Goal: Task Accomplishment & Management: Manage account settings

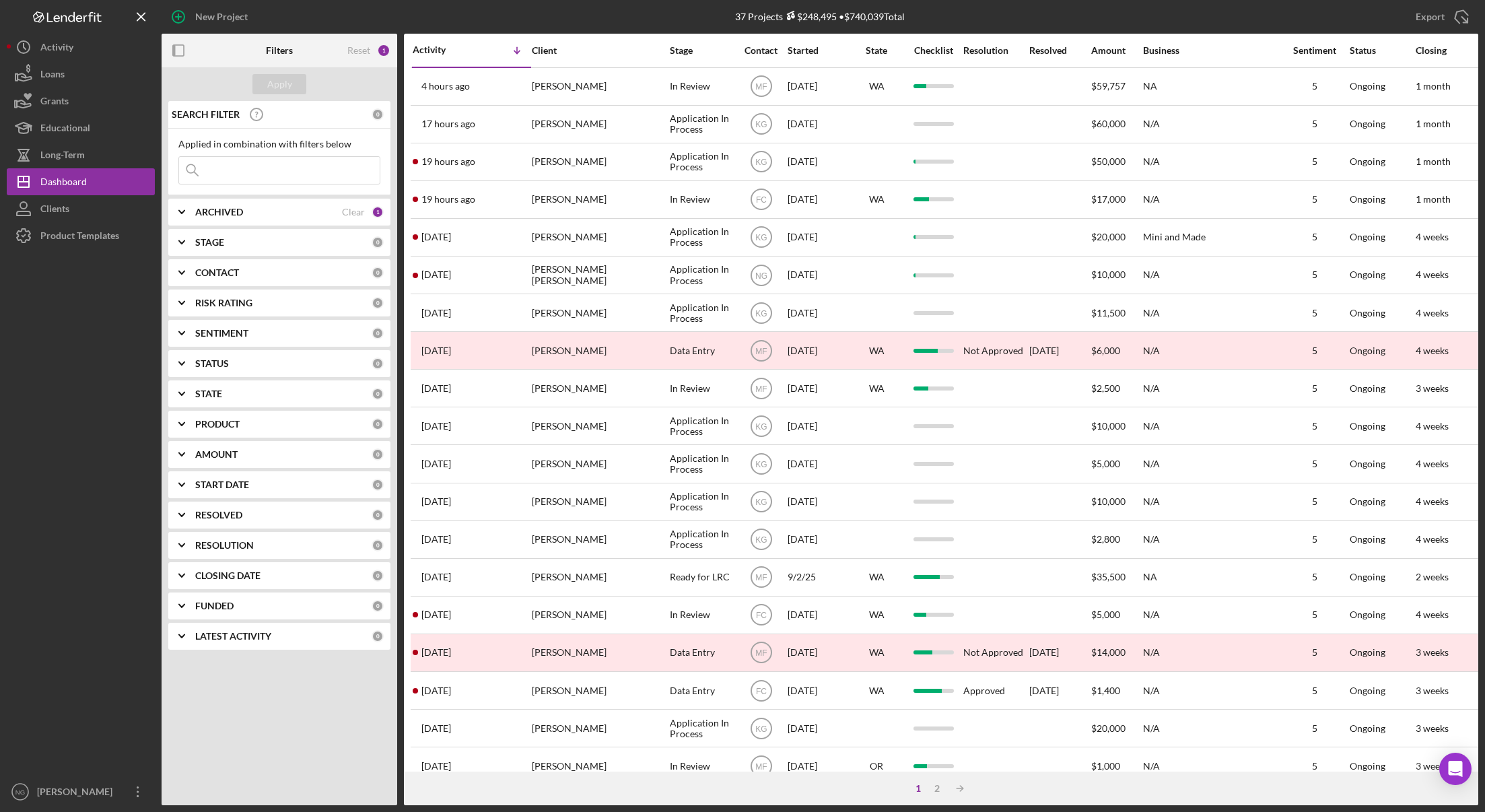
click at [243, 724] on div "Apply SEARCH FILTER 0 Applied in combination with filters below Icon/Menu Close…" at bounding box center [280, 436] width 236 height 738
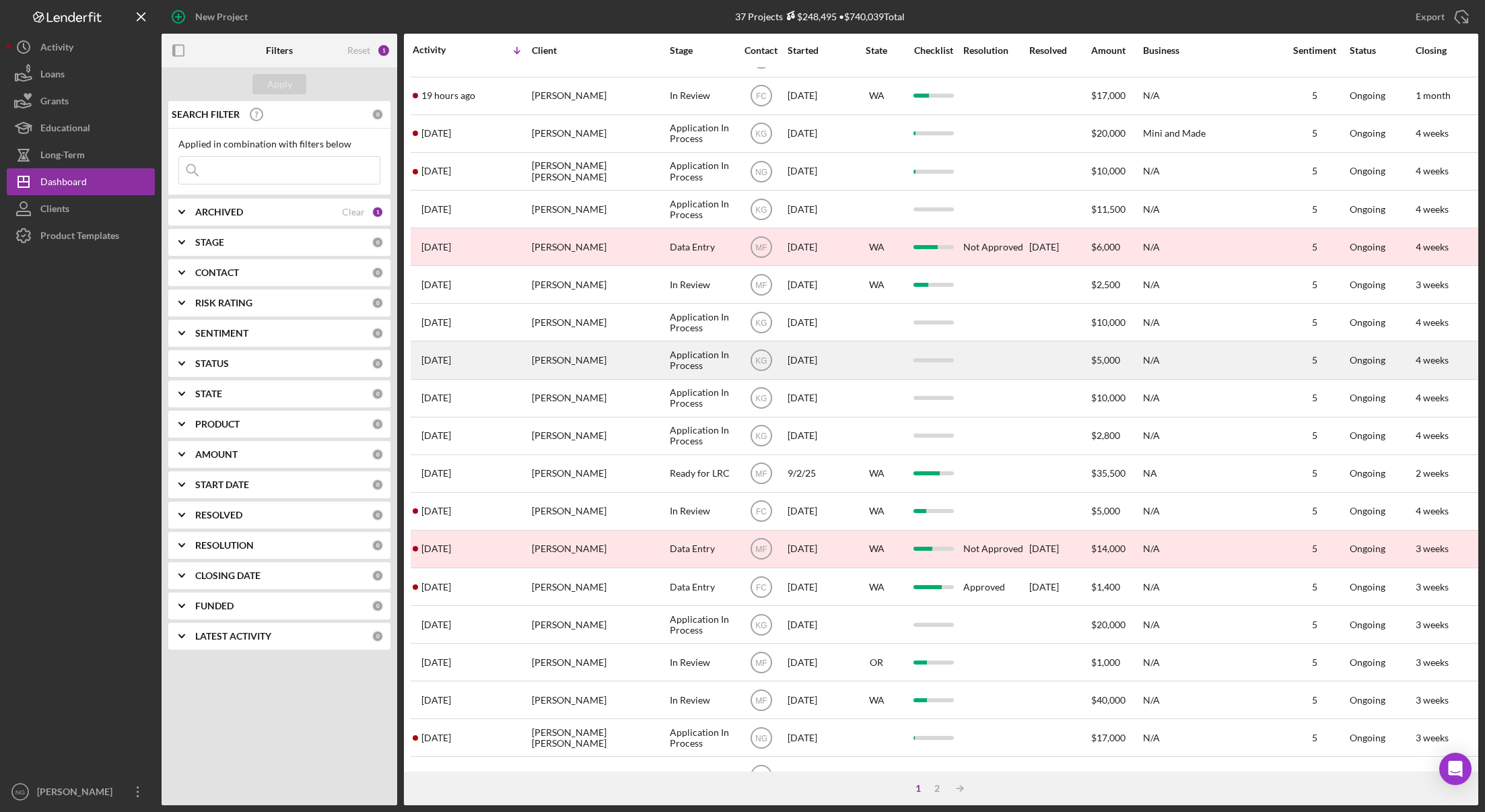
scroll to position [257, 0]
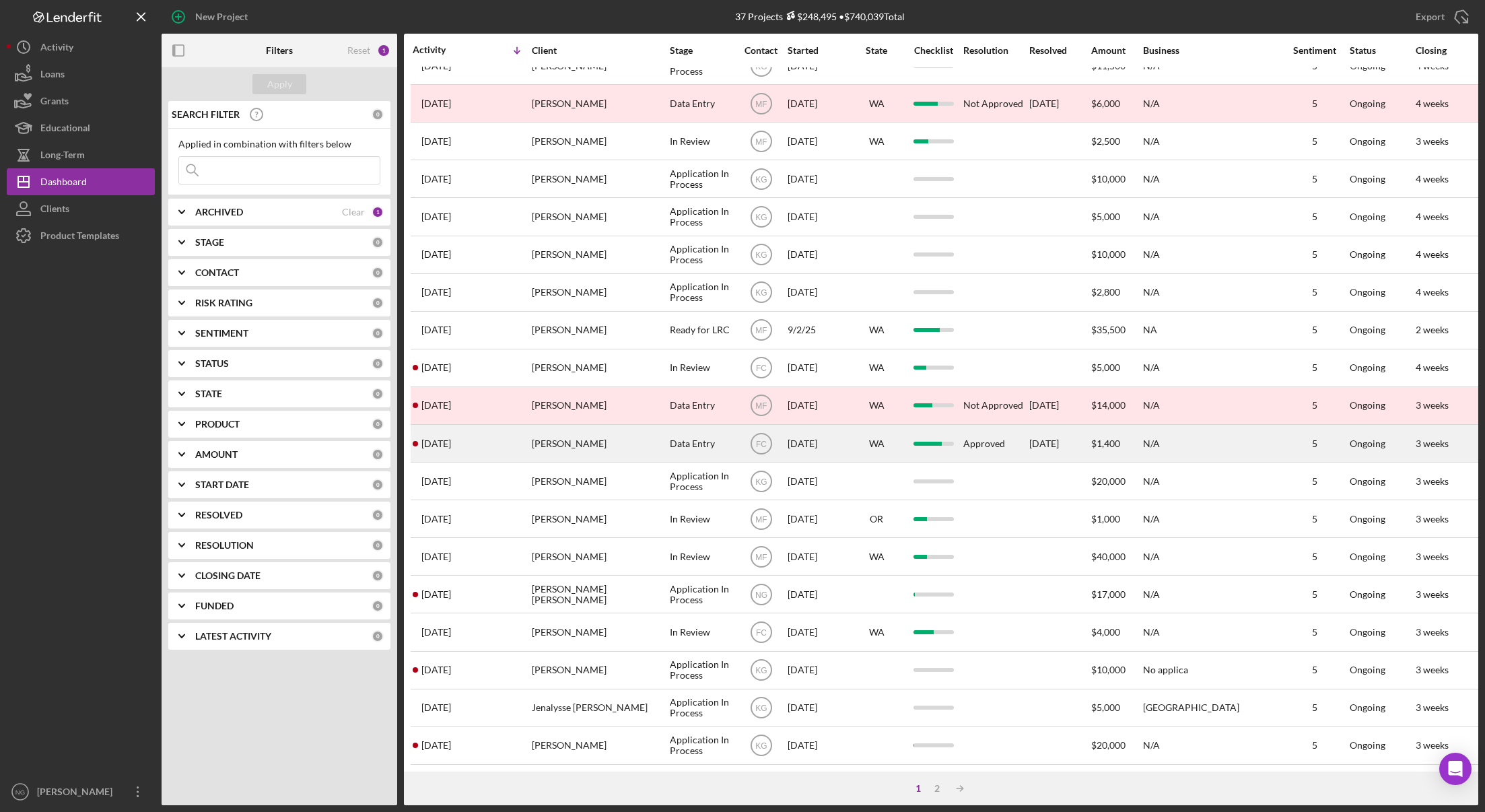
click at [598, 442] on div "[PERSON_NAME]" at bounding box center [599, 443] width 135 height 36
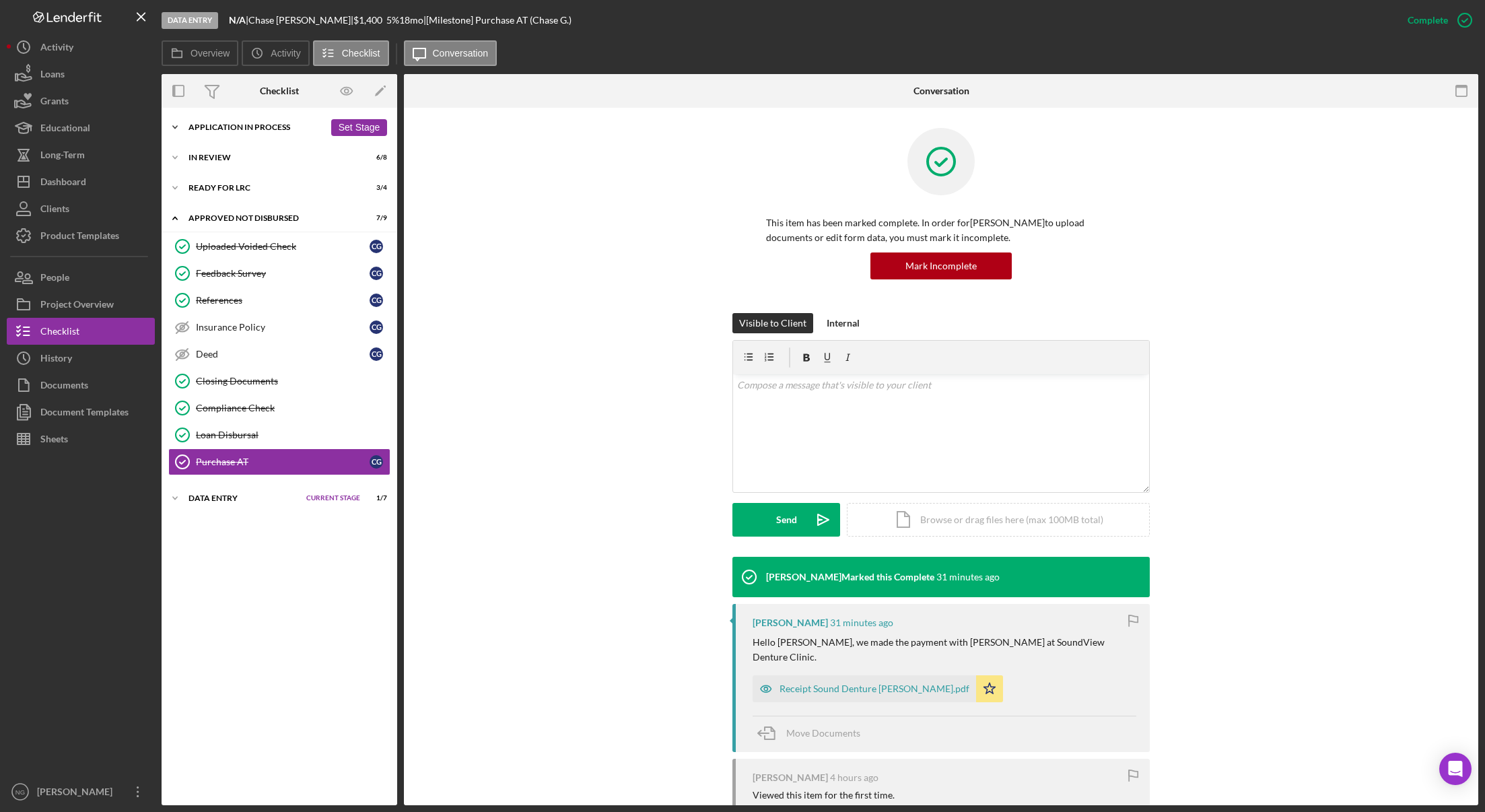
click at [234, 123] on div "Application In Process" at bounding box center [256, 127] width 136 height 8
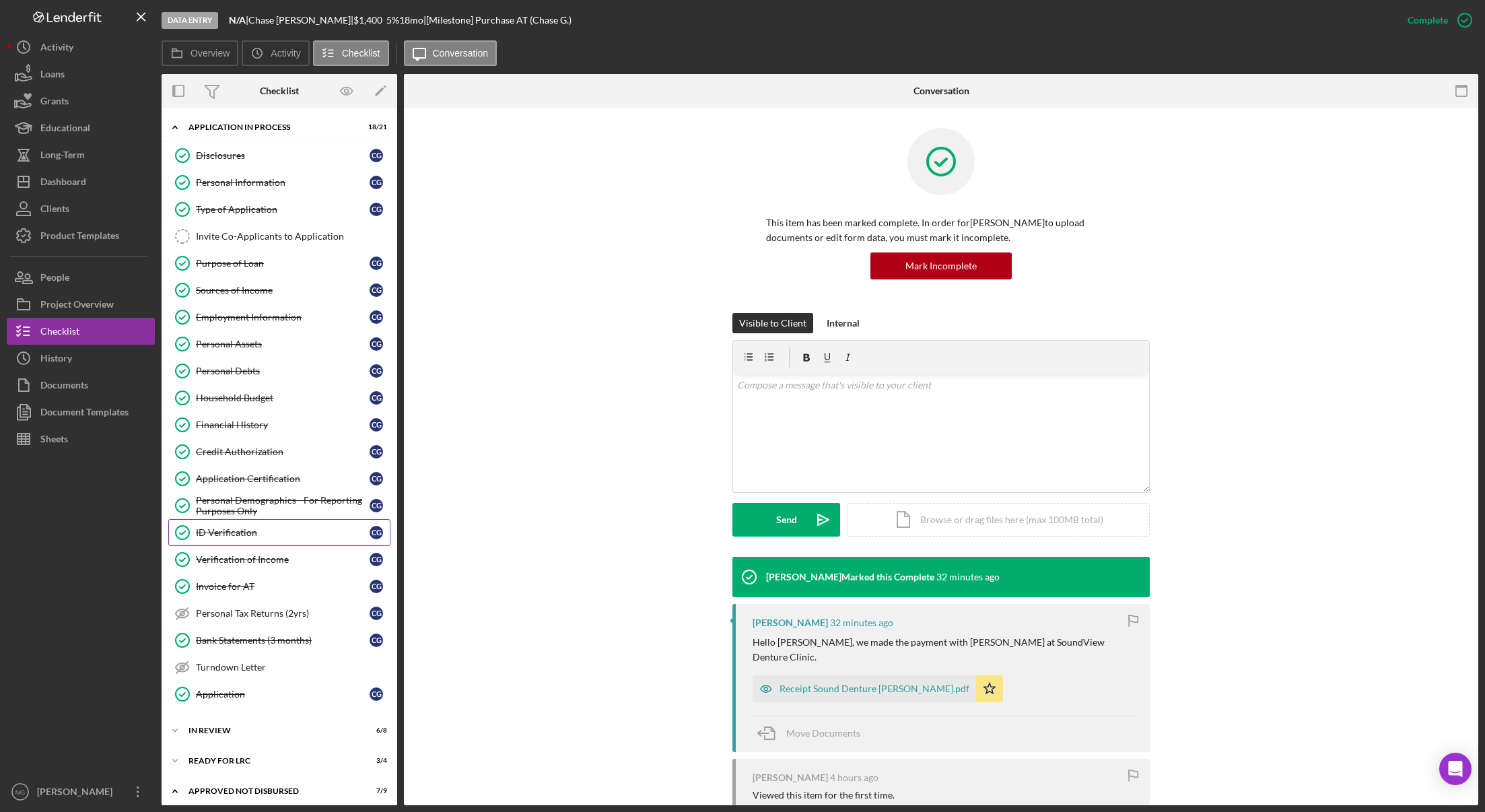
click at [260, 535] on div "ID Verification" at bounding box center [283, 532] width 174 height 11
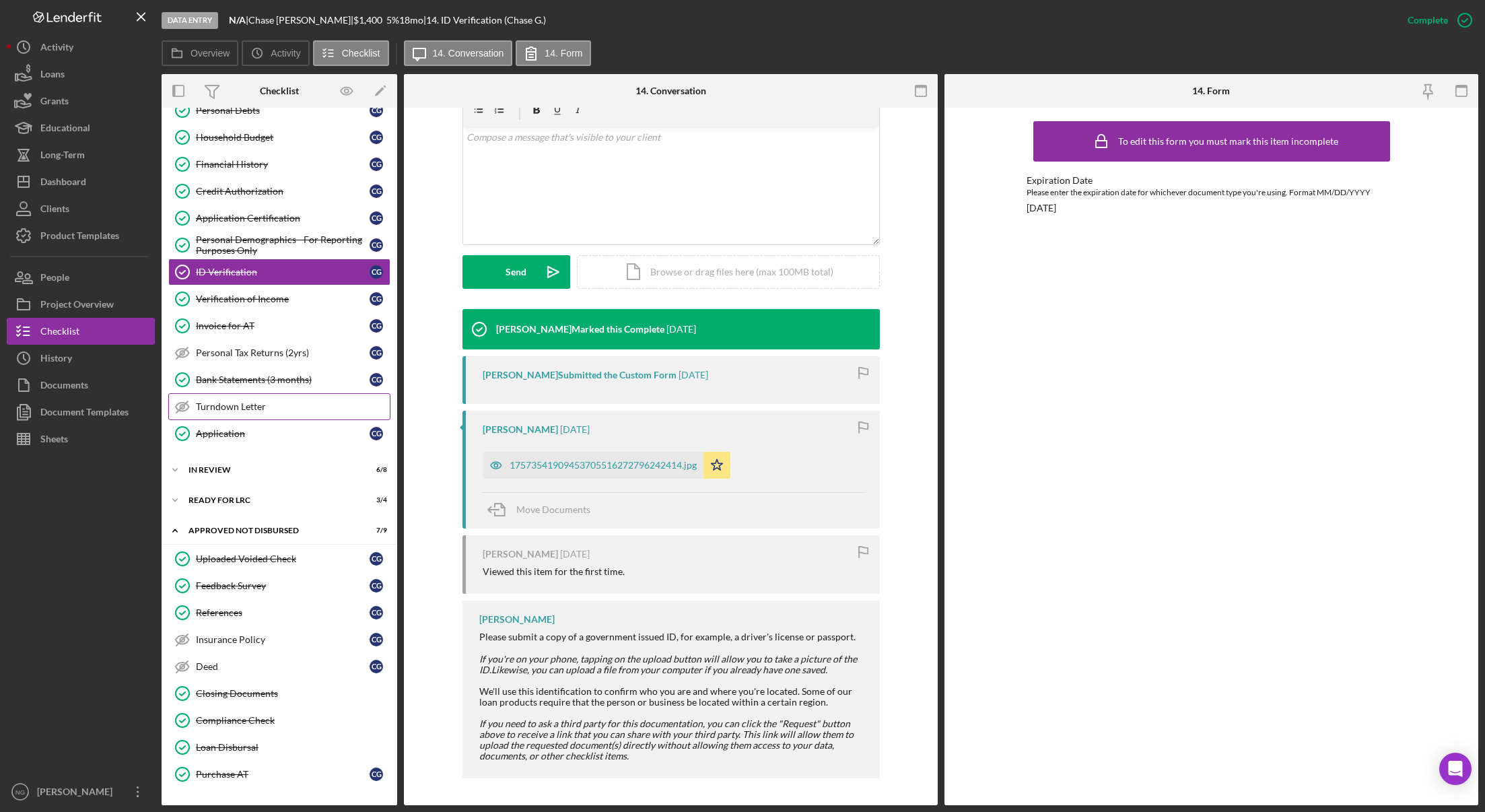
scroll to position [269, 0]
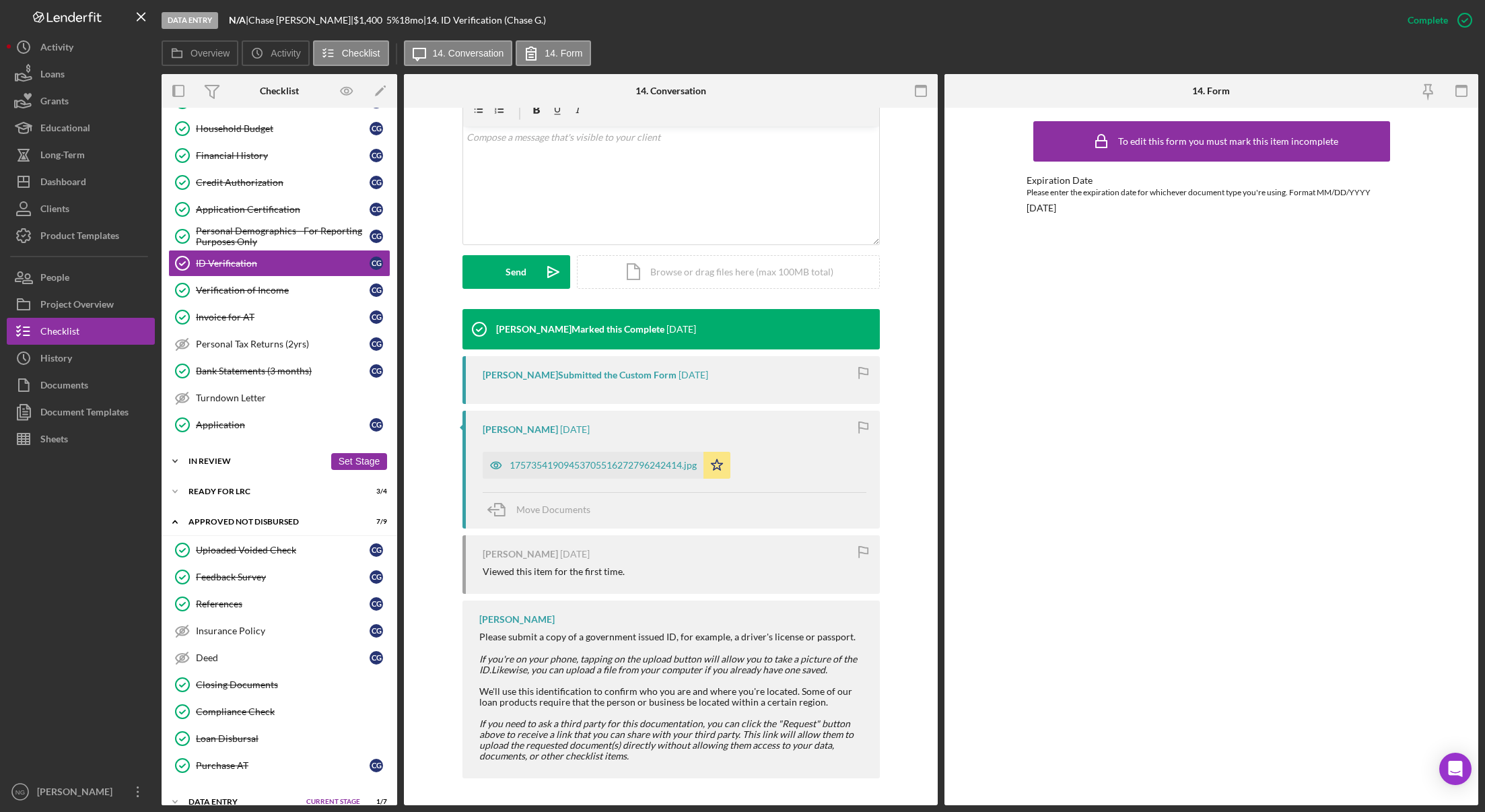
click at [237, 467] on div "Icon/Expander In Review 6 / 8 Set Stage" at bounding box center [280, 461] width 236 height 27
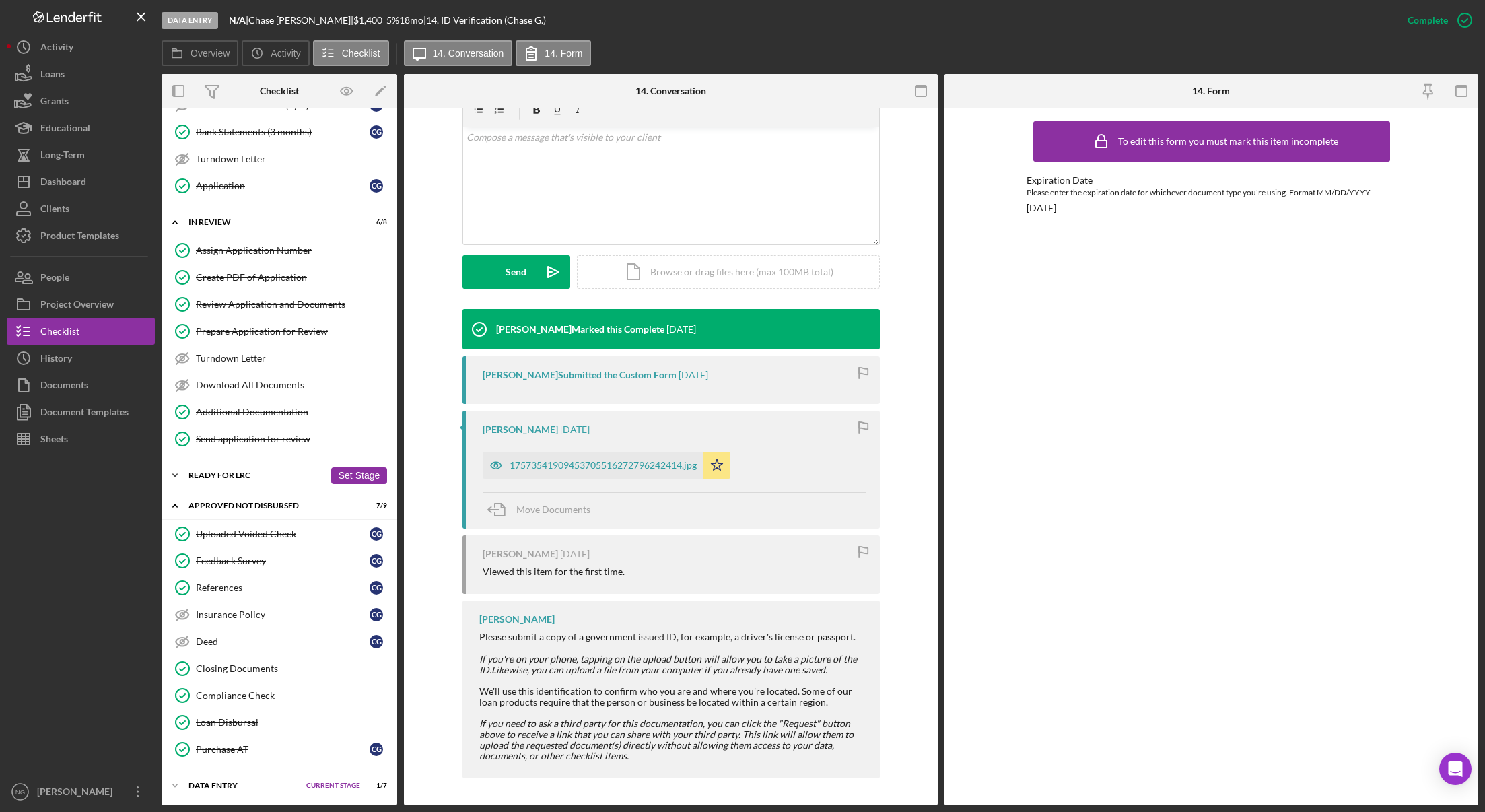
scroll to position [510, 0]
click at [273, 475] on div "Ready for LRC" at bounding box center [256, 474] width 136 height 8
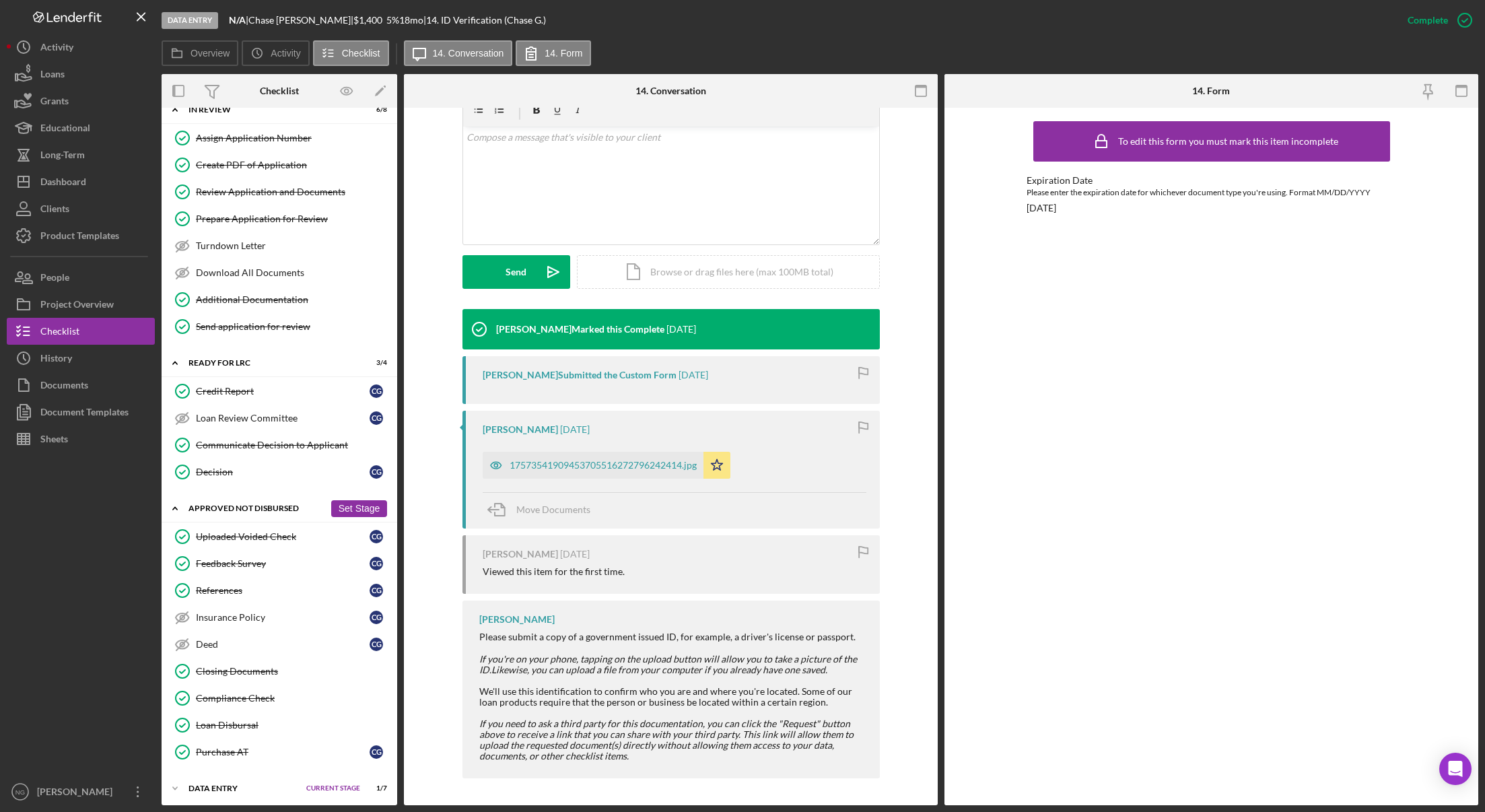
scroll to position [625, 0]
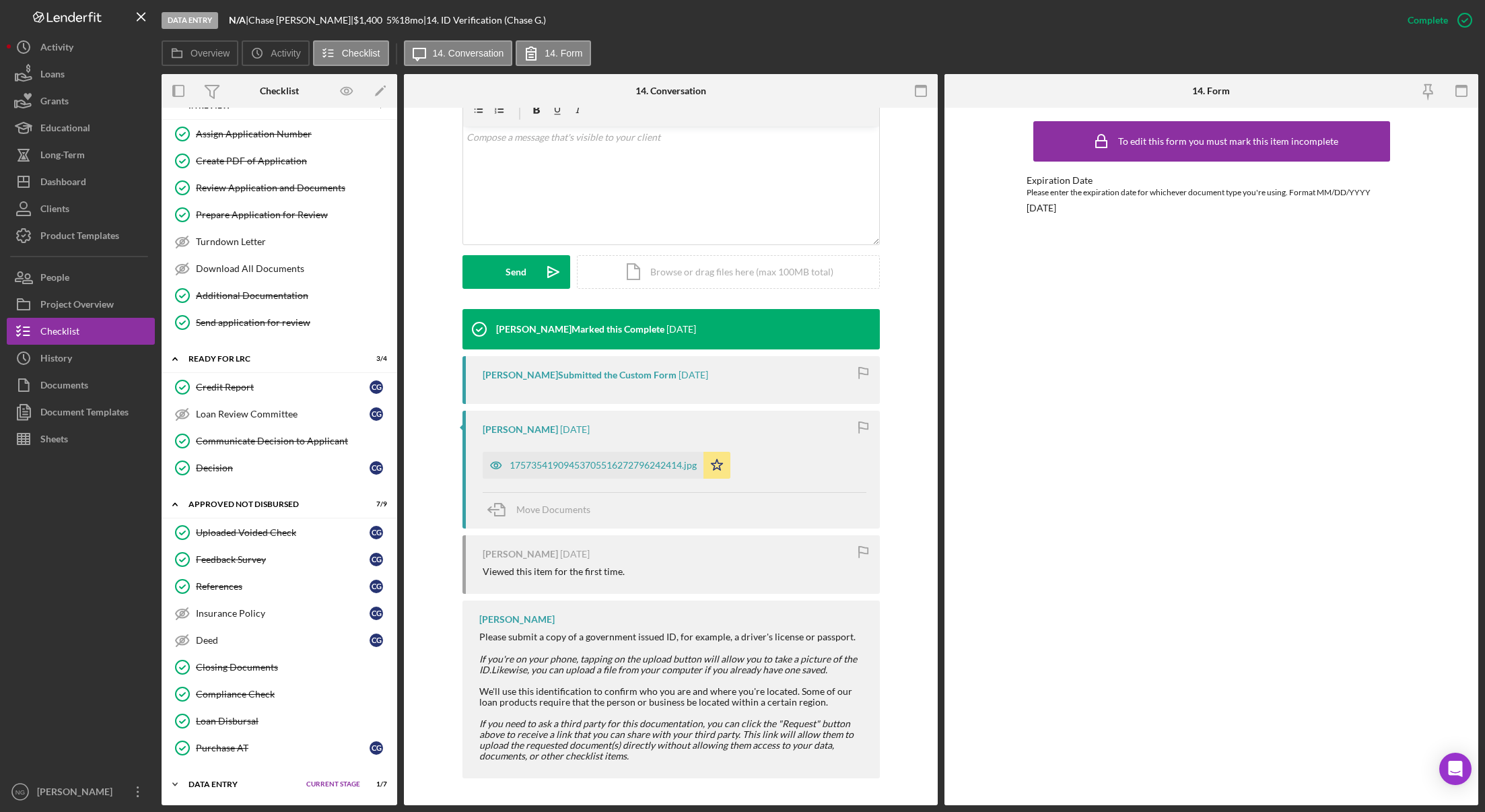
click at [250, 779] on div "Icon/Expander Data Entry Current Stage 1 / 7 Set Stage" at bounding box center [280, 784] width 236 height 27
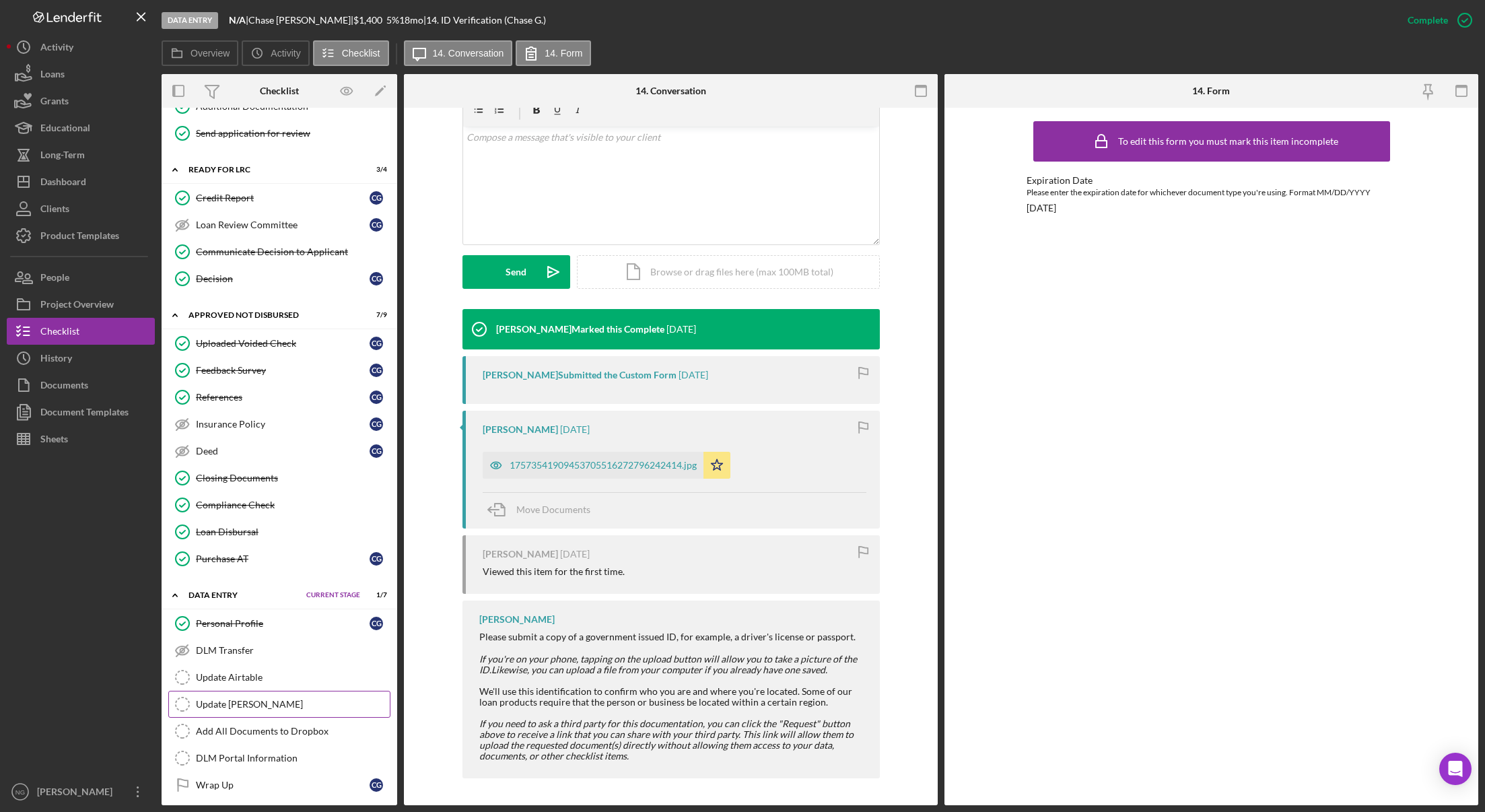
scroll to position [821, 0]
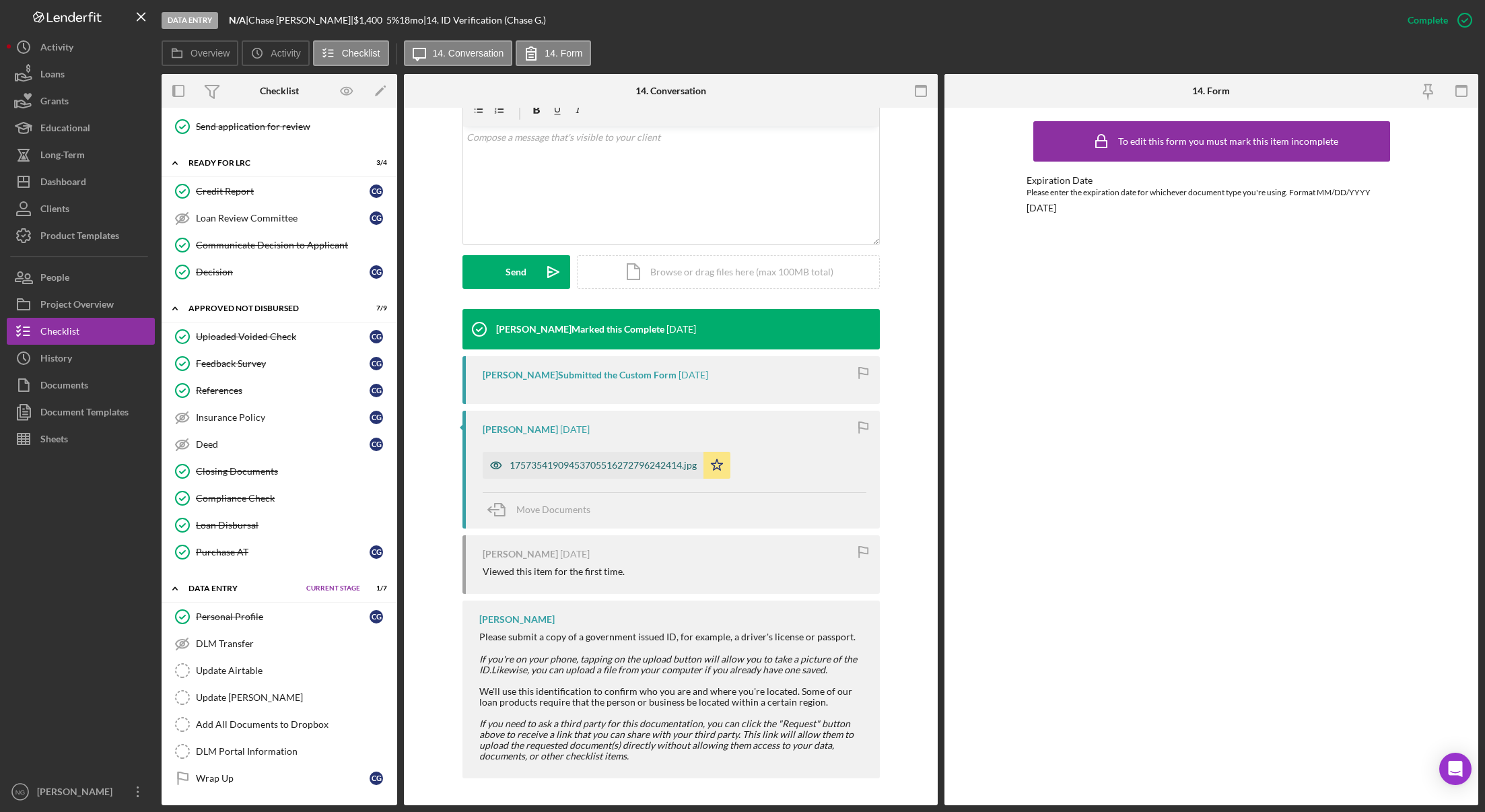
click at [615, 460] on div "17573541909453705516272796242414.jpg" at bounding box center [603, 465] width 187 height 11
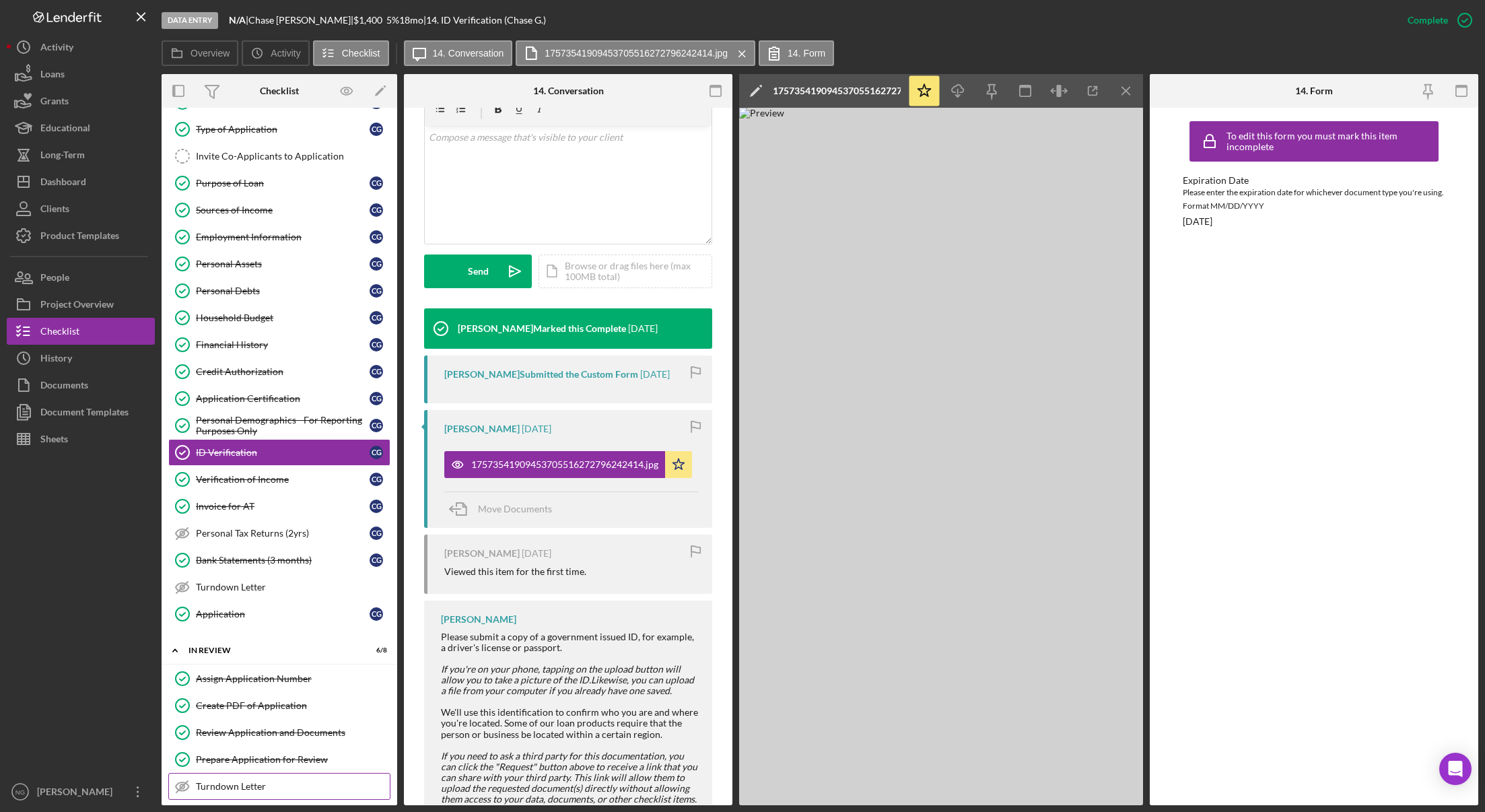
scroll to position [0, 0]
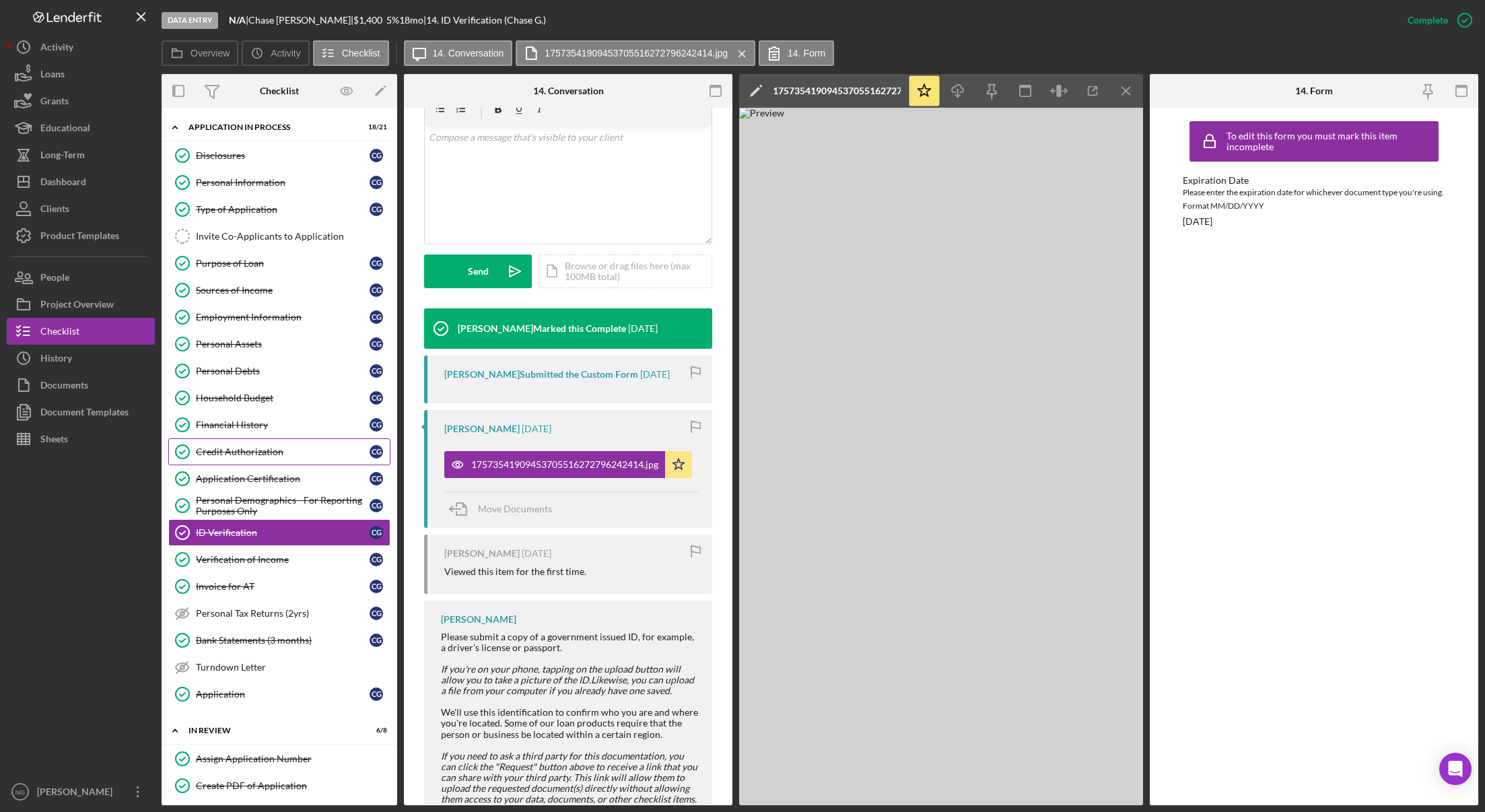
click at [281, 445] on link "Credit Authorization Credit Authorization C G" at bounding box center [279, 451] width 222 height 27
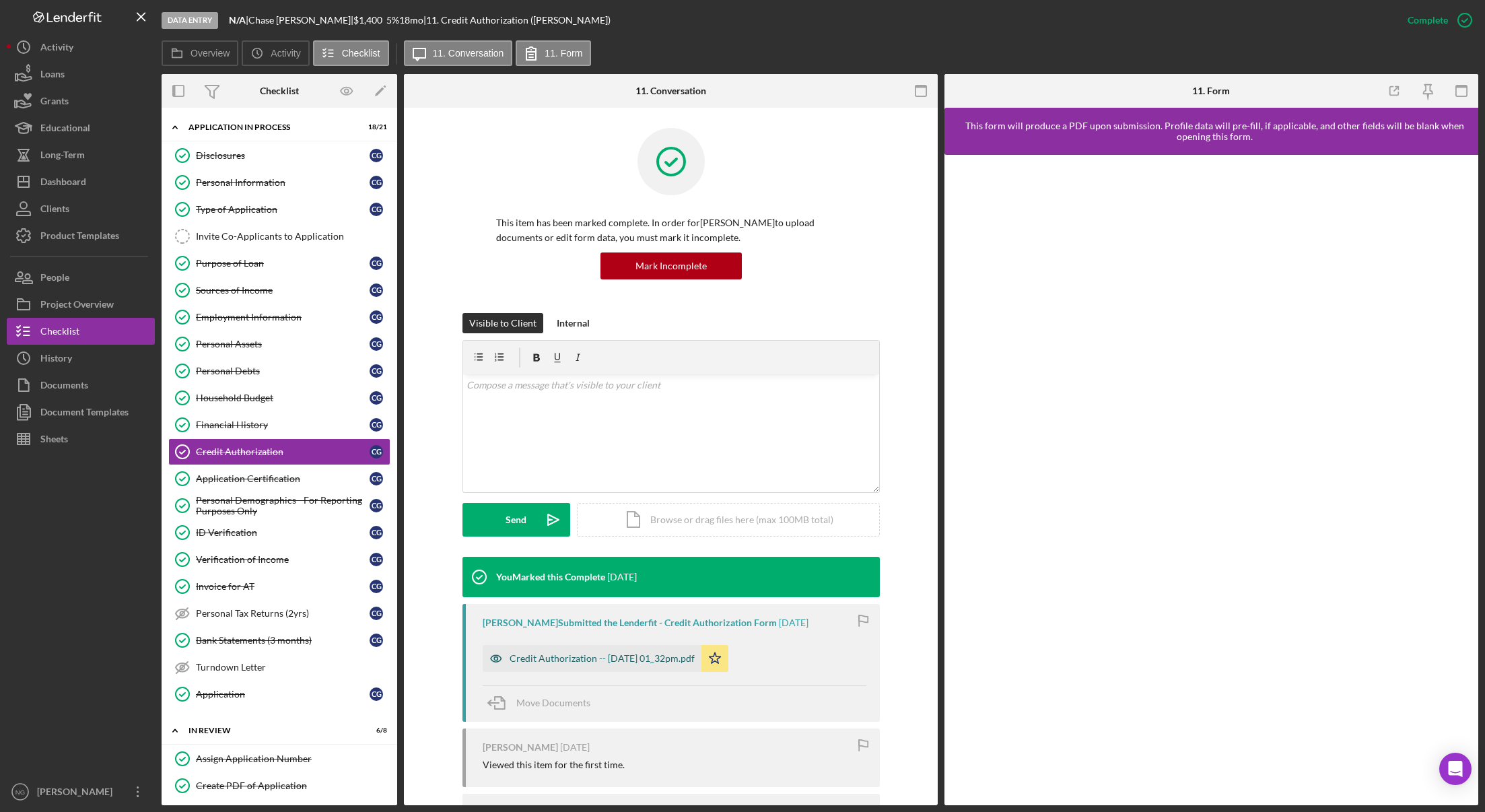
click at [650, 662] on div "Credit Authorization -- [DATE] 01_32pm.pdf" at bounding box center [602, 658] width 185 height 11
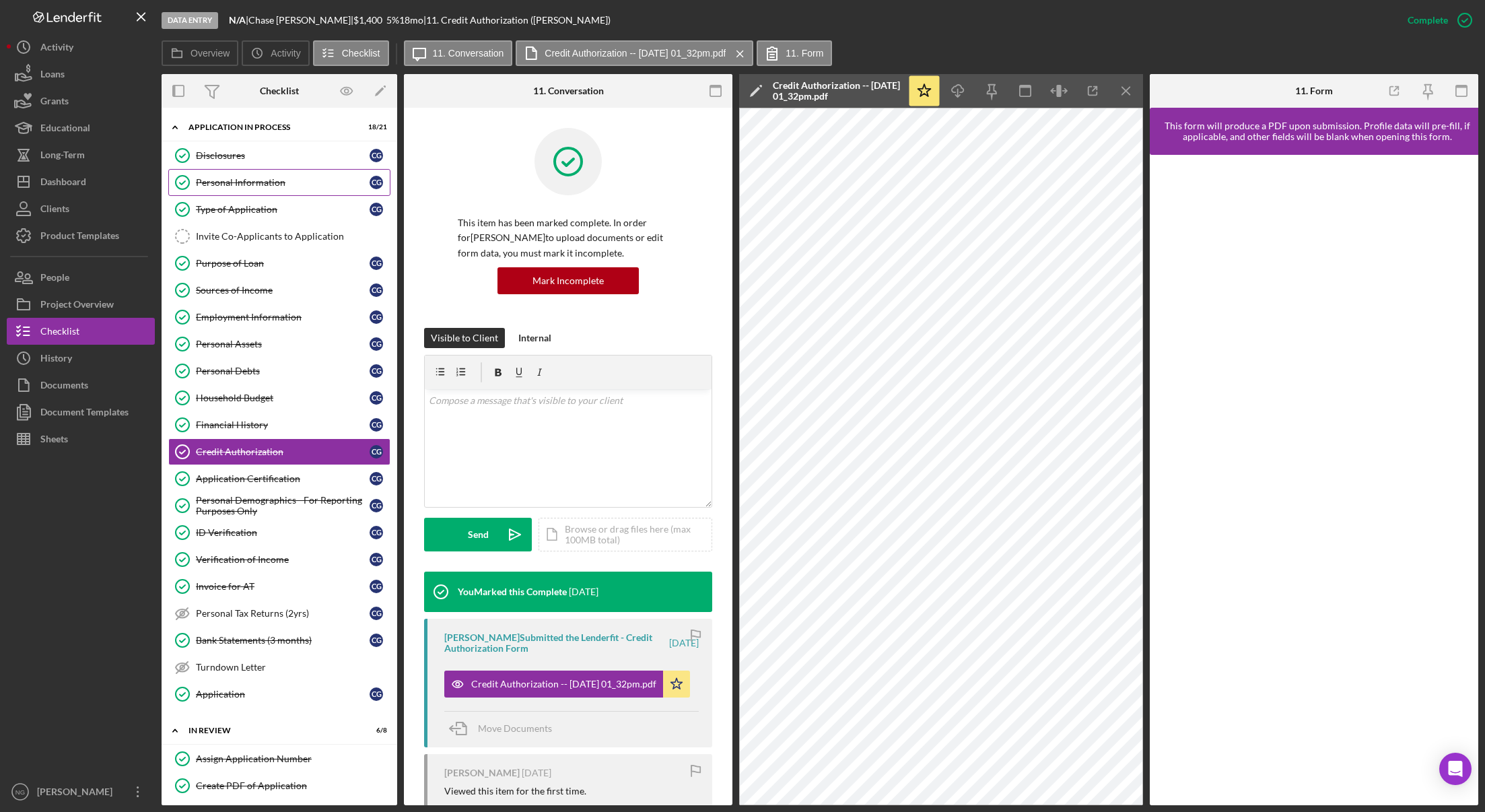
click at [277, 181] on div "Personal Information" at bounding box center [283, 182] width 174 height 11
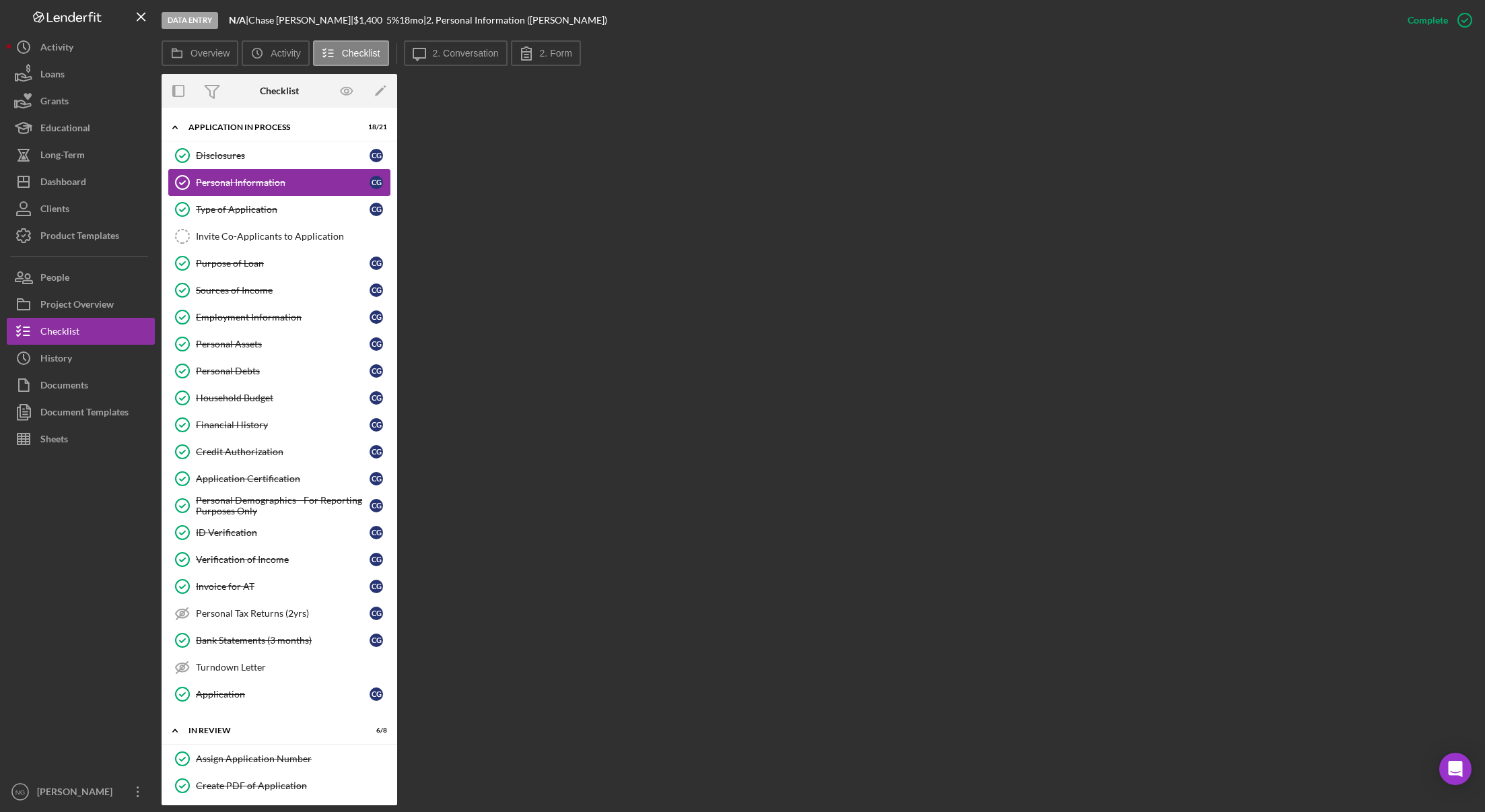
click at [253, 178] on div "Personal Information" at bounding box center [283, 182] width 174 height 11
click at [534, 48] on icon at bounding box center [527, 53] width 34 height 34
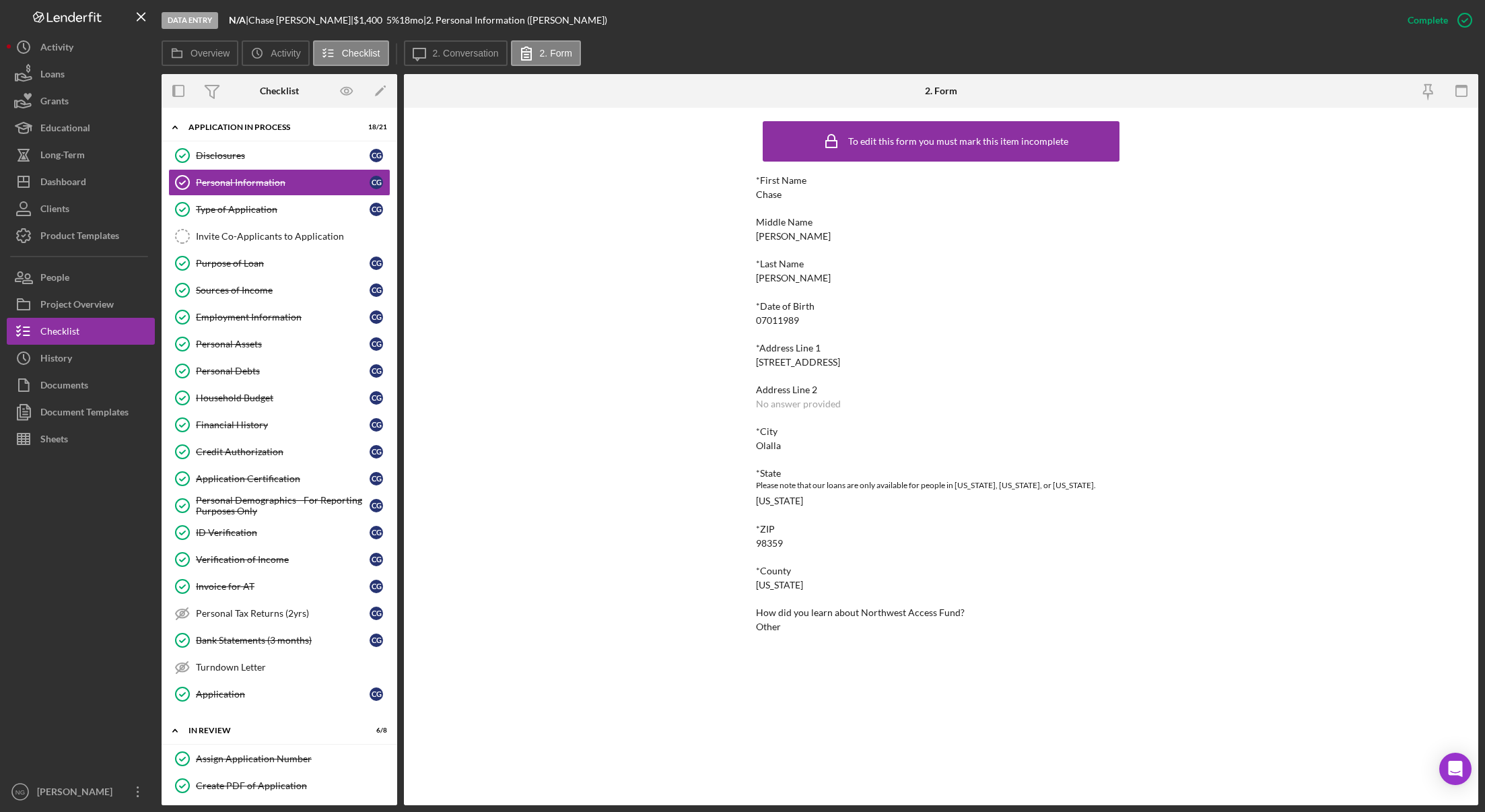
drag, startPoint x: 911, startPoint y: 359, endPoint x: 767, endPoint y: 359, distance: 144.0
click at [766, 359] on div "*Address Line 1 [STREET_ADDRESS]" at bounding box center [941, 355] width 370 height 25
click at [840, 358] on div "[STREET_ADDRESS]" at bounding box center [798, 362] width 84 height 11
drag, startPoint x: 858, startPoint y: 360, endPoint x: 754, endPoint y: 361, distance: 103.7
click at [754, 361] on div "To edit this form you must mark this item incomplete *First Name [PERSON_NAME] …" at bounding box center [941, 456] width 1074 height 697
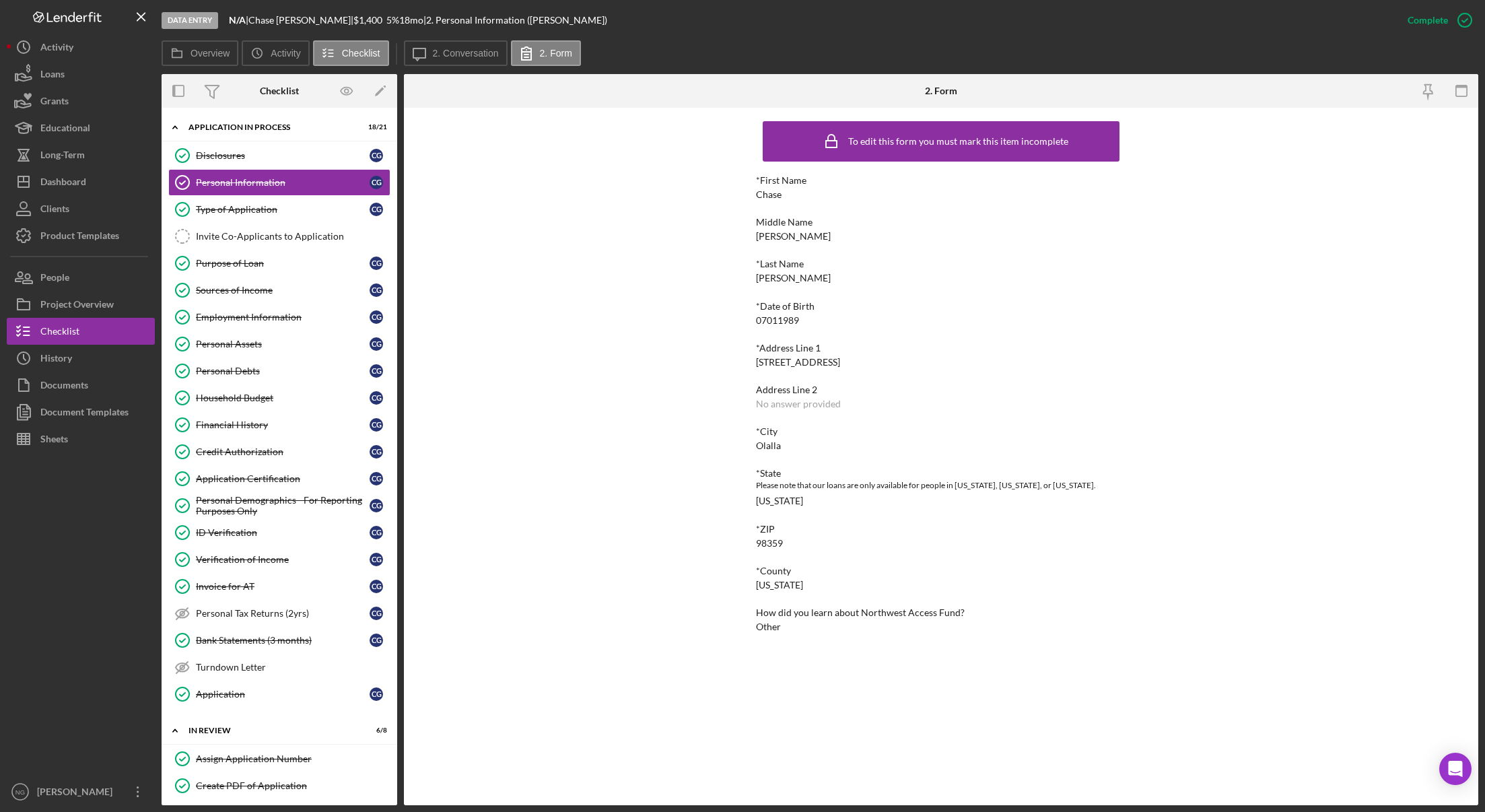
copy div "[STREET_ADDRESS]"
click at [1427, 96] on icon "button" at bounding box center [1427, 97] width 3 height 6
click at [266, 537] on div "ID Verification" at bounding box center [283, 532] width 174 height 11
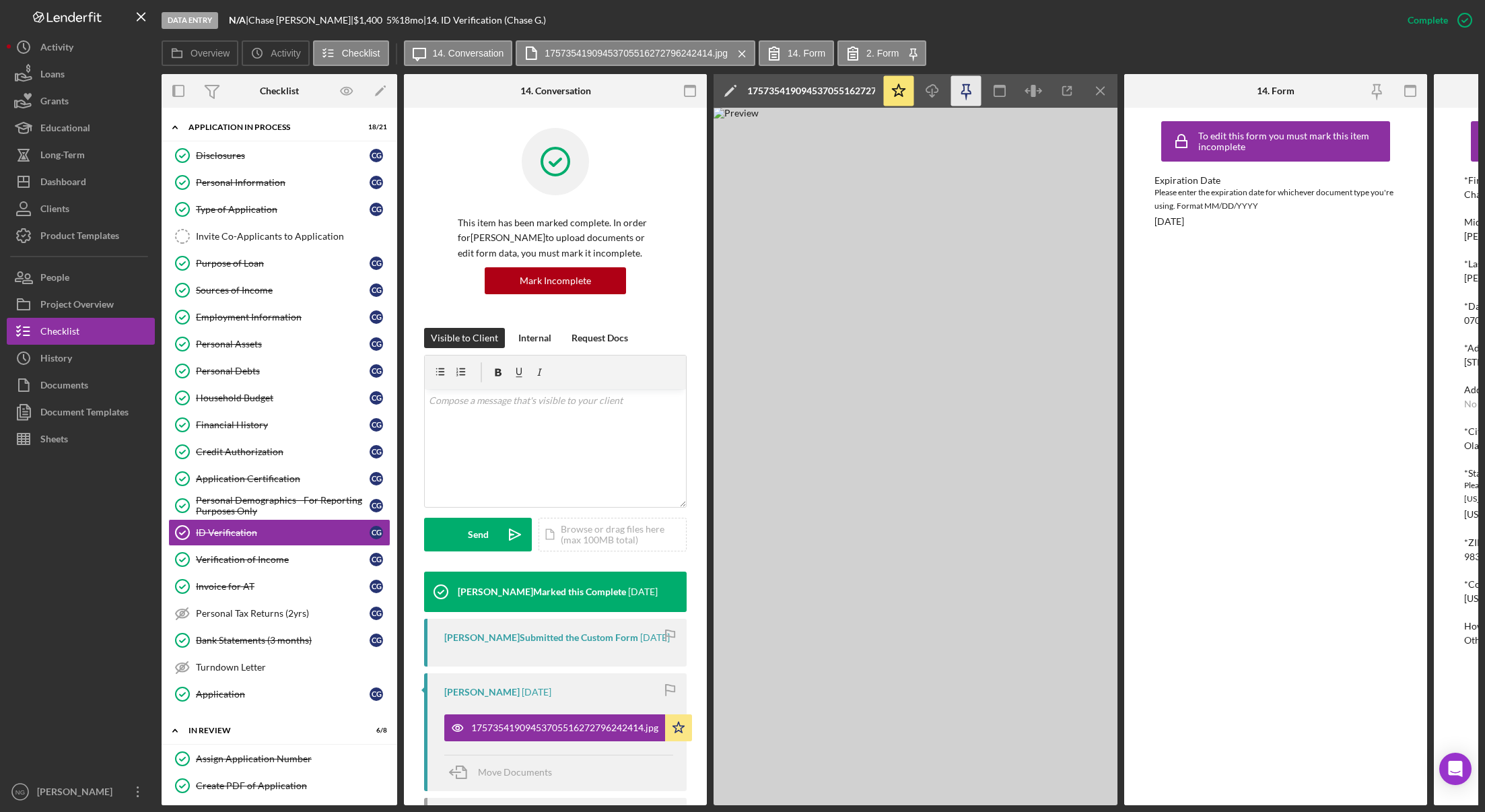
click at [967, 92] on icon "button" at bounding box center [966, 91] width 30 height 30
click at [1409, 93] on icon "button" at bounding box center [1410, 91] width 30 height 30
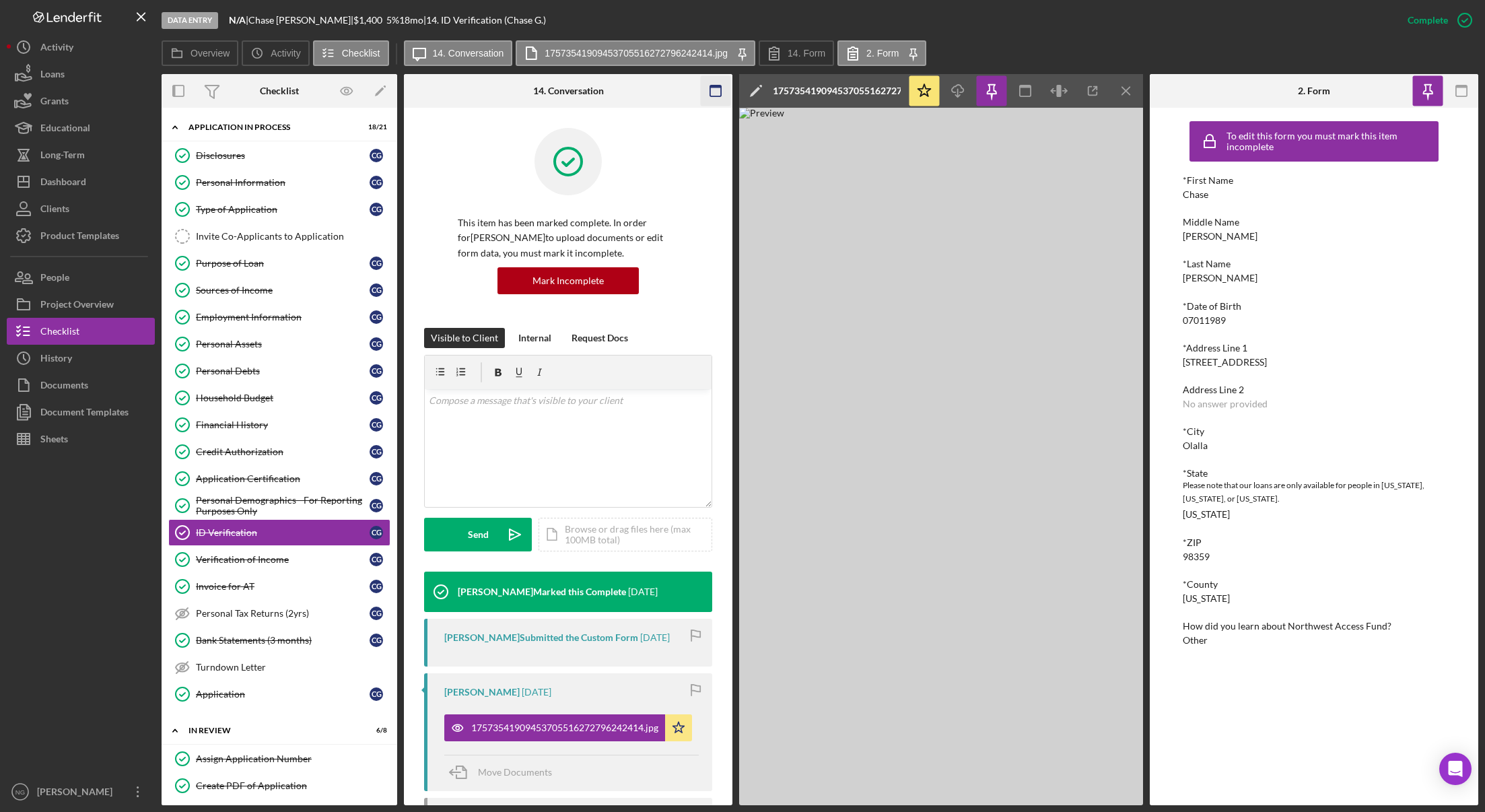
click at [709, 92] on icon "button" at bounding box center [716, 91] width 30 height 30
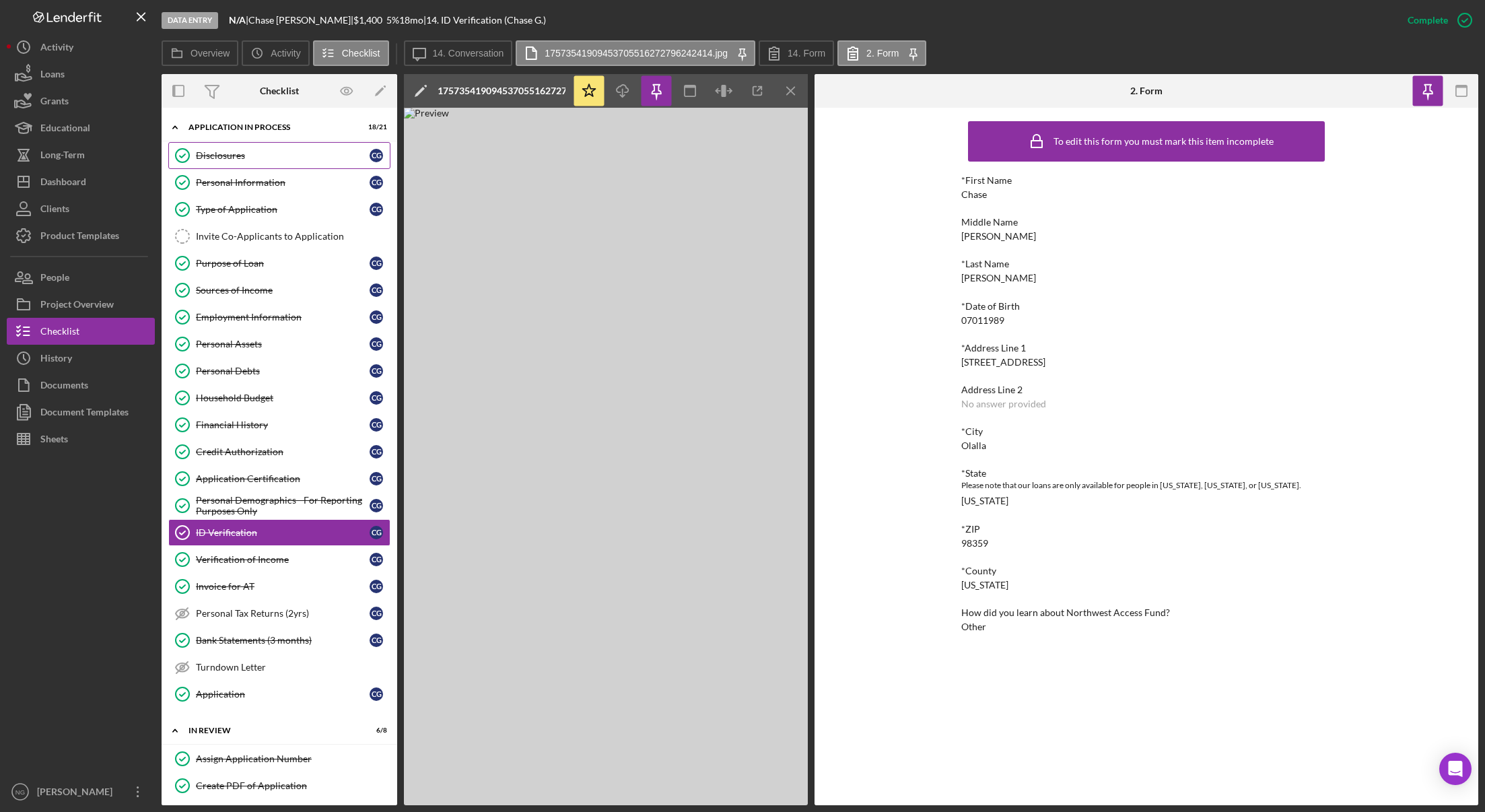
click at [219, 152] on div "Disclosures" at bounding box center [283, 155] width 174 height 11
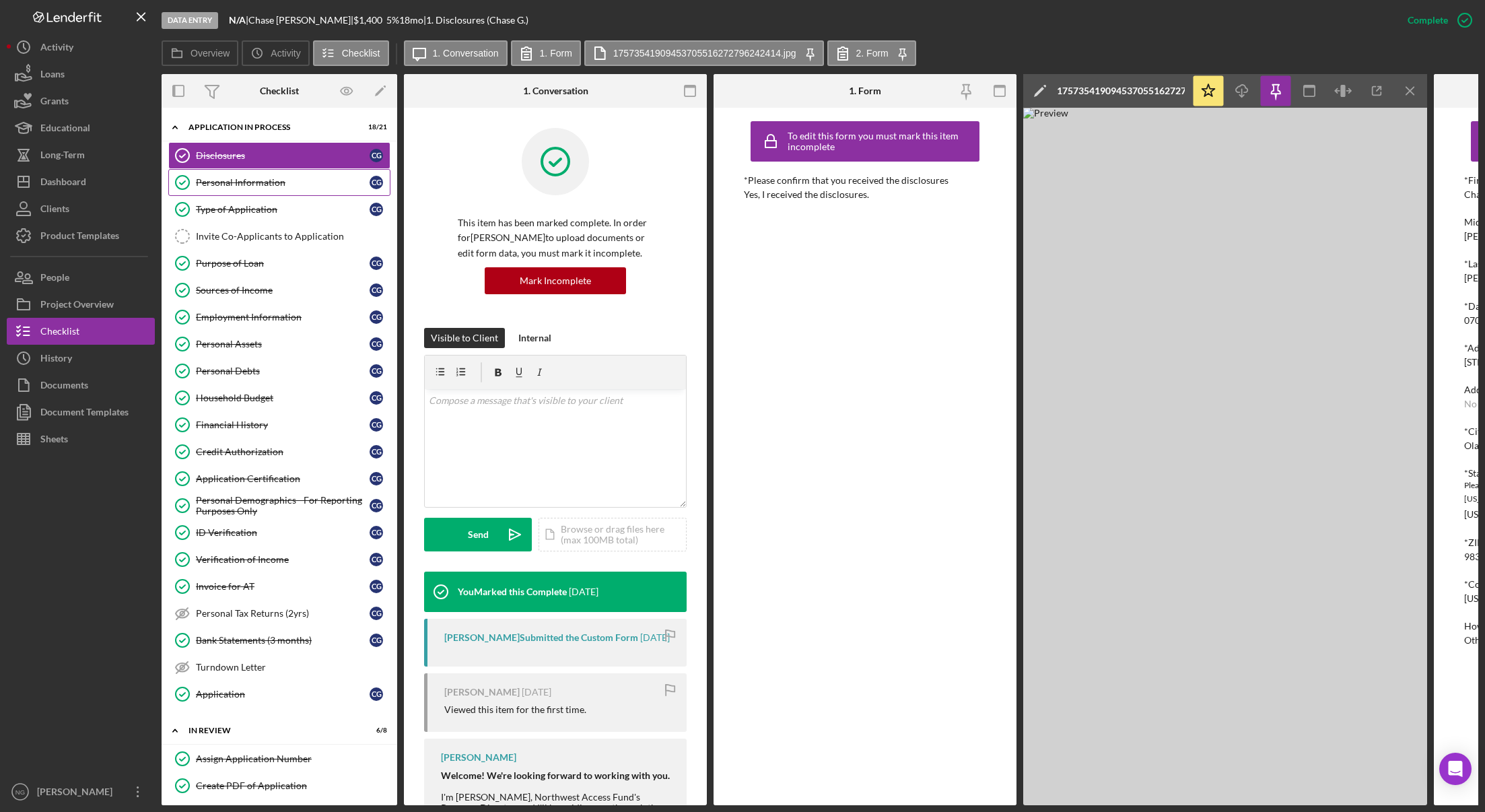
click at [215, 178] on div "Personal Information" at bounding box center [283, 182] width 174 height 11
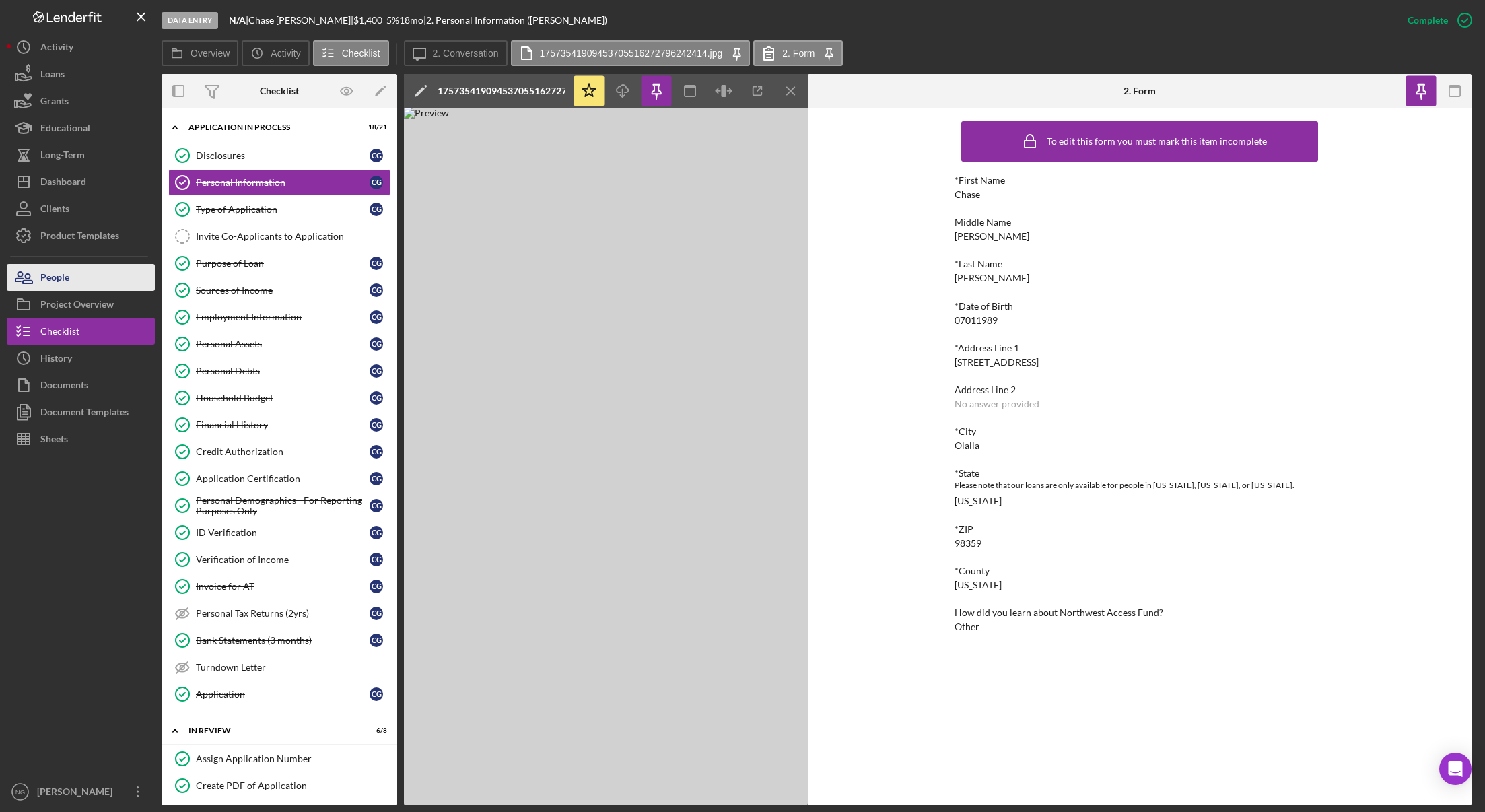
click at [75, 273] on button "People" at bounding box center [81, 277] width 148 height 27
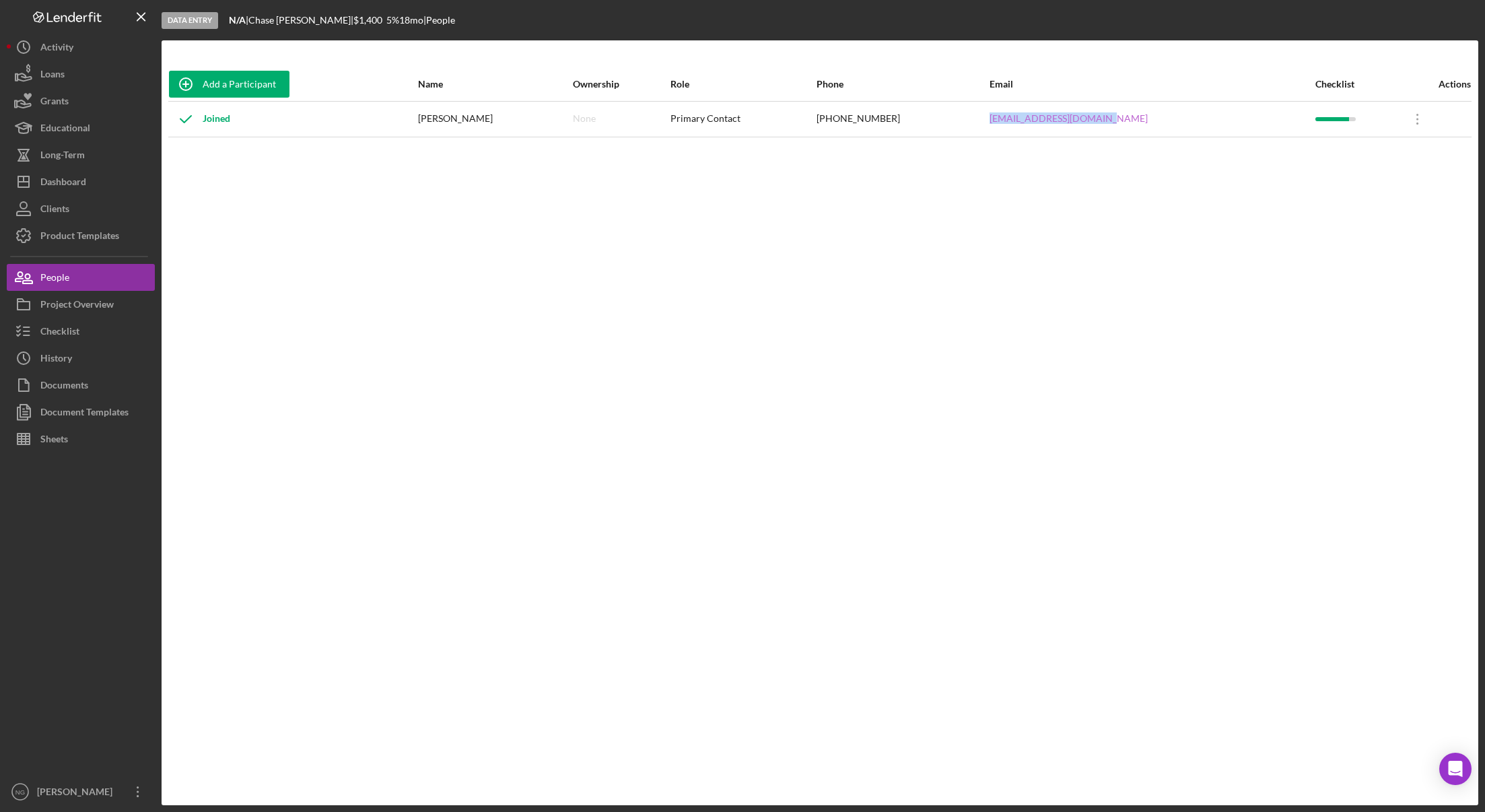
drag, startPoint x: 1162, startPoint y: 118, endPoint x: 1026, endPoint y: 121, distance: 135.3
click at [1026, 121] on div "[EMAIL_ADDRESS][DOMAIN_NAME]" at bounding box center [1151, 119] width 324 height 34
copy link "[EMAIL_ADDRESS][DOMAIN_NAME]"
drag, startPoint x: 959, startPoint y: 126, endPoint x: 870, endPoint y: 126, distance: 88.9
click at [870, 126] on div "[PHONE_NUMBER]" at bounding box center [902, 119] width 172 height 34
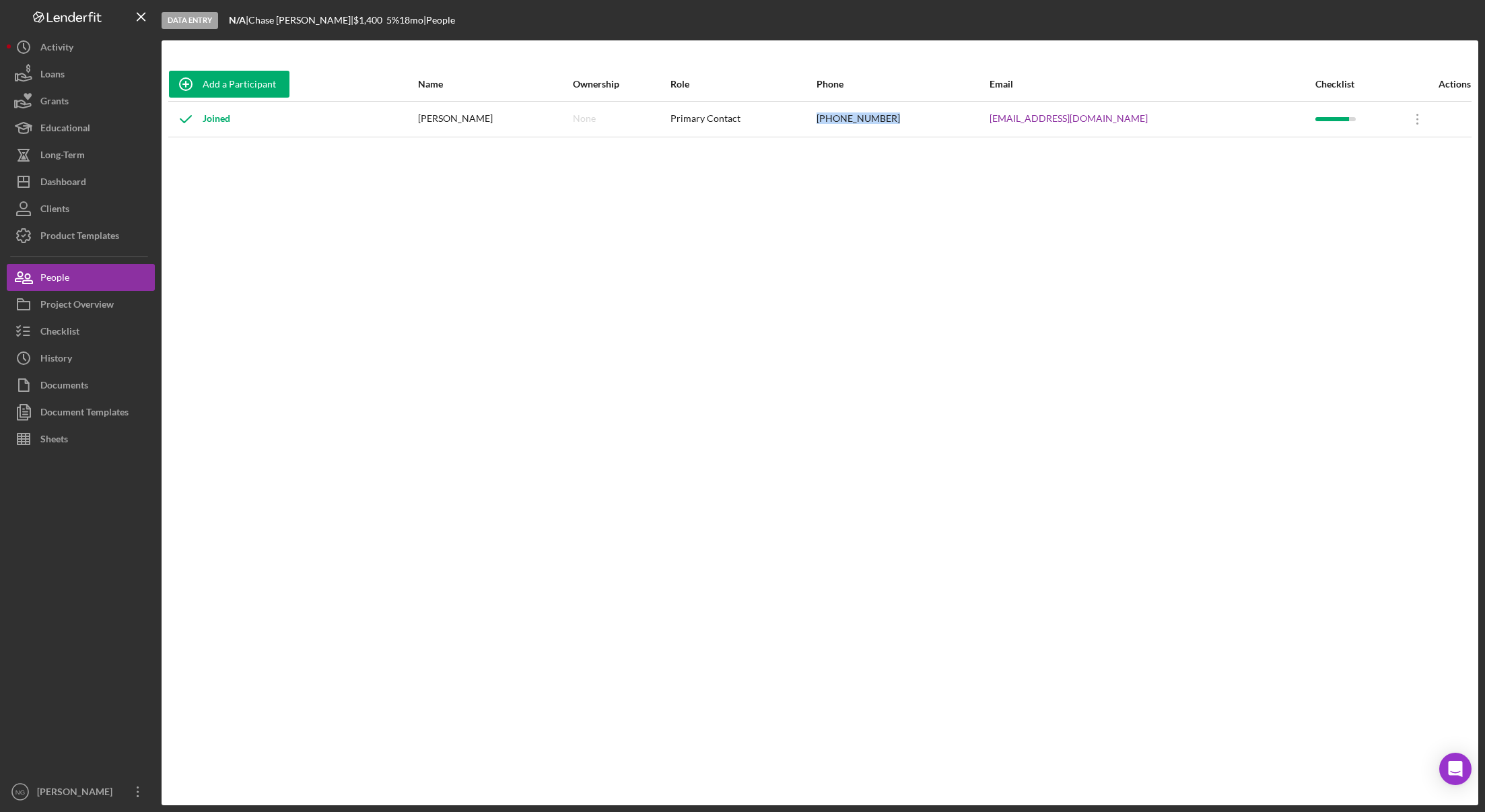
copy div "[PHONE_NUMBER]"
click at [69, 322] on div "Checklist" at bounding box center [59, 333] width 39 height 30
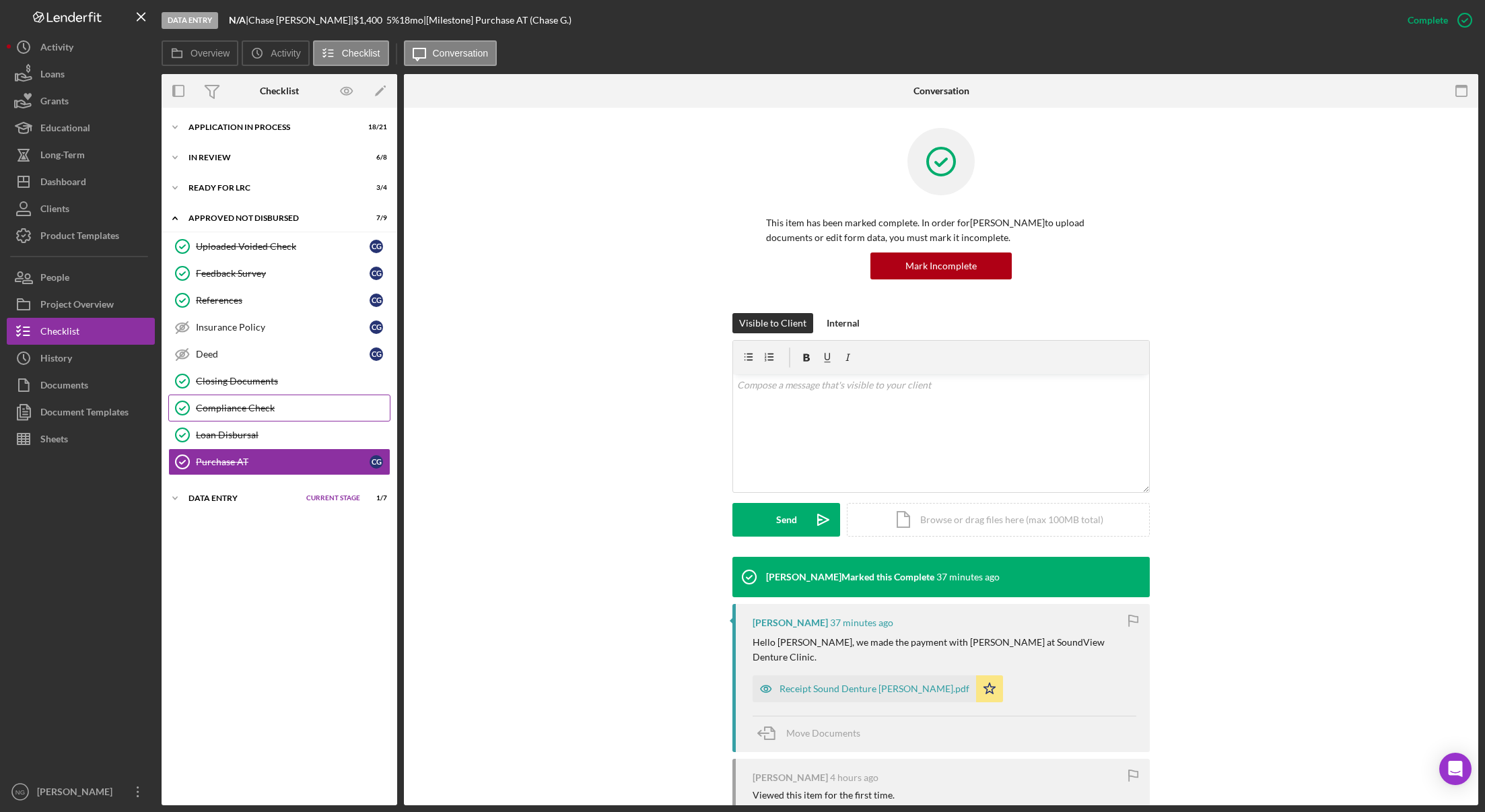
click at [230, 415] on link "Compliance Check Compliance Check" at bounding box center [279, 407] width 222 height 27
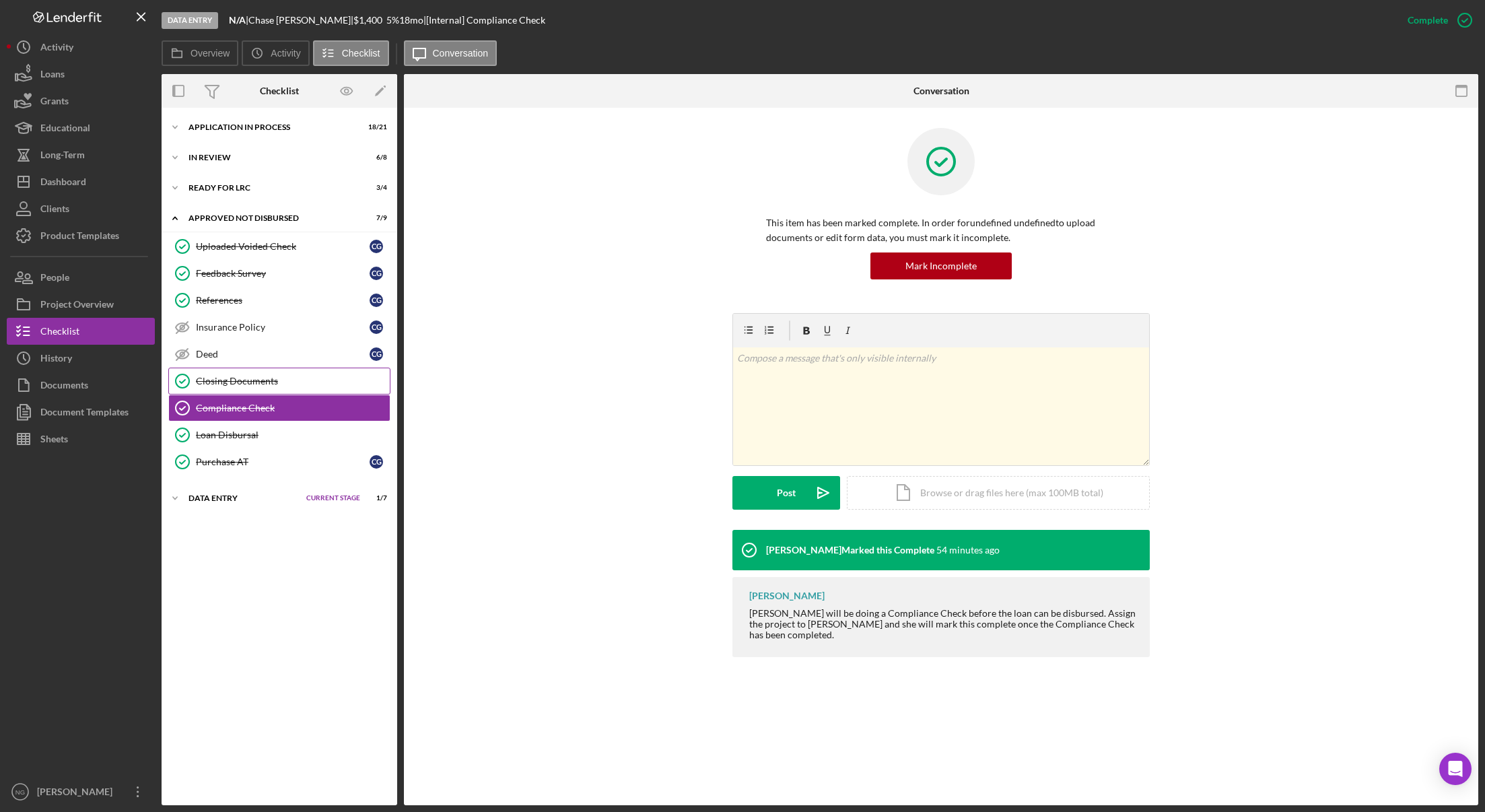
click at [250, 386] on div "Closing Documents" at bounding box center [293, 381] width 194 height 11
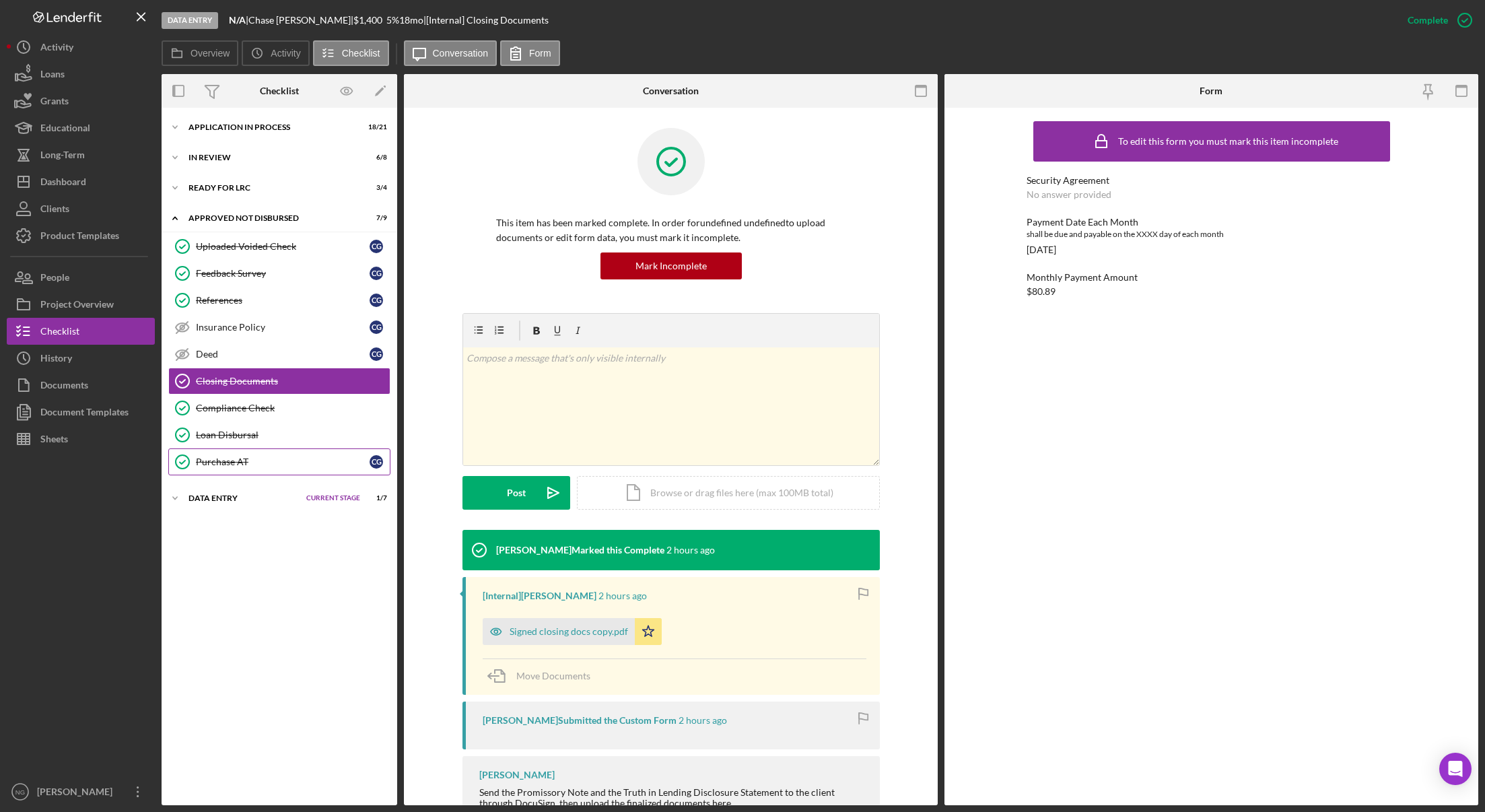
click at [231, 462] on div "Purchase AT" at bounding box center [283, 461] width 174 height 11
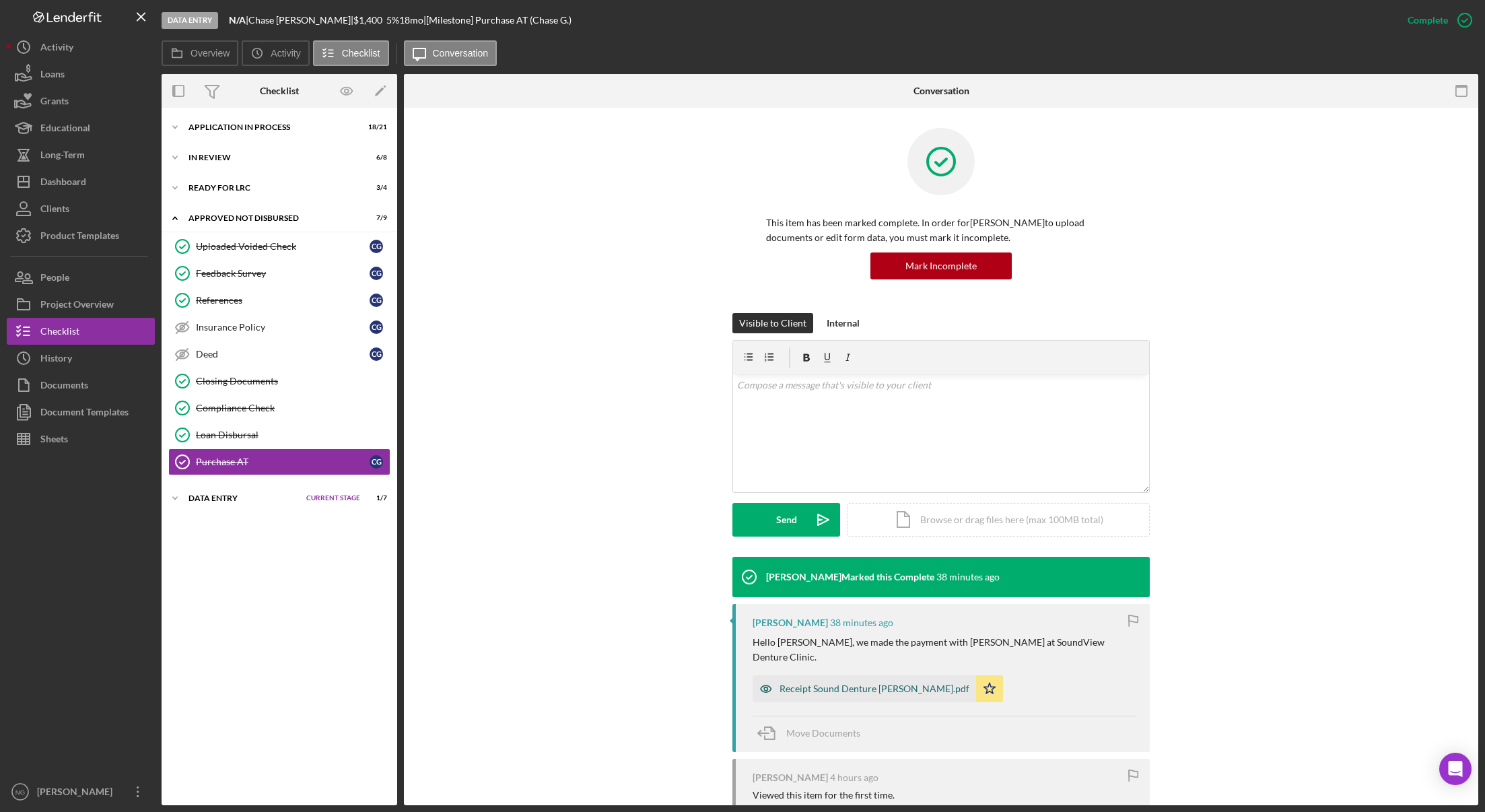
click at [876, 679] on div "Receipt Sound Denture [PERSON_NAME].pdf" at bounding box center [864, 688] width 223 height 27
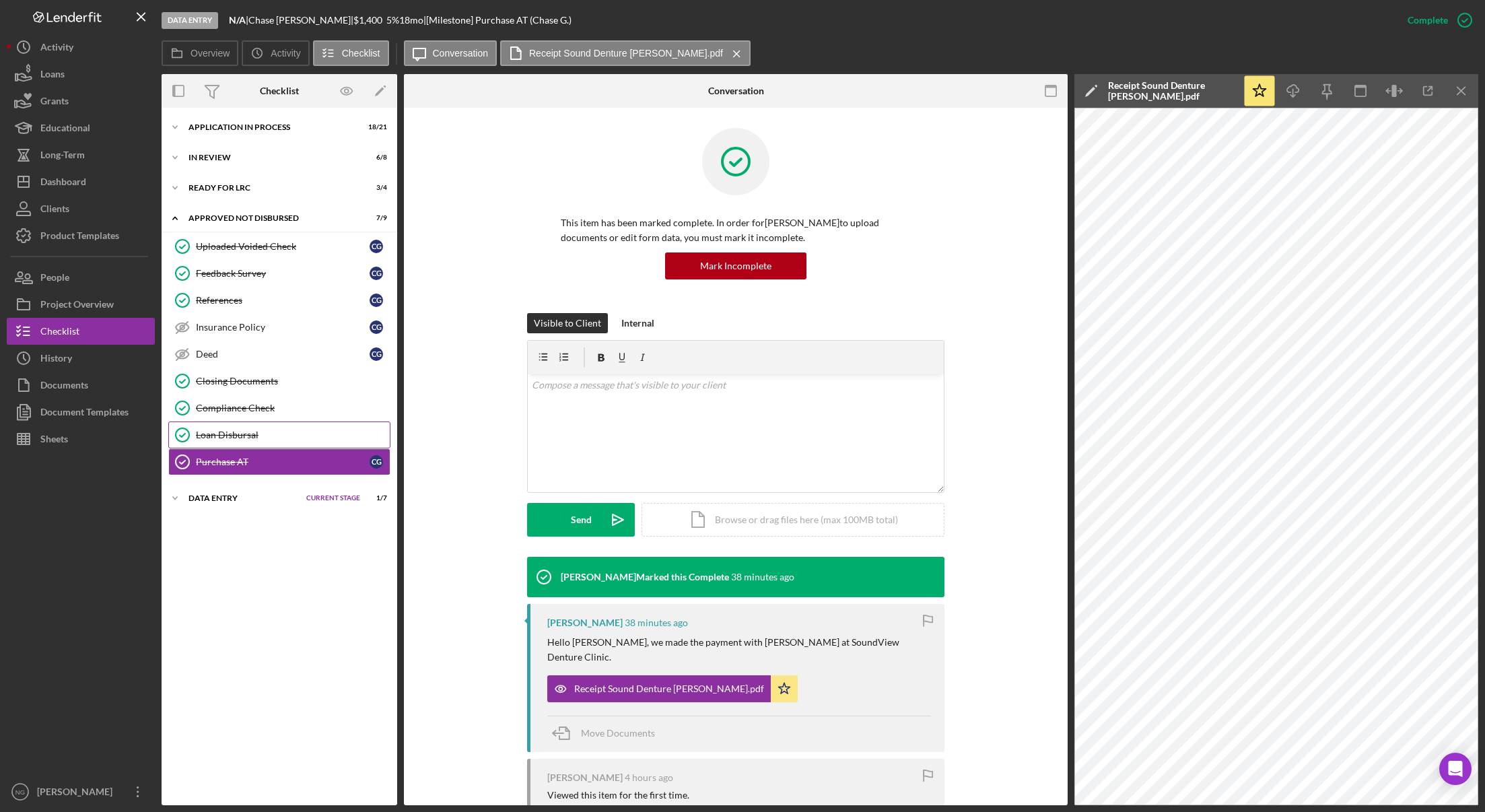
click at [242, 438] on div "Loan Disbursal" at bounding box center [293, 434] width 194 height 11
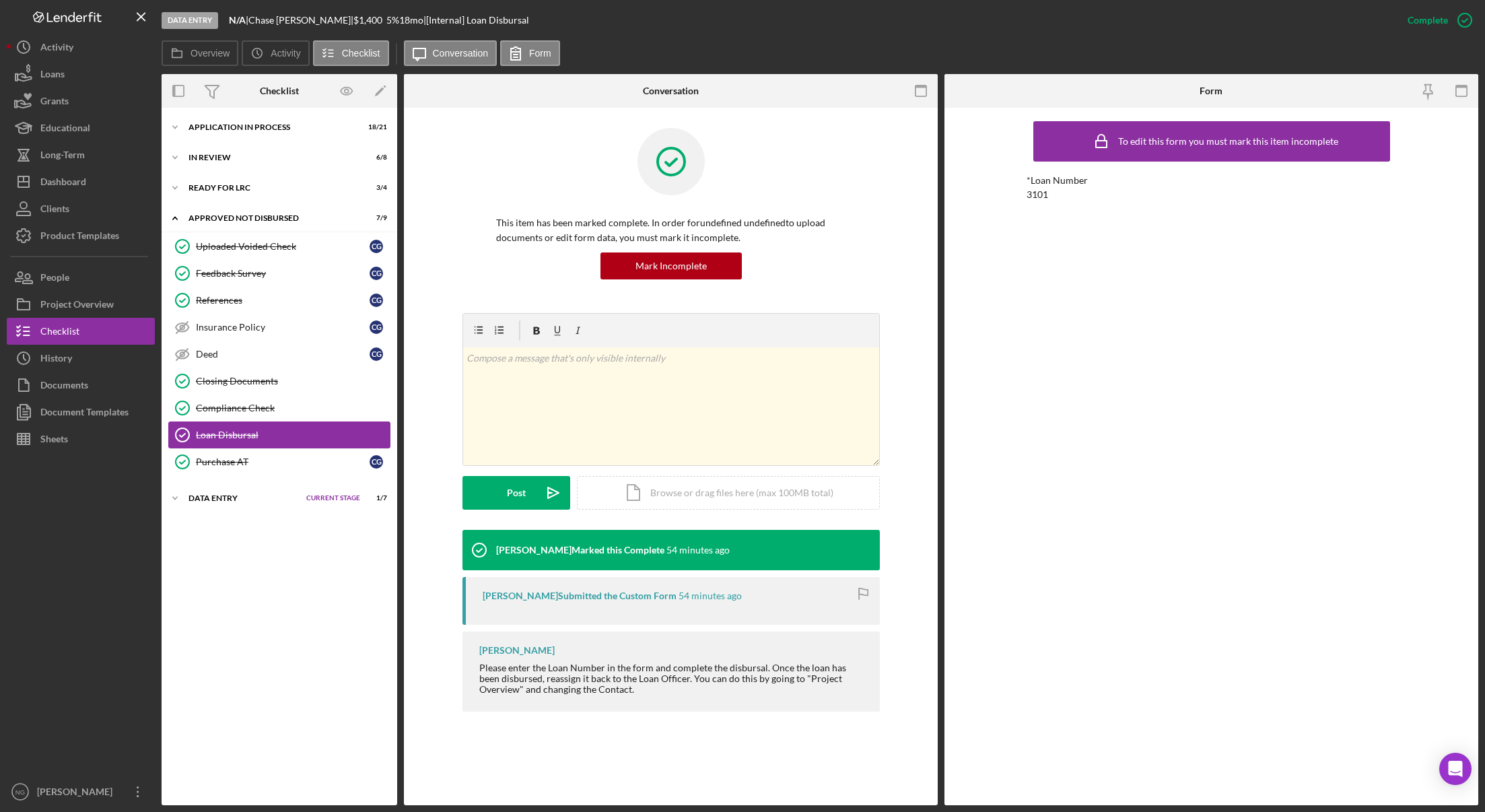
click at [275, 432] on div "Loan Disbursal" at bounding box center [293, 434] width 194 height 11
click at [278, 411] on div "Compliance Check" at bounding box center [293, 408] width 194 height 11
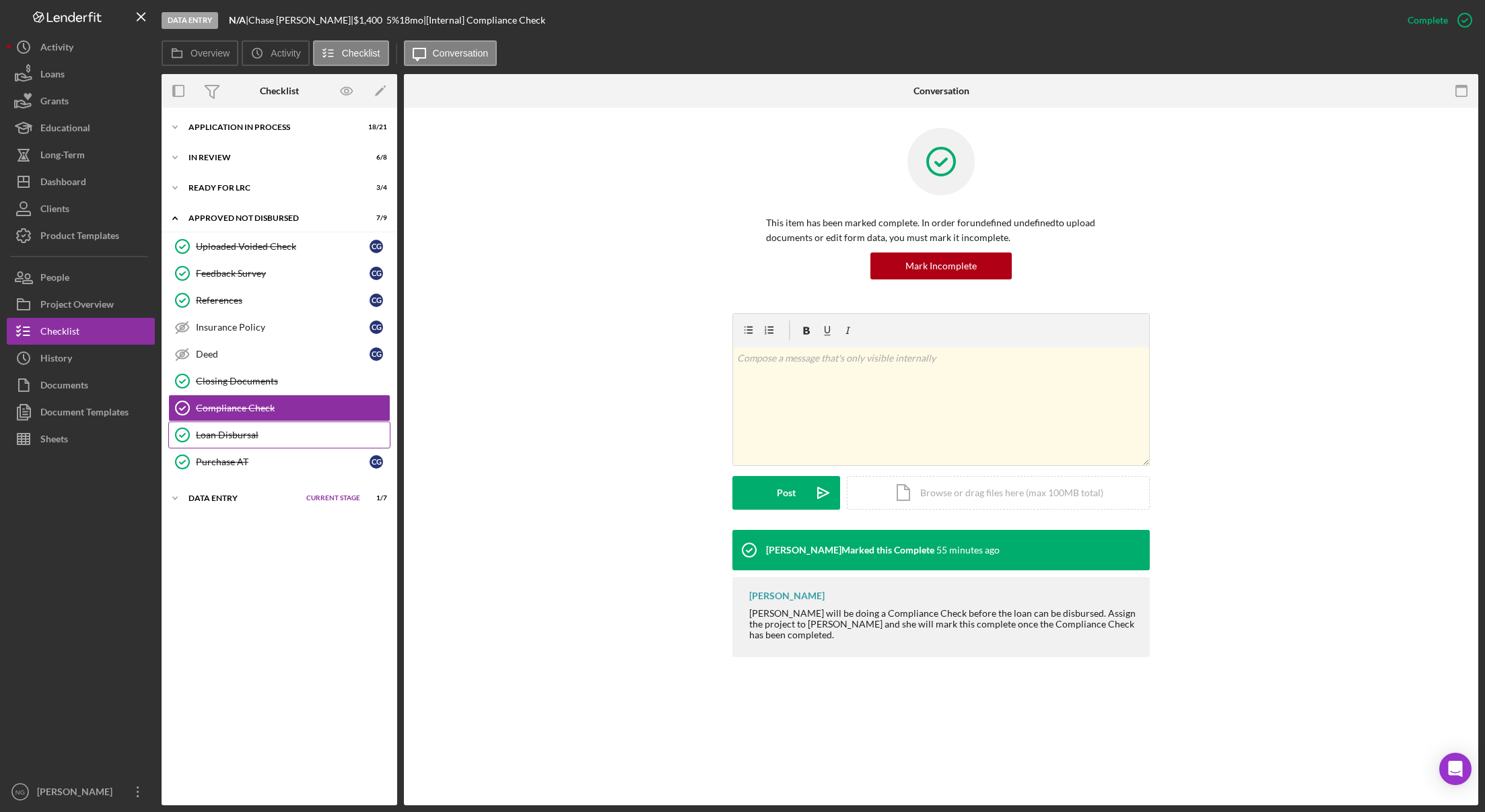
click at [244, 435] on div "Loan Disbursal" at bounding box center [293, 434] width 194 height 11
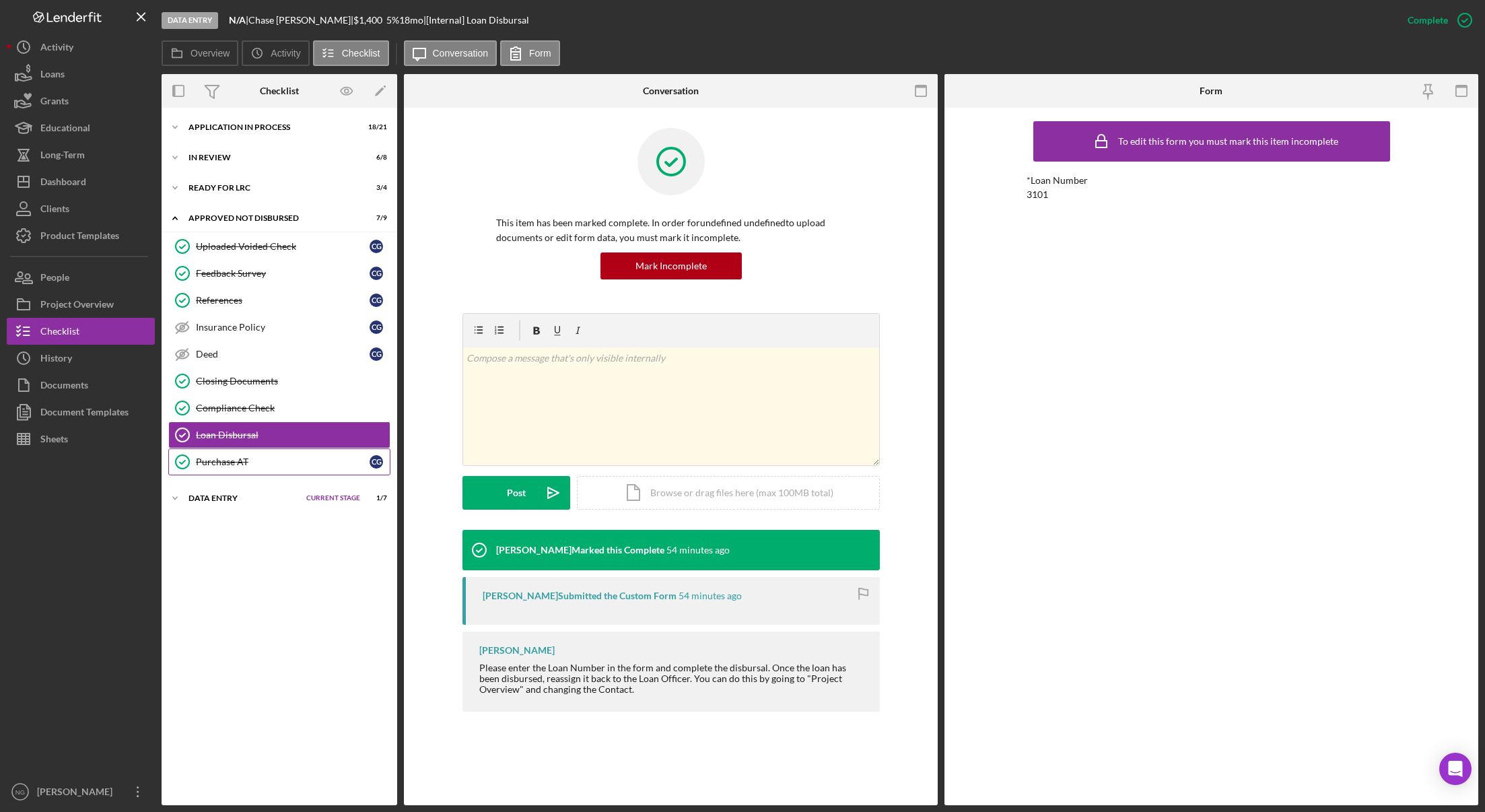
click at [235, 465] on div "Purchase AT" at bounding box center [283, 461] width 174 height 11
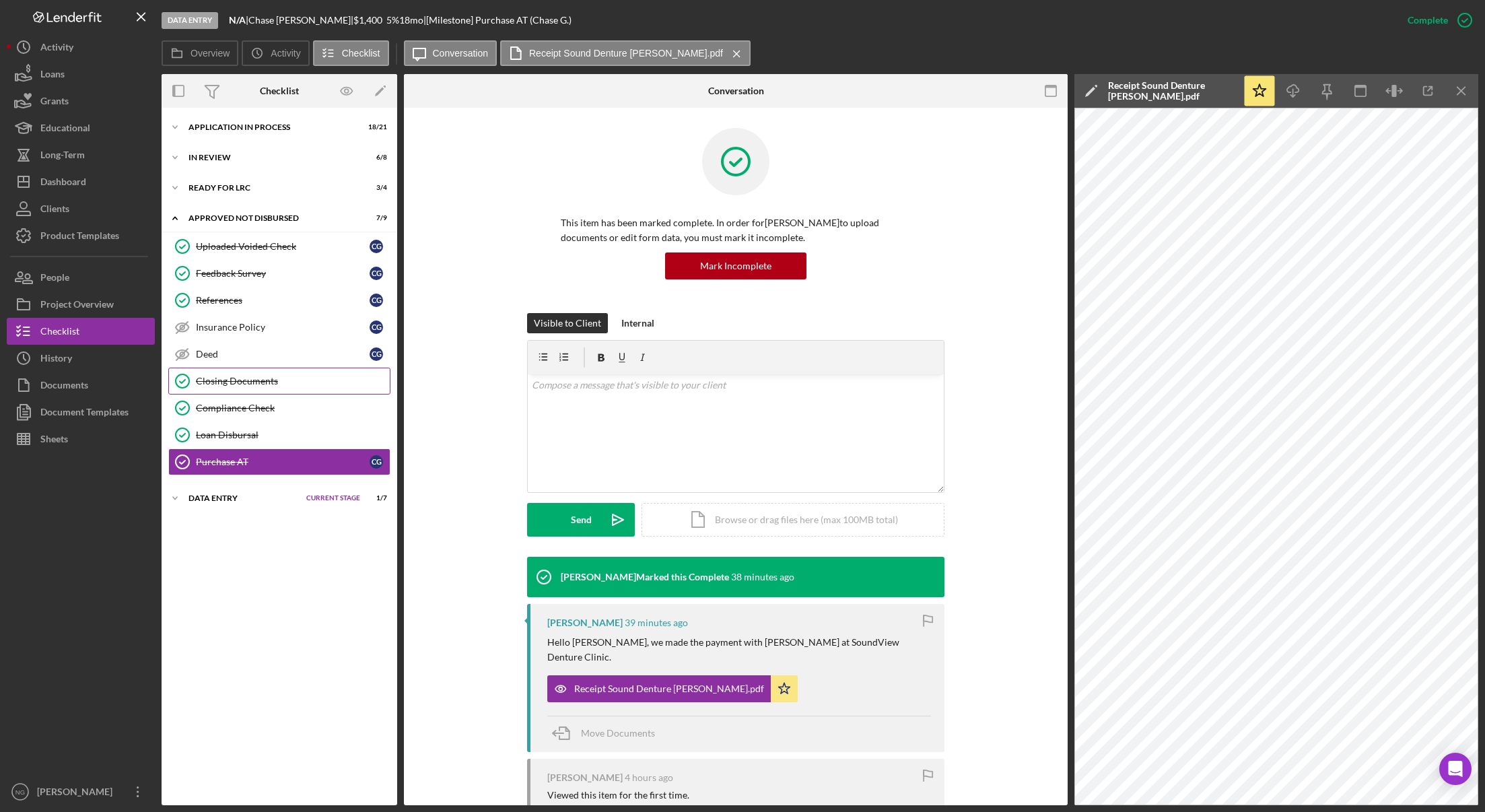
click at [271, 378] on div "Closing Documents" at bounding box center [293, 381] width 194 height 11
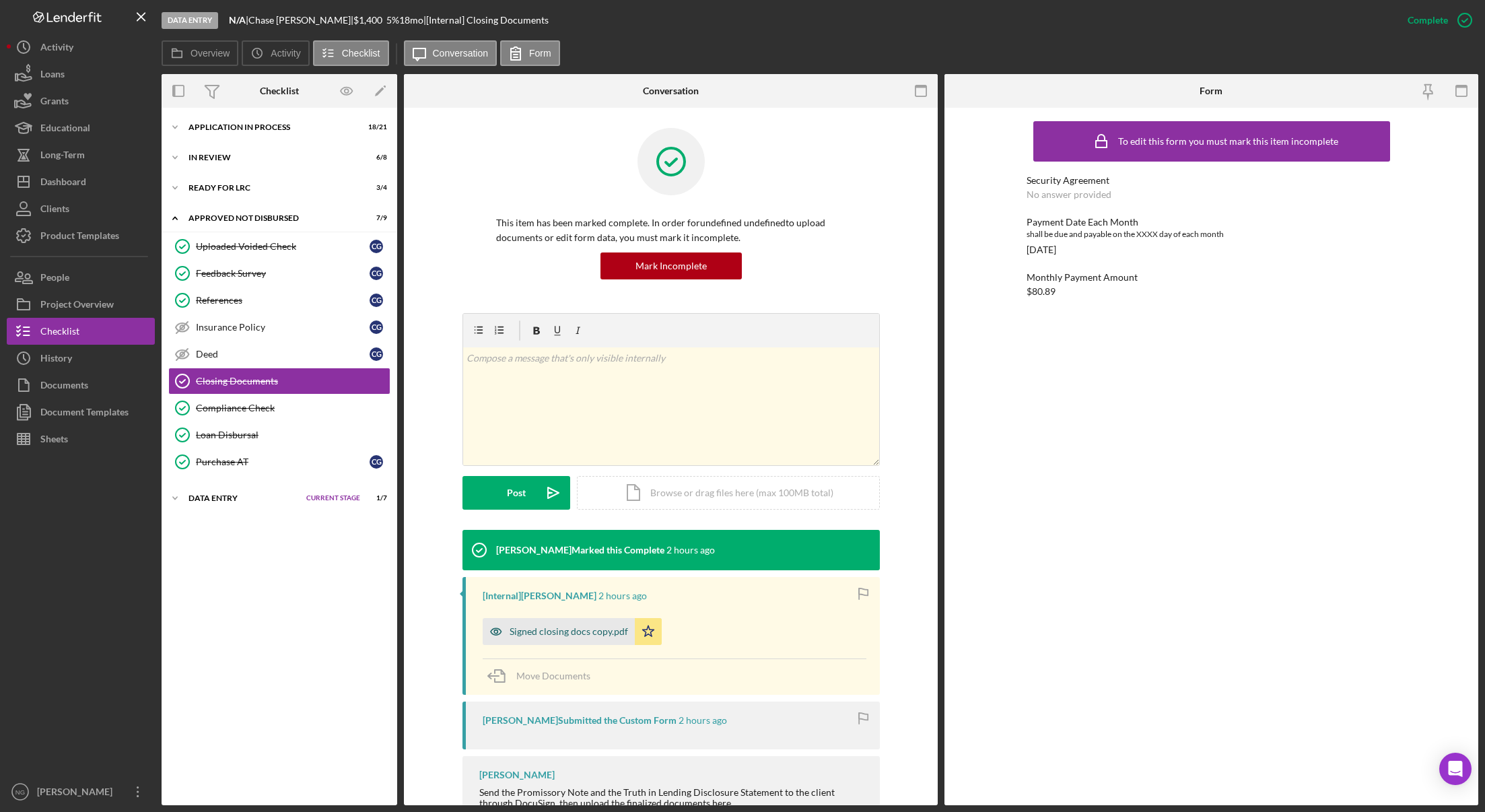
click at [541, 628] on div "Signed closing docs copy.pdf" at bounding box center [569, 631] width 118 height 11
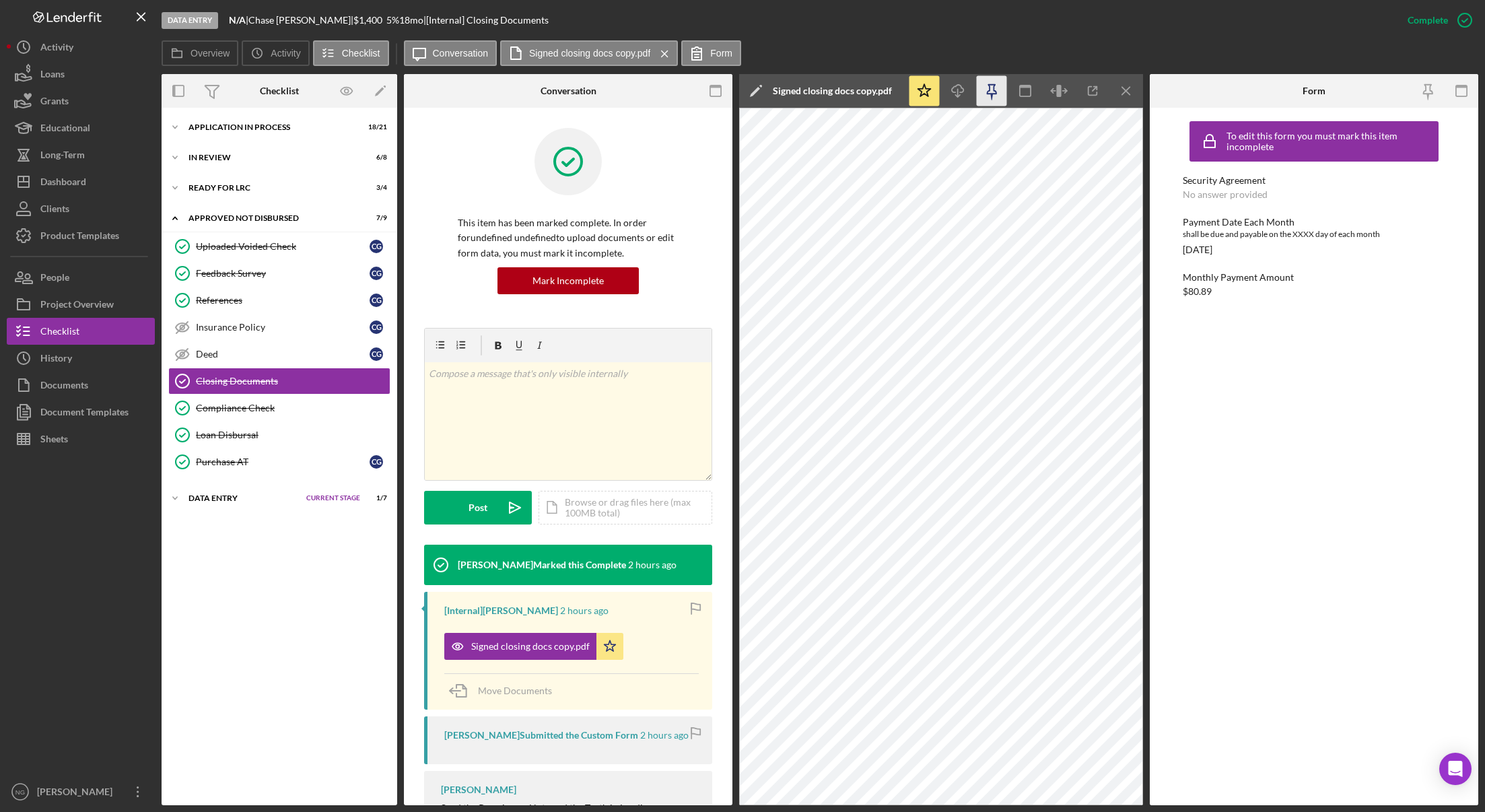
click at [987, 87] on icon "button" at bounding box center [992, 91] width 30 height 30
click at [716, 91] on icon "button" at bounding box center [716, 91] width 30 height 30
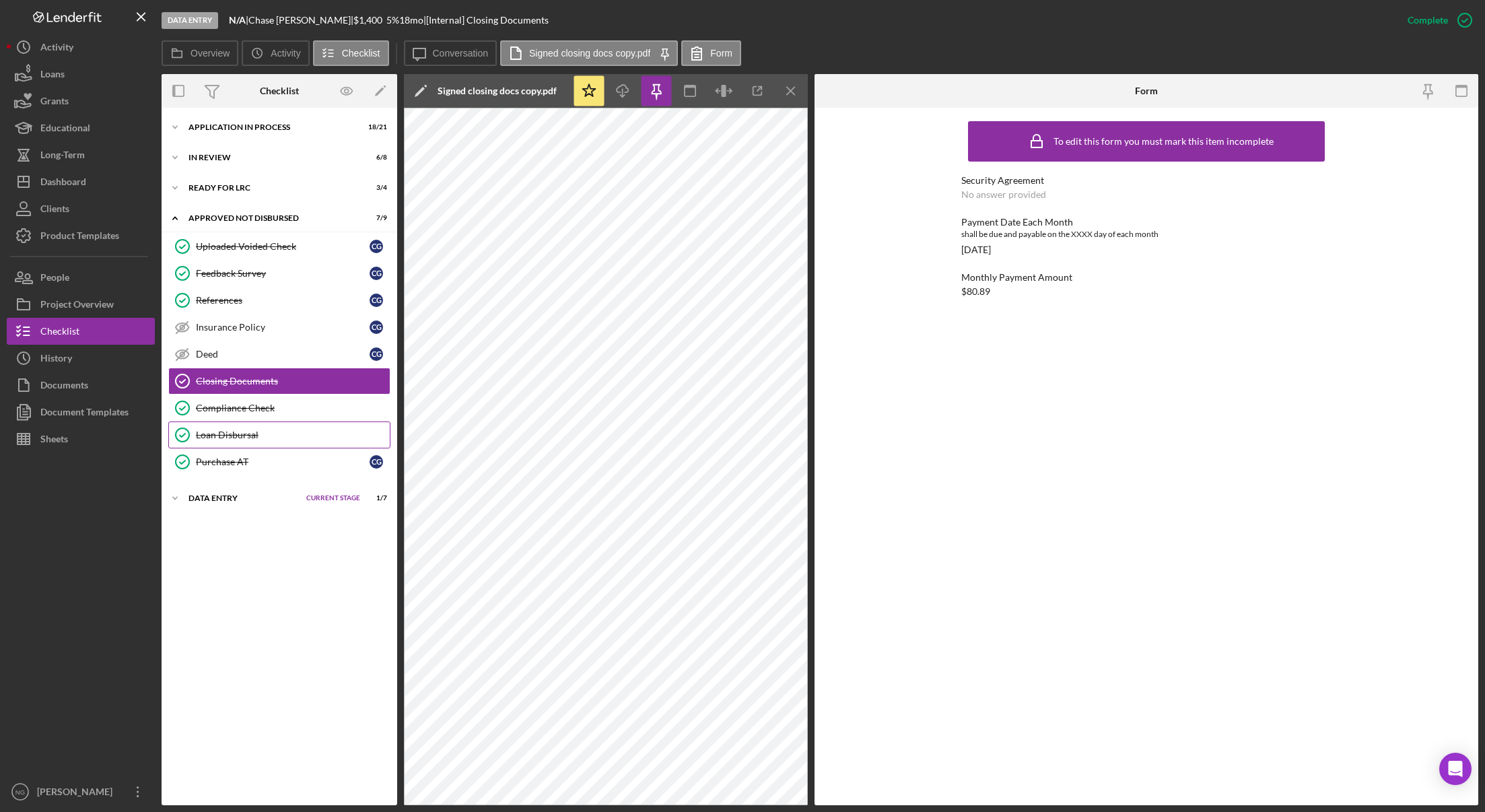
click at [281, 429] on div "Loan Disbursal" at bounding box center [293, 434] width 194 height 11
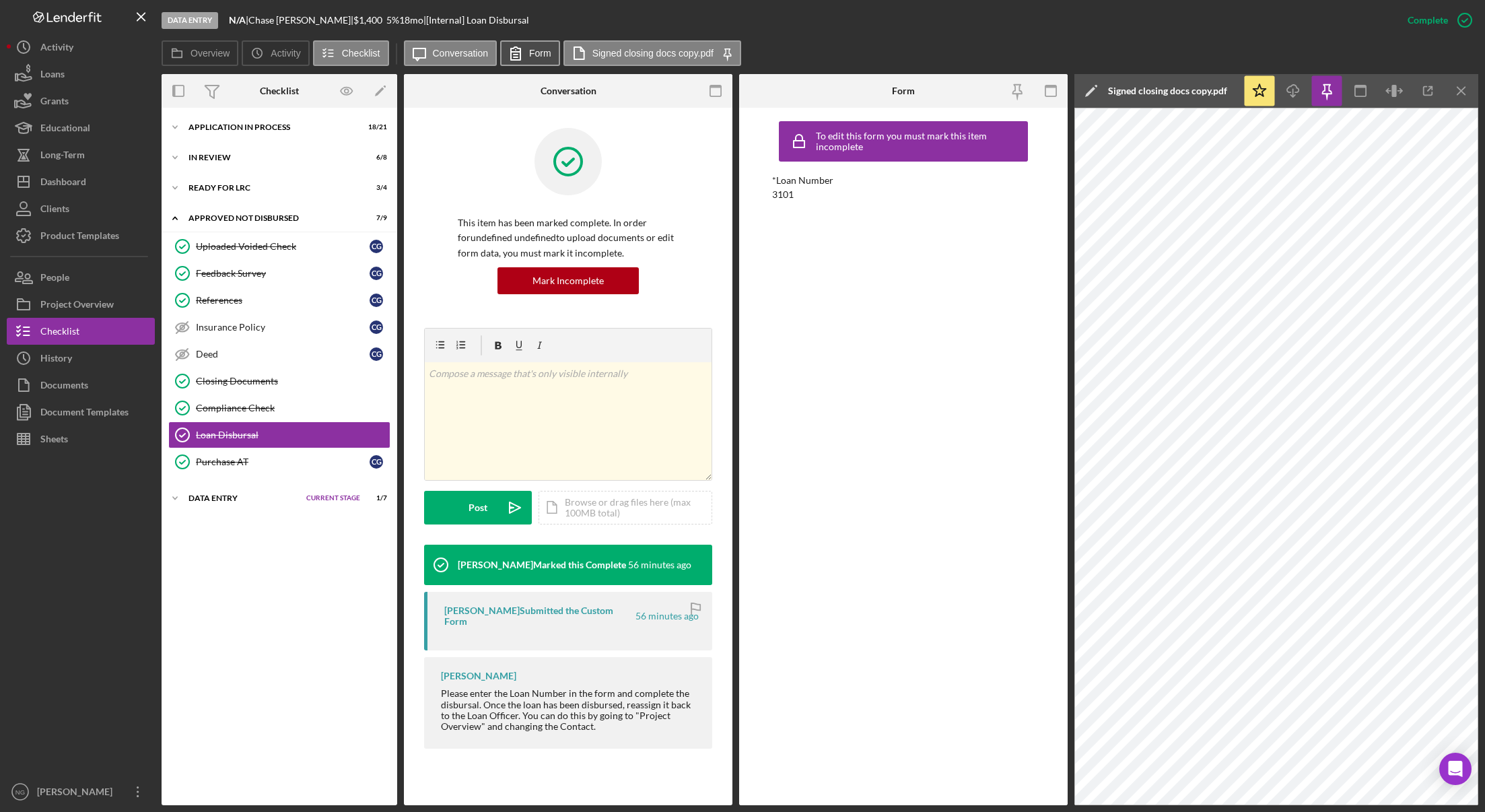
click at [545, 51] on label "Form" at bounding box center [540, 53] width 22 height 11
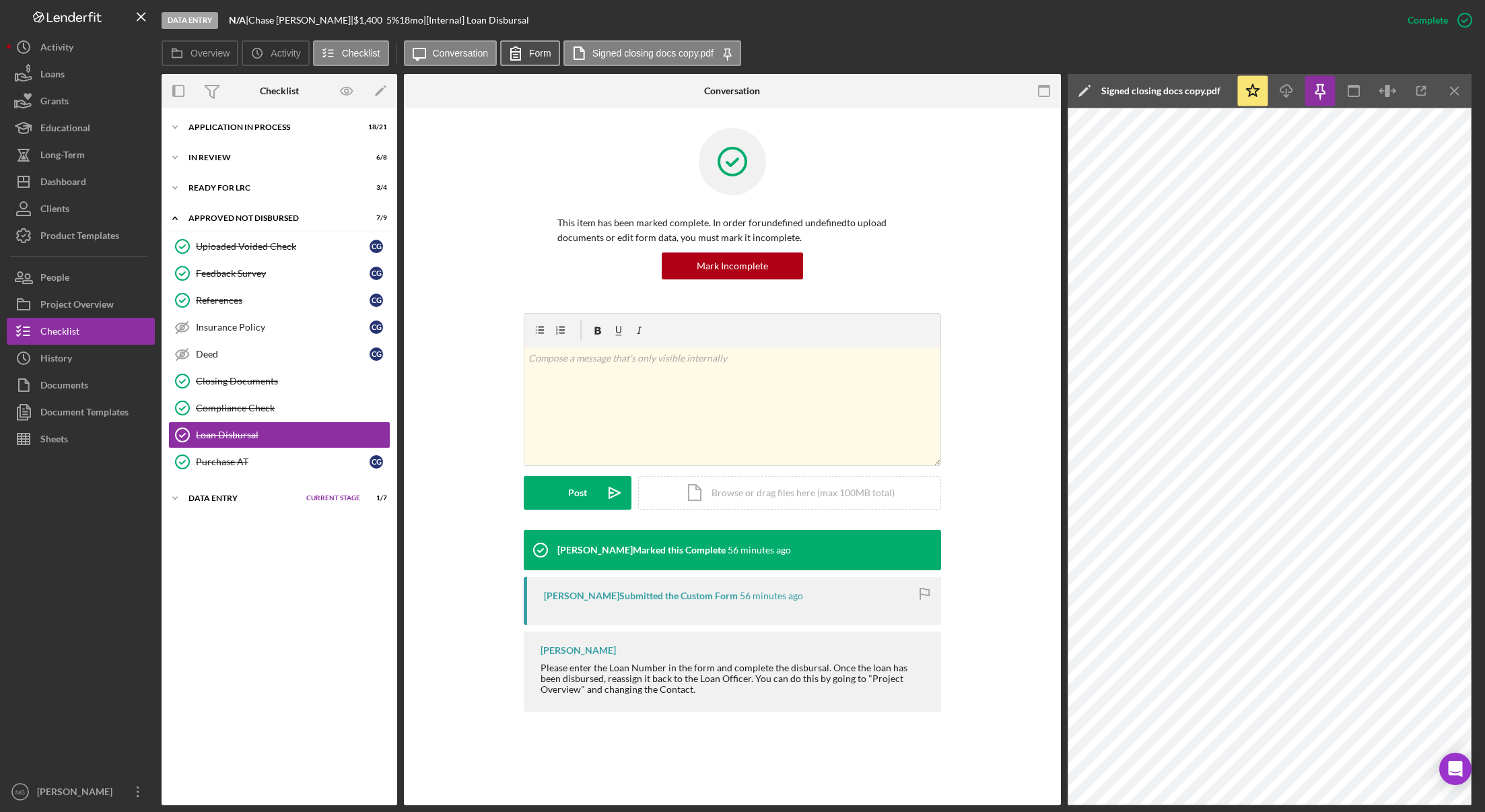
click at [545, 51] on label "Form" at bounding box center [540, 53] width 22 height 11
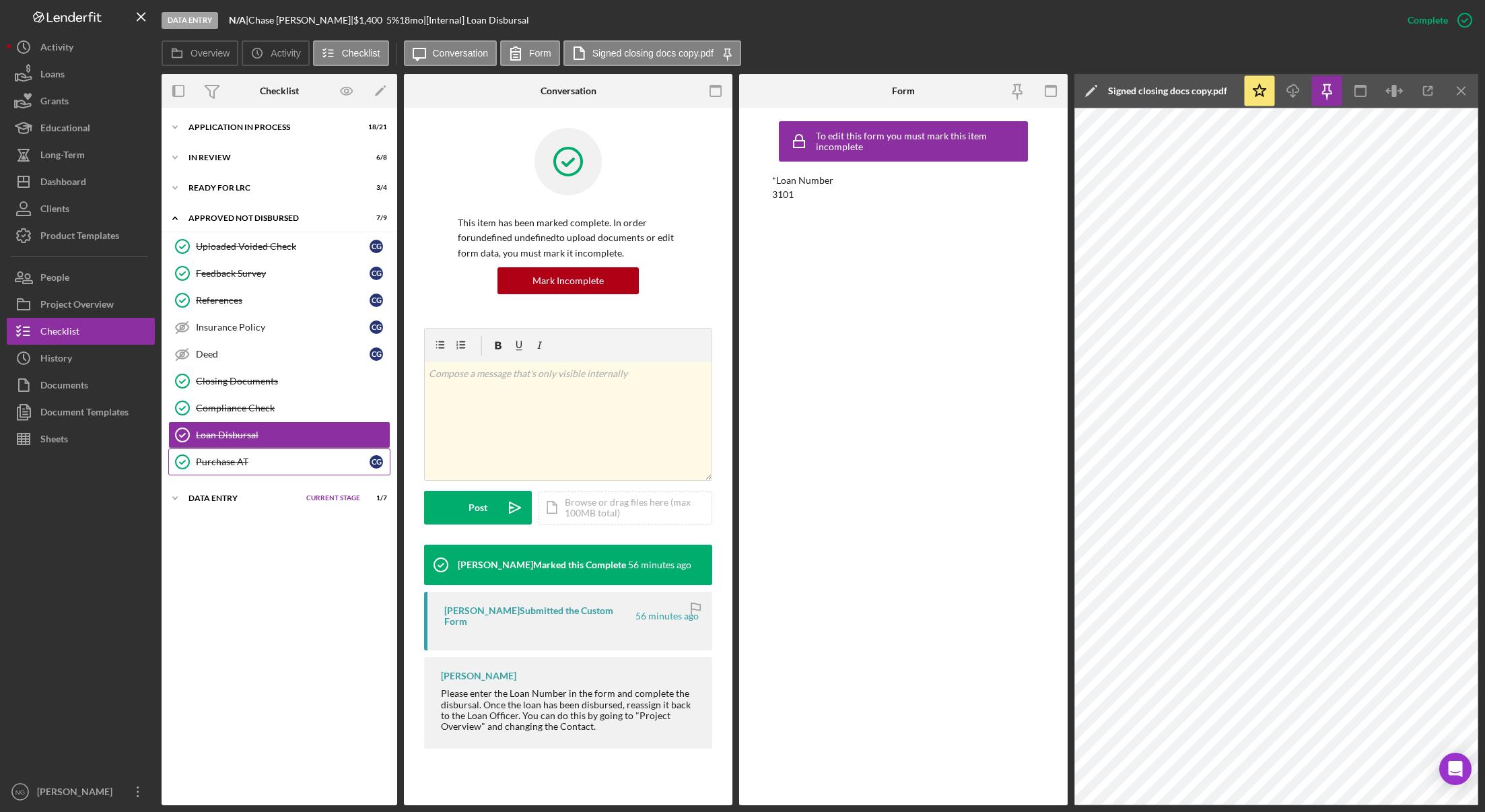
click at [293, 454] on link "Purchase AT Purchase AT C G" at bounding box center [279, 461] width 222 height 27
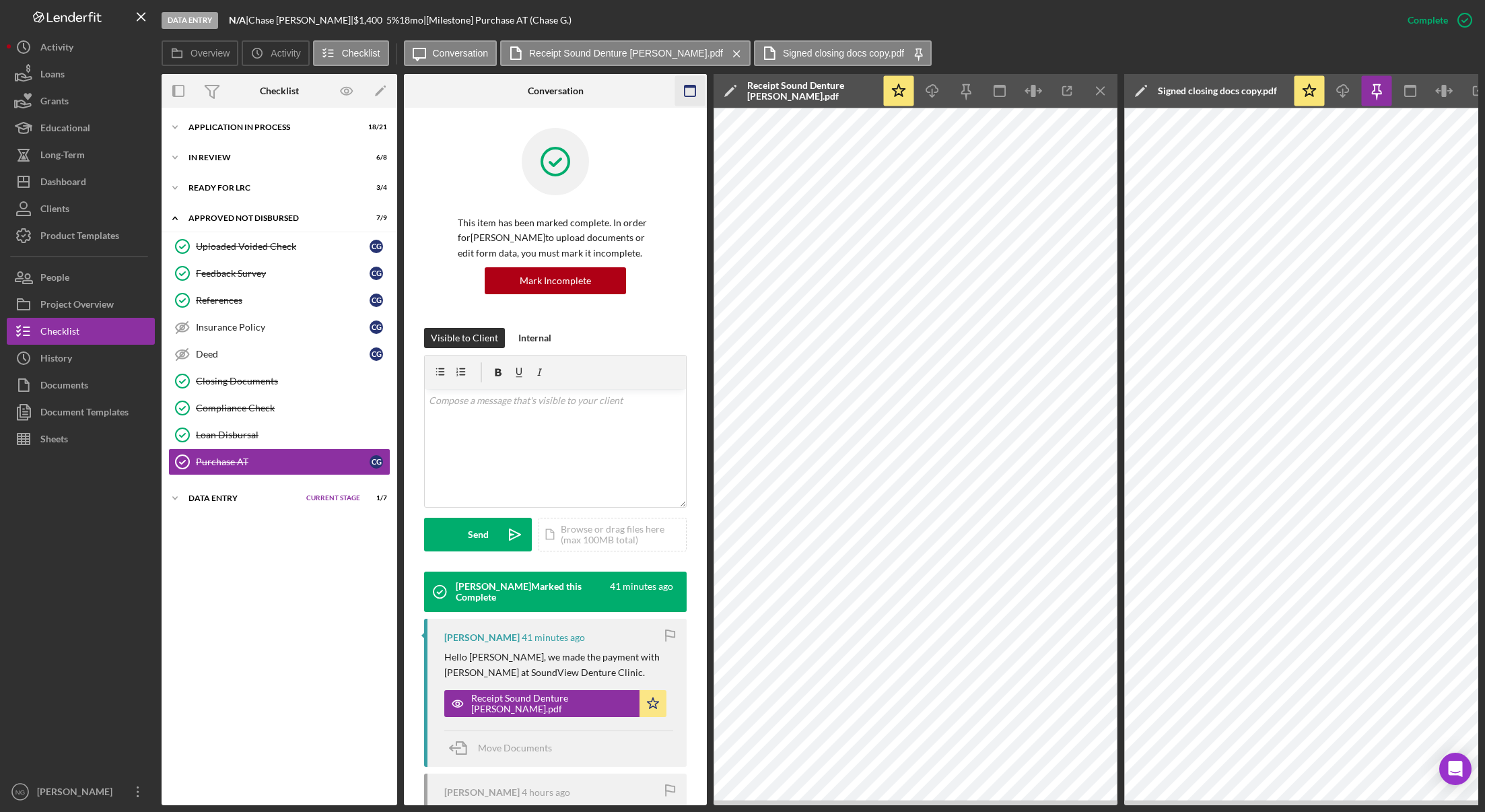
click at [685, 85] on rect "button" at bounding box center [690, 86] width 11 height 3
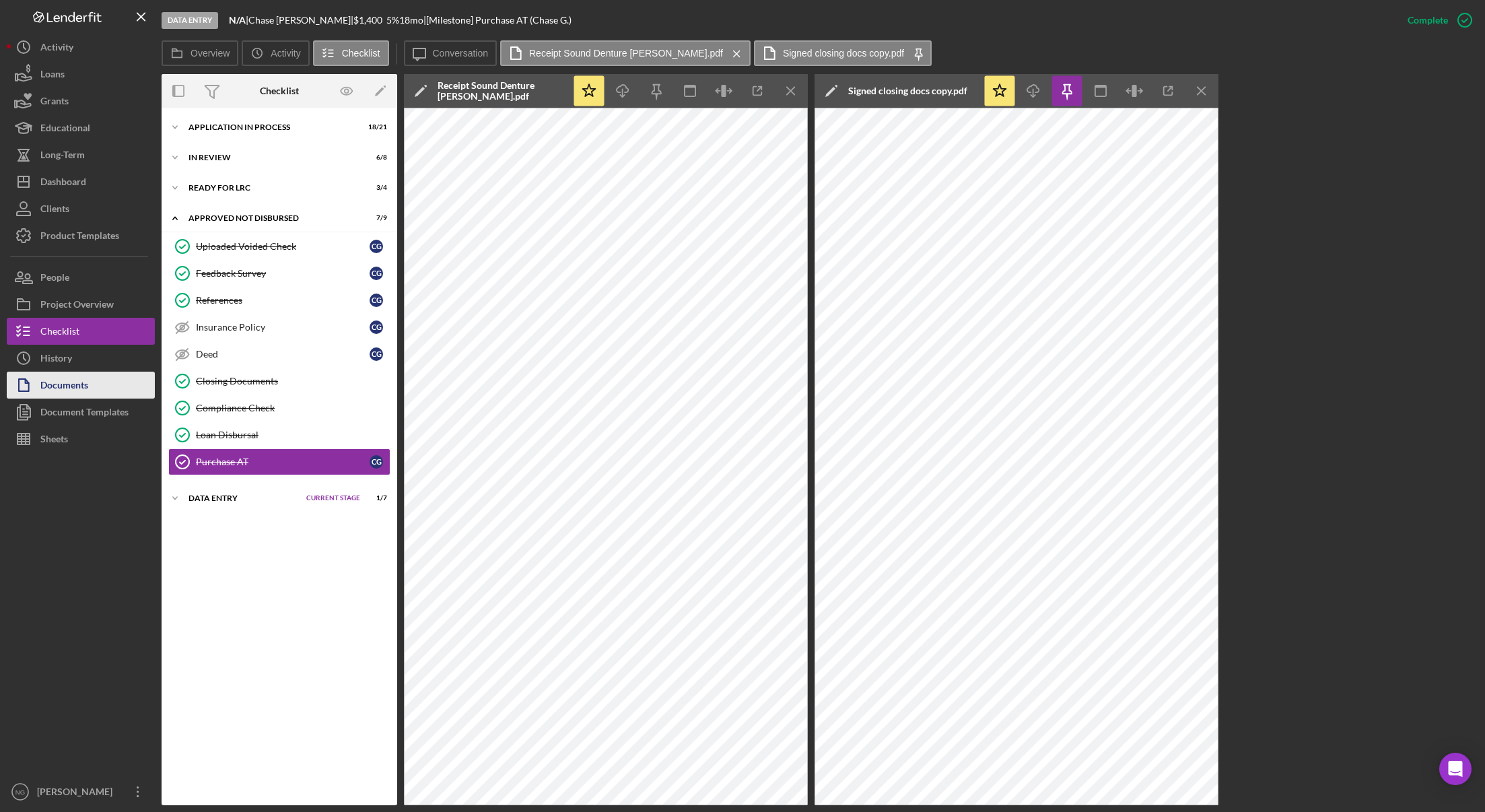
click at [89, 394] on button "Documents" at bounding box center [81, 385] width 148 height 27
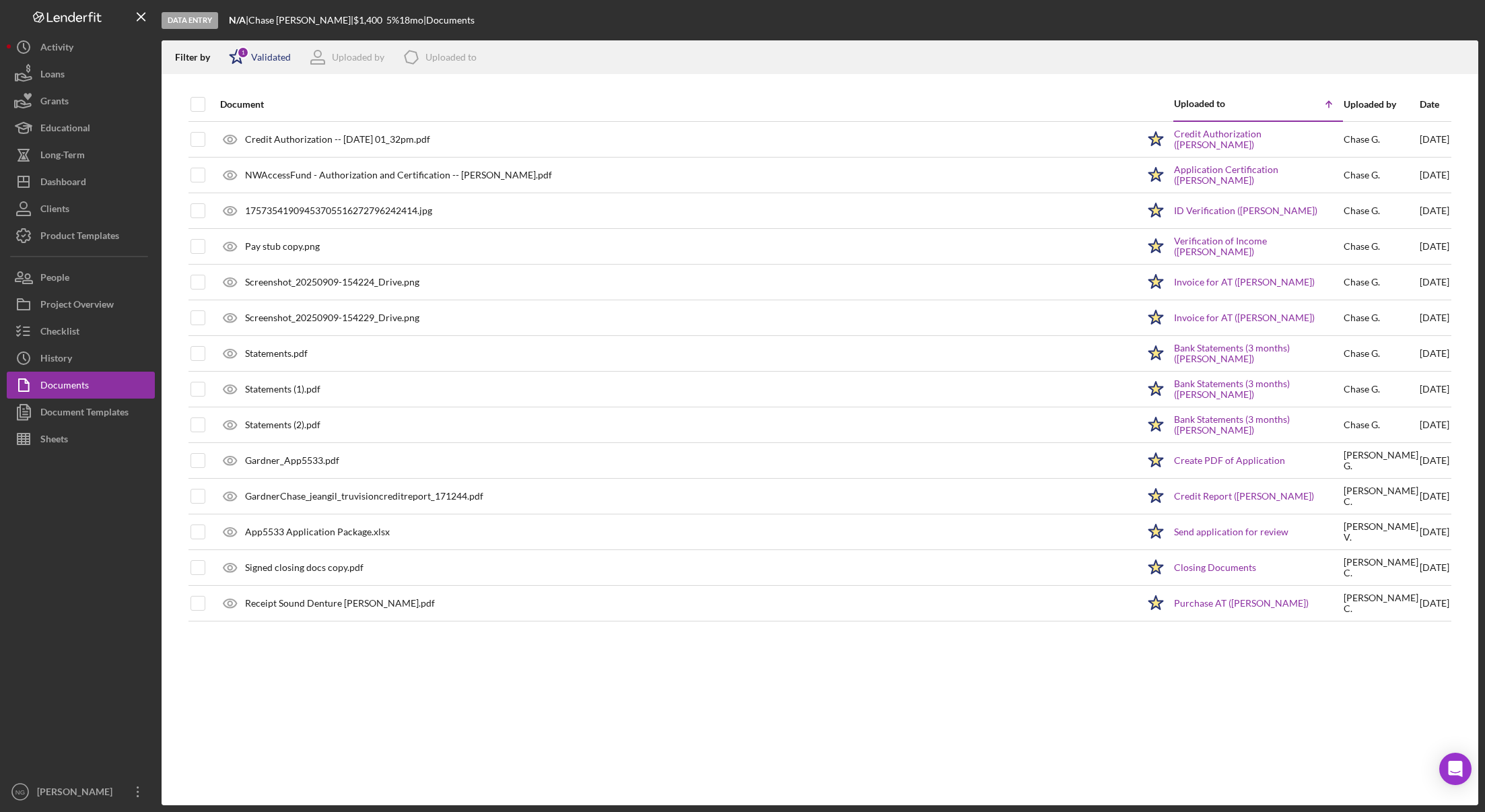
click at [253, 57] on icon "Icon/Star" at bounding box center [237, 57] width 34 height 34
click at [234, 131] on input "checkbox" at bounding box center [235, 128] width 13 height 13
checkbox input "true"
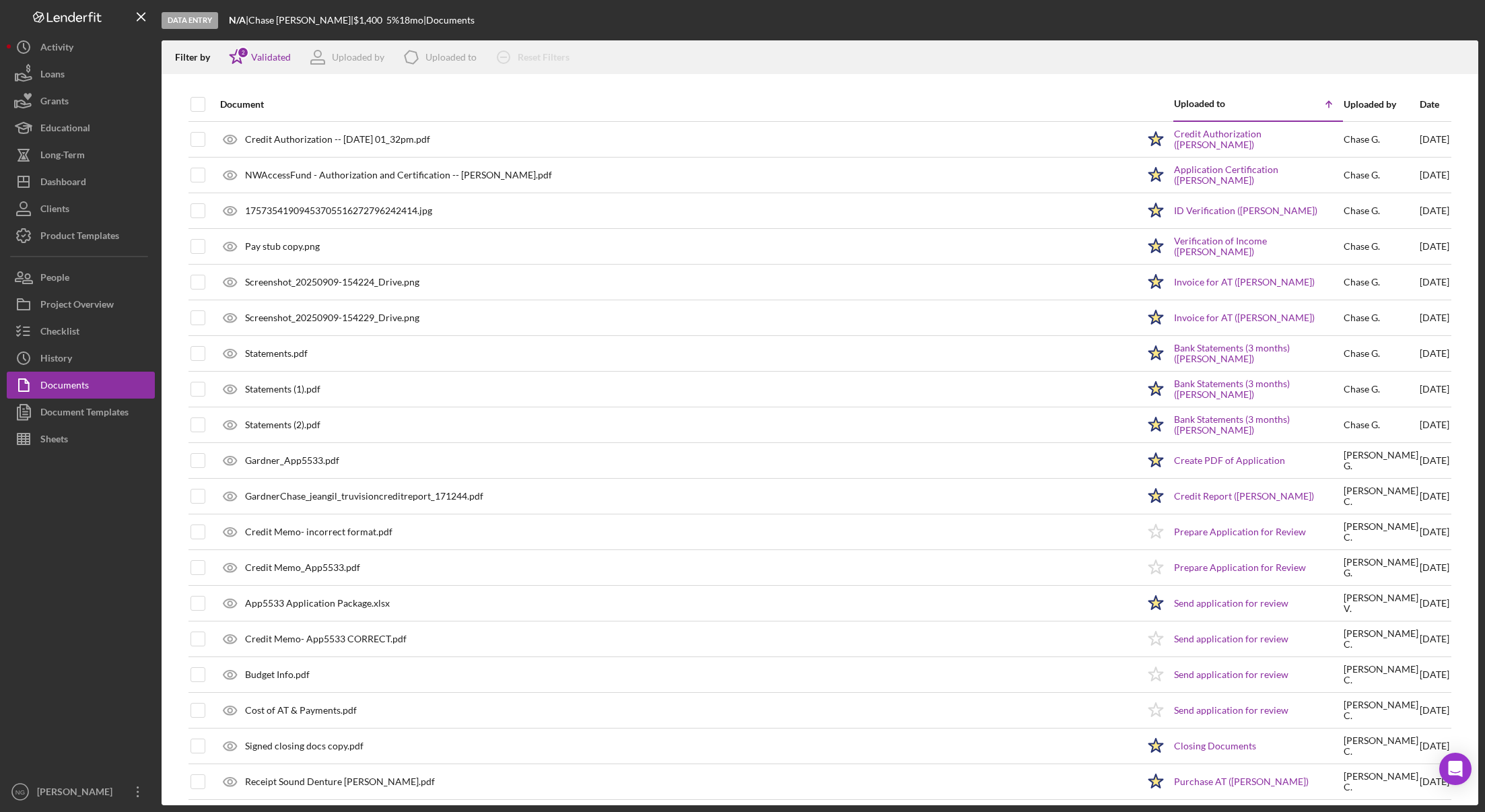
click at [619, 90] on div "Document" at bounding box center [678, 104] width 917 height 32
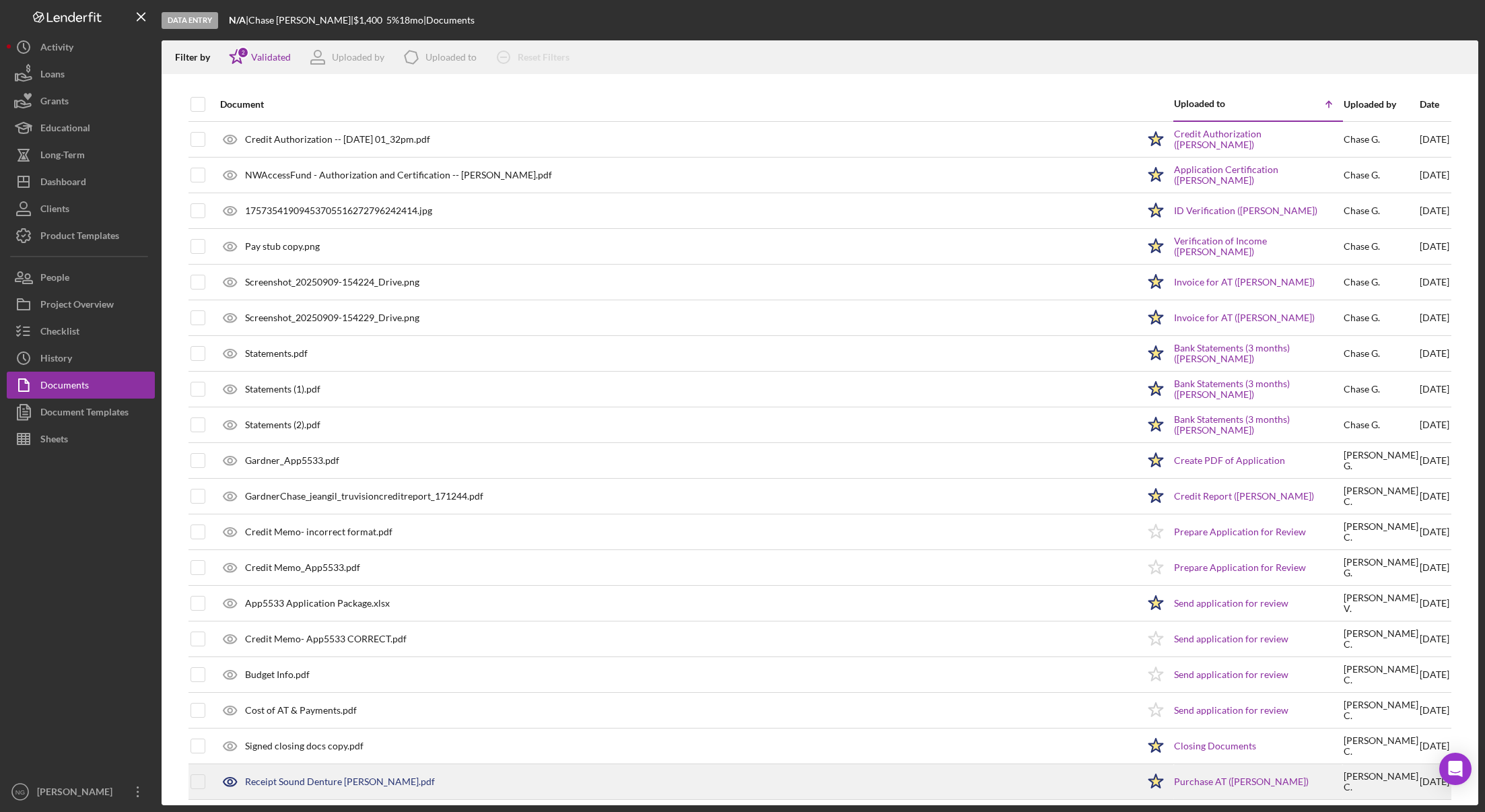
scroll to position [8, 0]
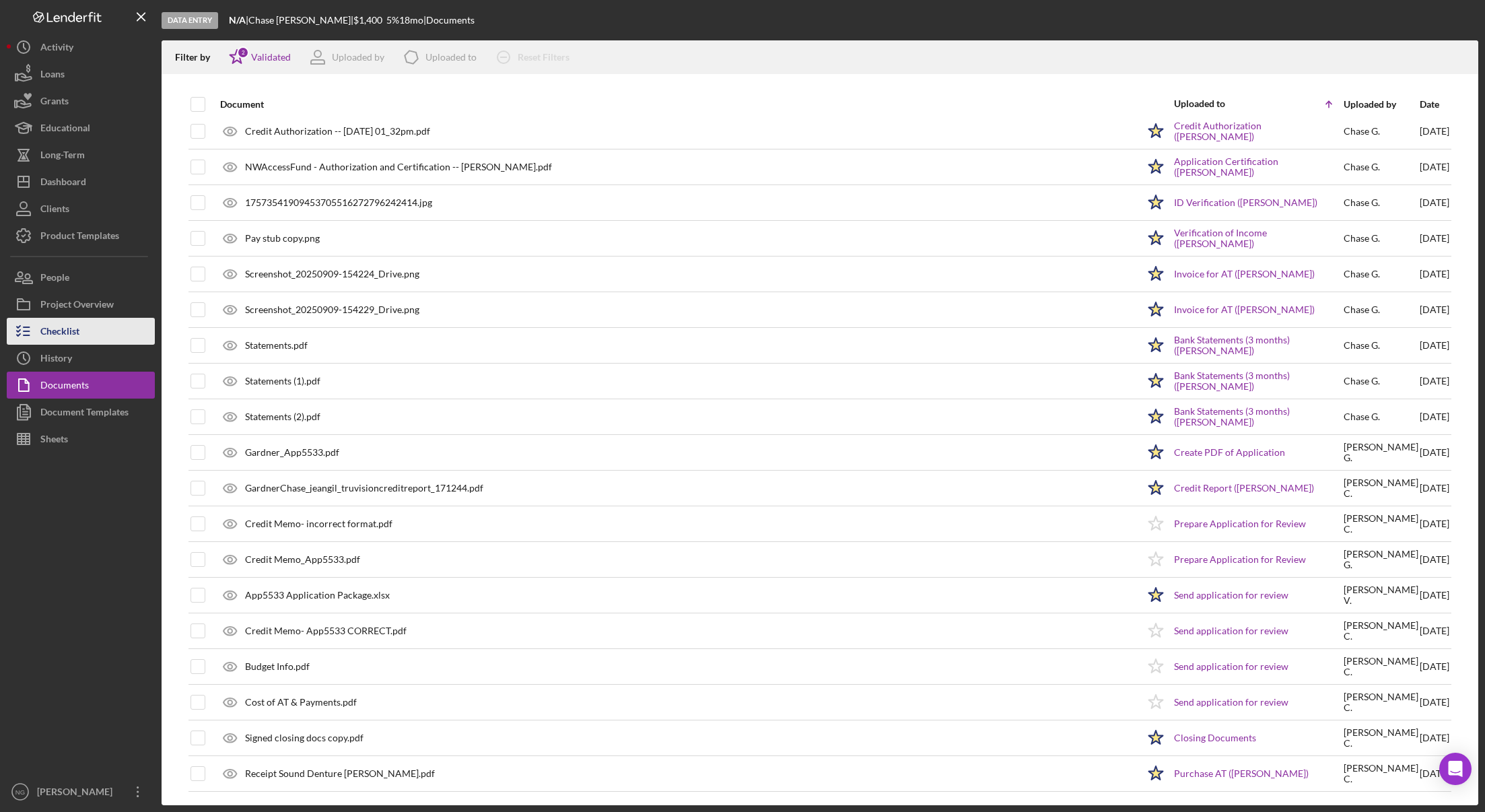
click at [48, 337] on div "Checklist" at bounding box center [59, 333] width 39 height 30
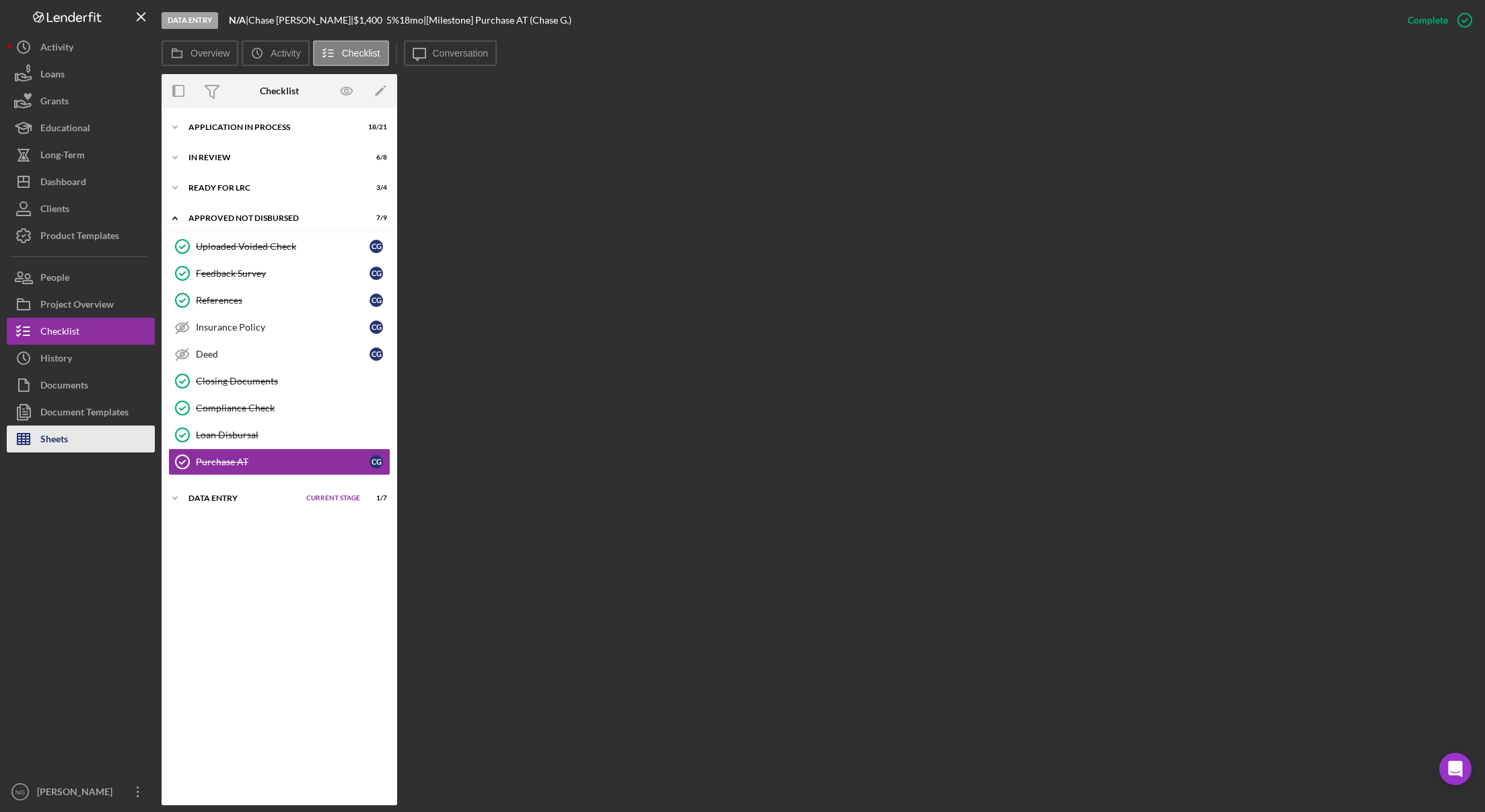
click at [48, 442] on div "Sheets" at bounding box center [54, 440] width 28 height 30
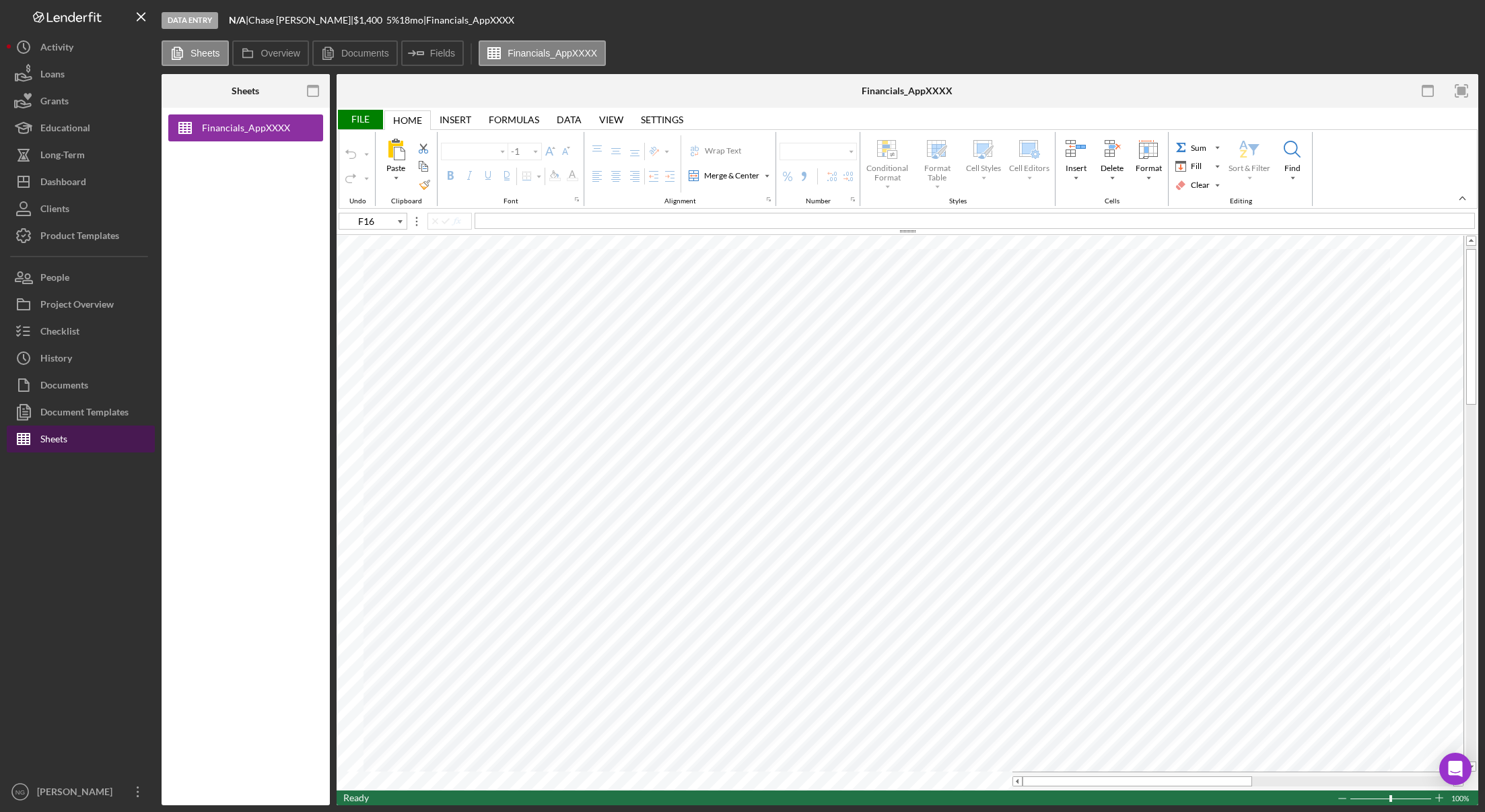
type input "Arial"
type input "10"
type input "G52"
type input "11"
type input "G8"
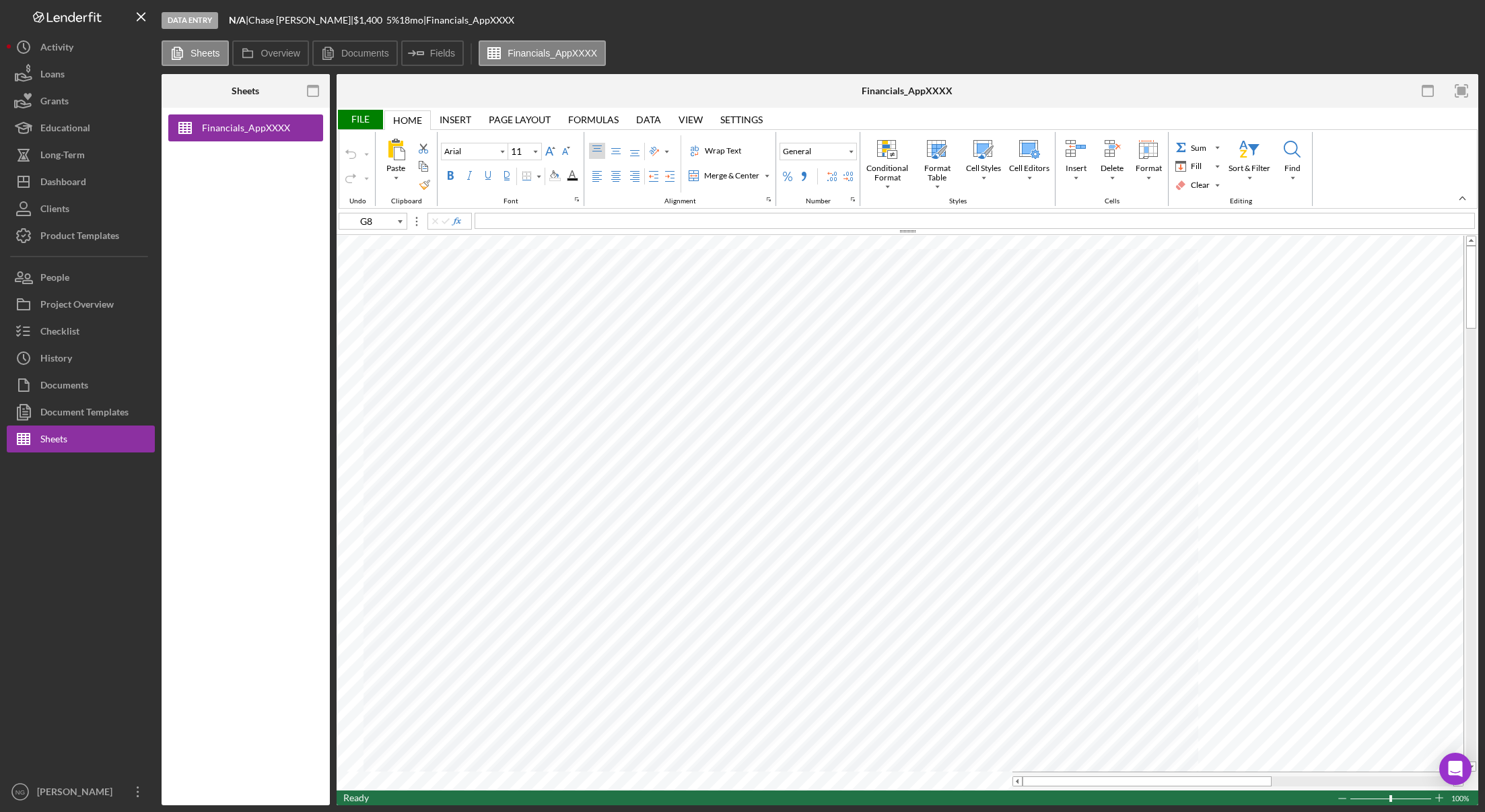
type input "Calibri"
type input "F16"
type input "Arial"
type input "10"
type input "F16"
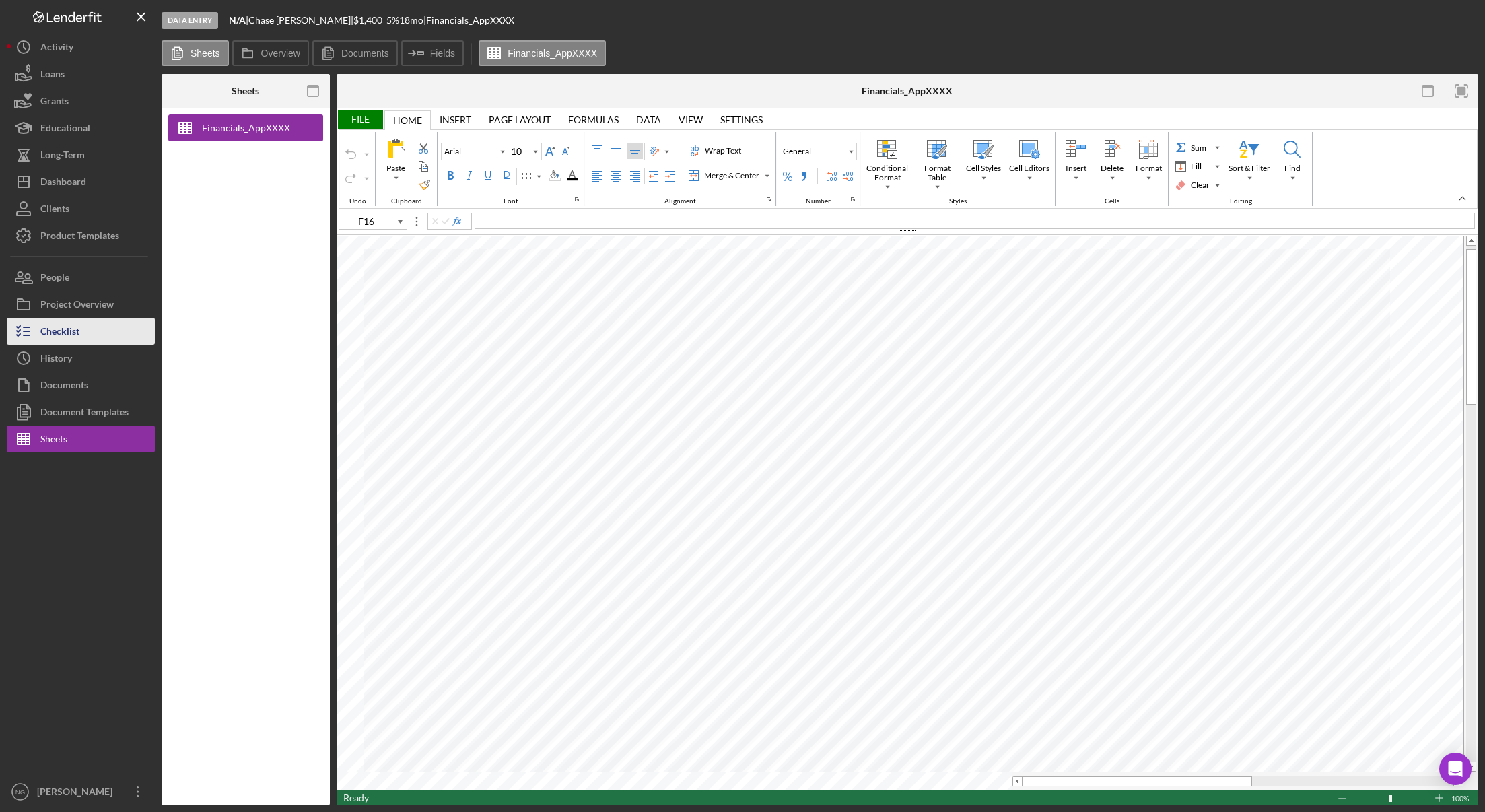
click at [73, 330] on div "Checklist" at bounding box center [59, 333] width 39 height 30
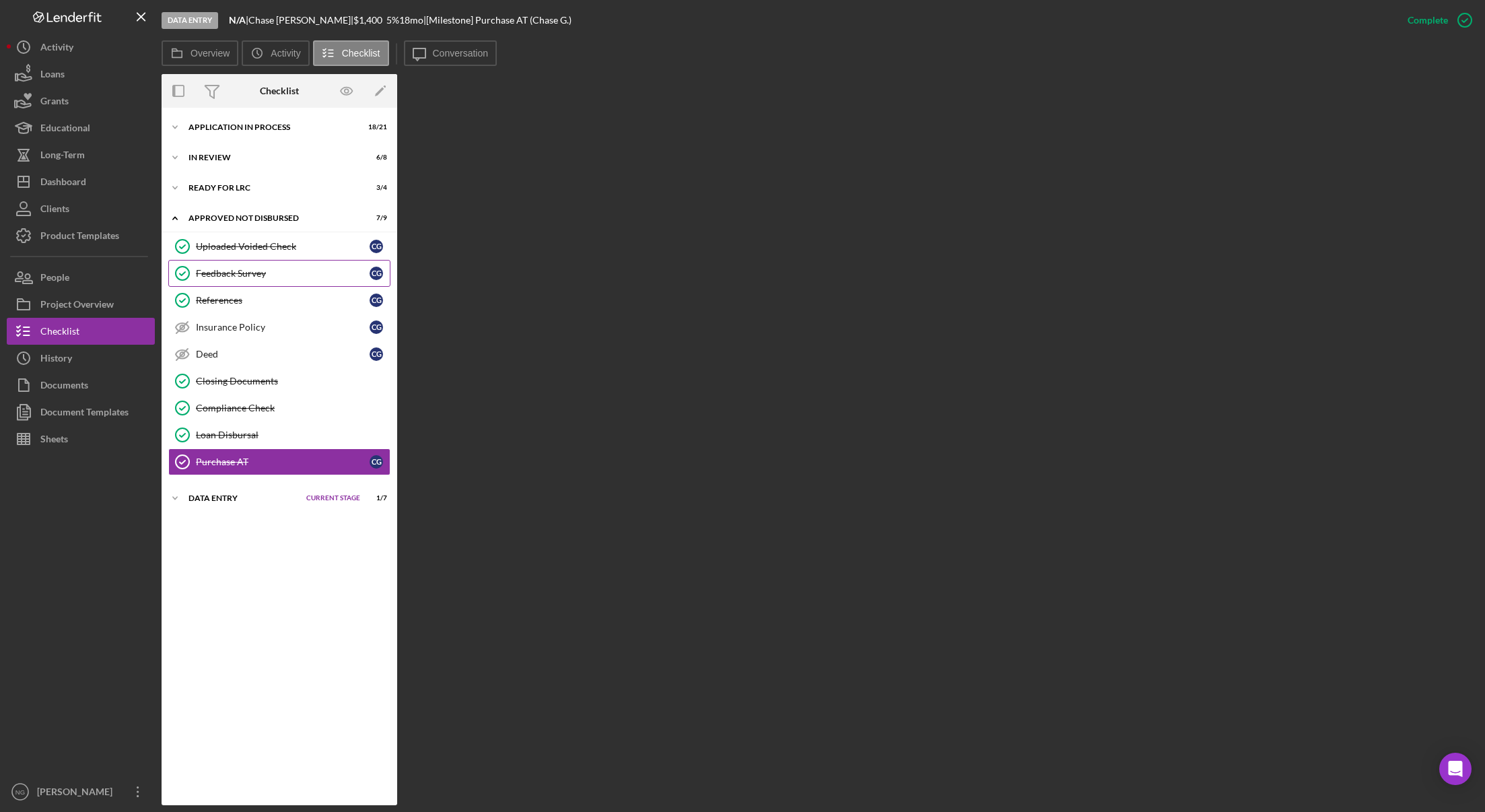
click at [260, 276] on div "Feedback Survey" at bounding box center [283, 273] width 174 height 11
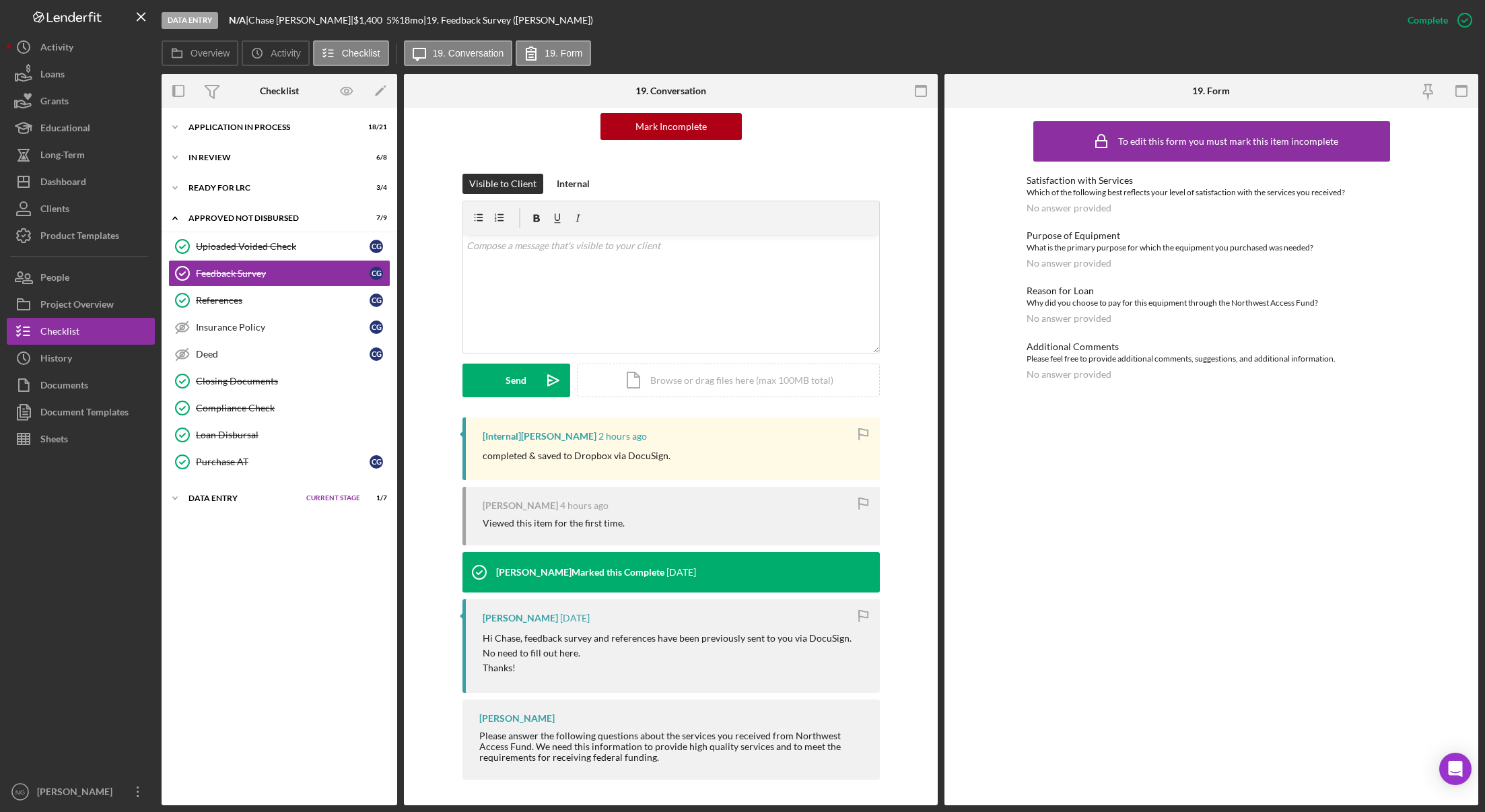
scroll to position [141, 0]
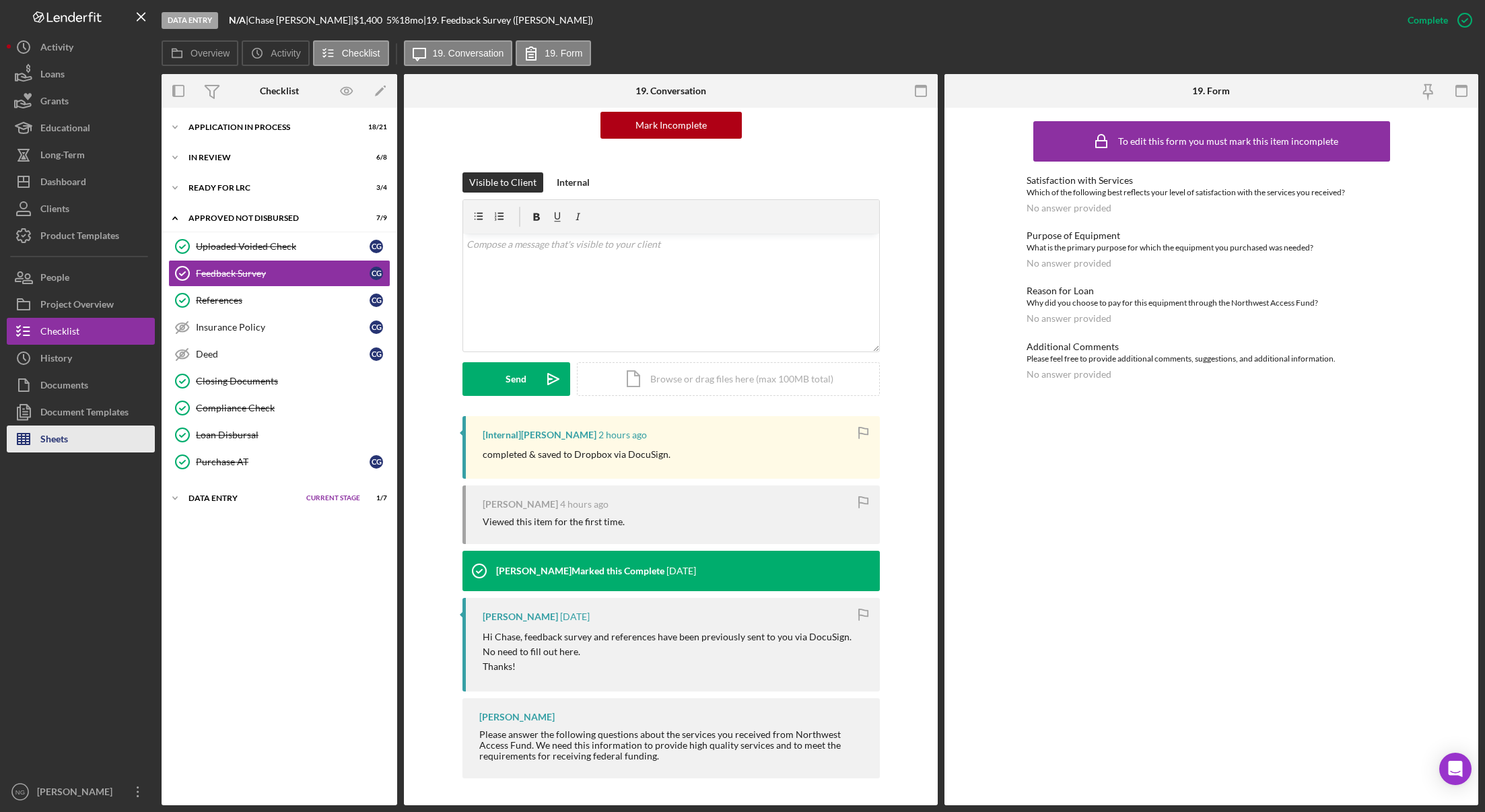
click at [83, 444] on button "Sheets" at bounding box center [81, 438] width 148 height 27
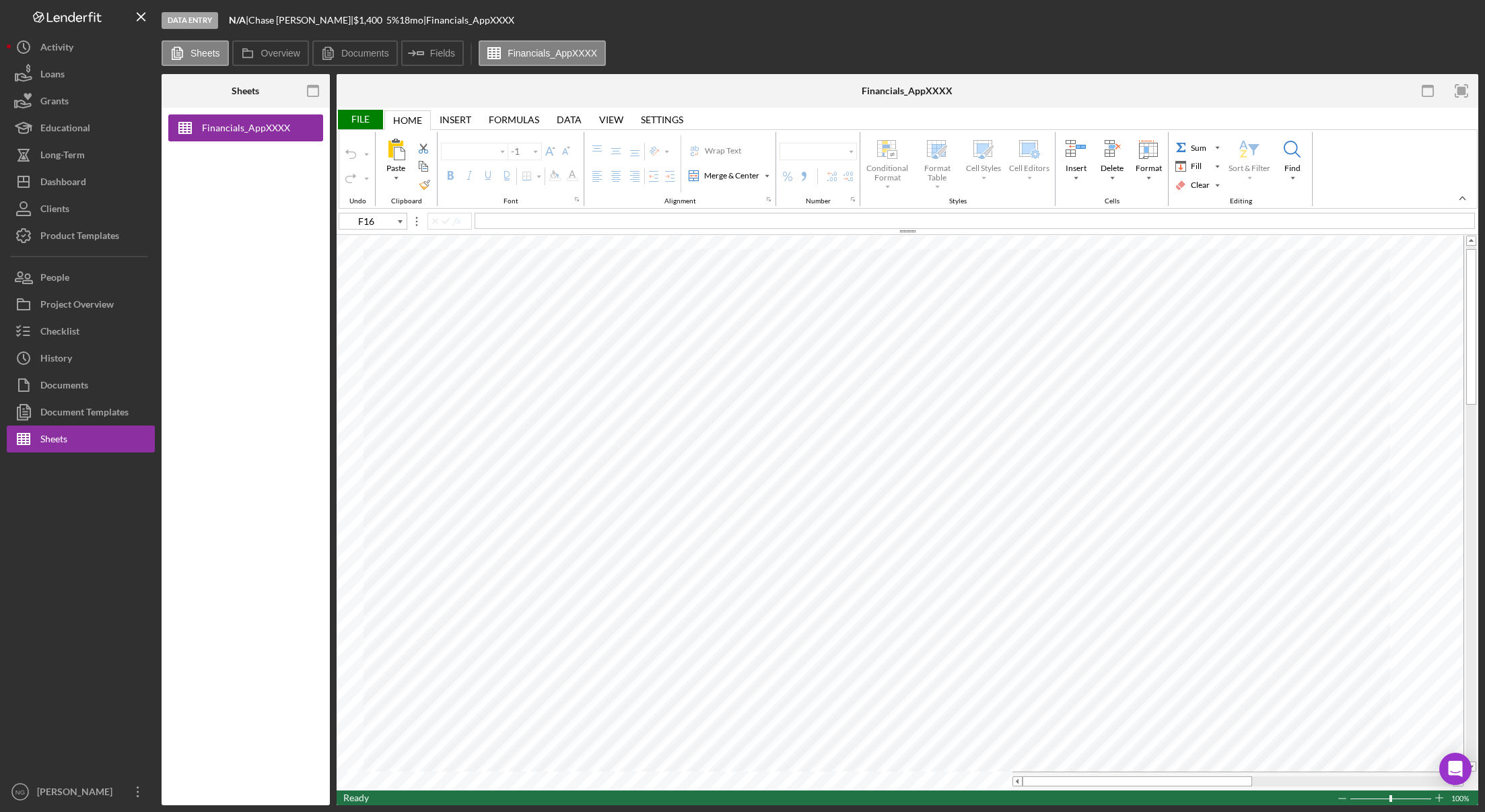
type input "Arial"
type input "10"
type input "G52"
type input "11"
type input "F16"
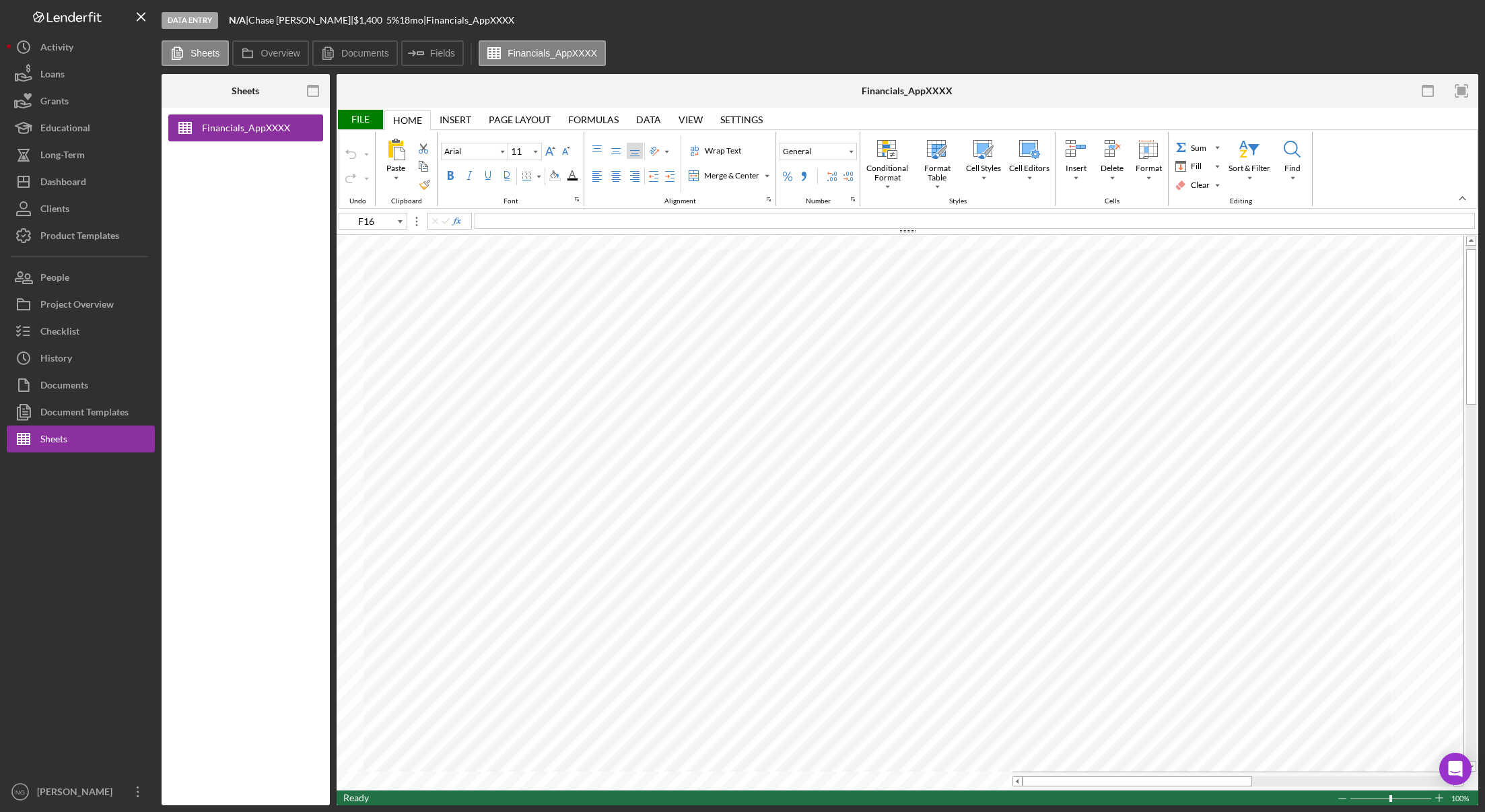
type input "10"
click at [95, 573] on div at bounding box center [81, 615] width 148 height 326
click at [246, 475] on div "Financials_AppXXXX" at bounding box center [246, 456] width 168 height 697
click at [85, 384] on div "Documents" at bounding box center [64, 387] width 48 height 30
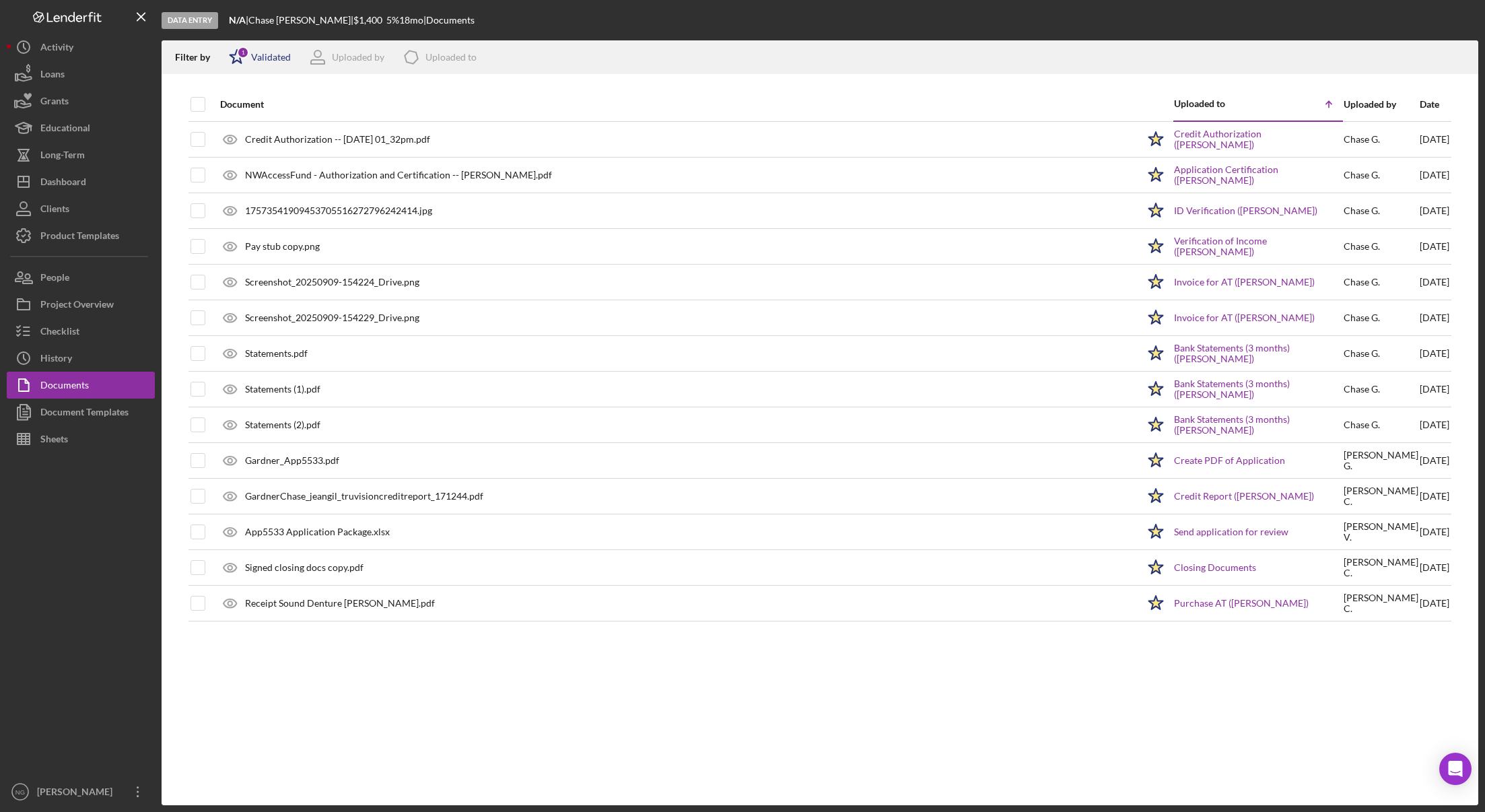
click at [263, 59] on div "Validated" at bounding box center [271, 57] width 40 height 11
click at [244, 108] on div "Validated" at bounding box center [295, 107] width 135 height 15
click at [238, 108] on input "checkbox" at bounding box center [235, 106] width 13 height 13
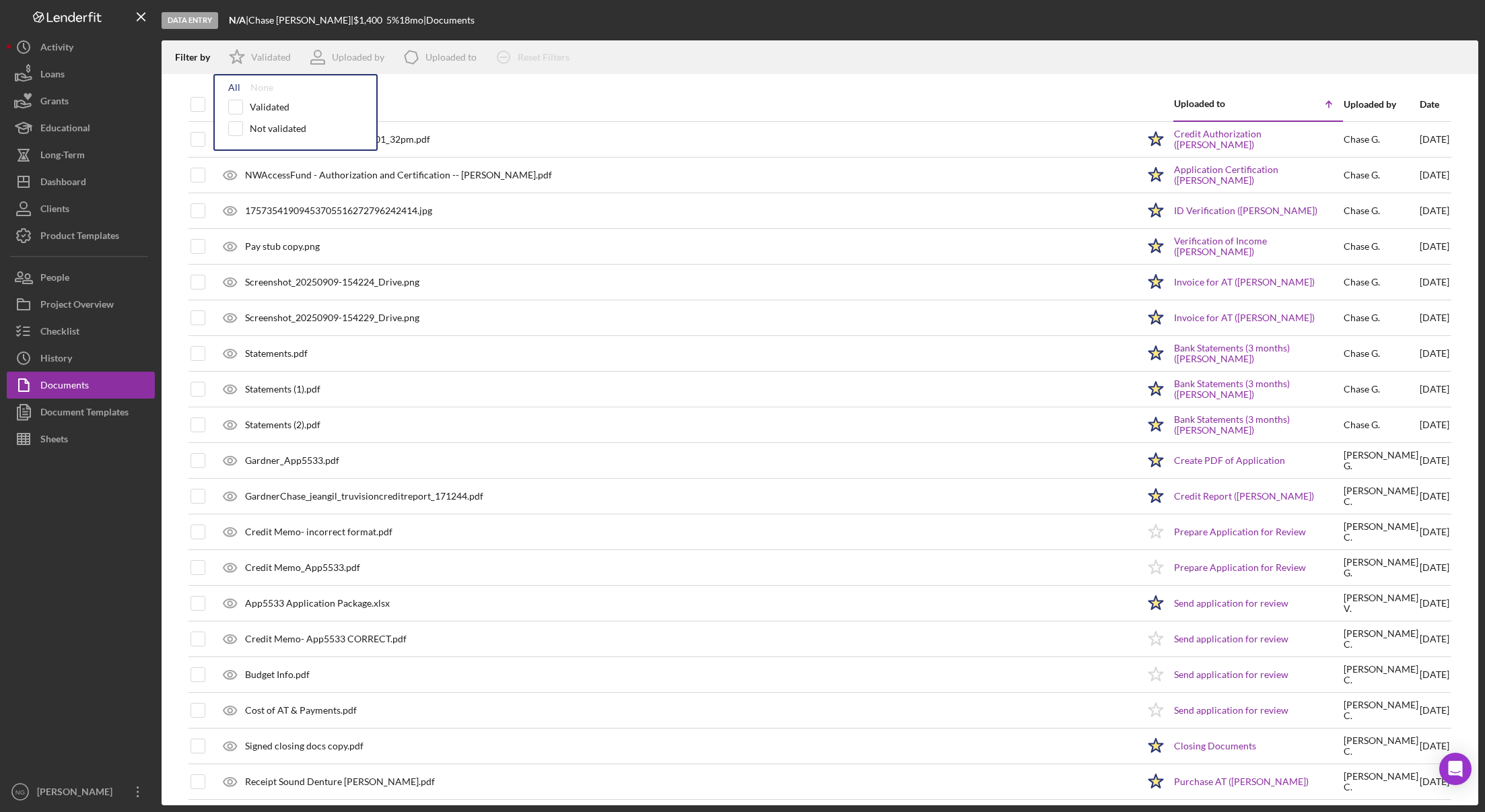
click at [232, 89] on div "All" at bounding box center [234, 87] width 12 height 11
checkbox input "true"
click at [410, 88] on div "Document" at bounding box center [678, 104] width 917 height 32
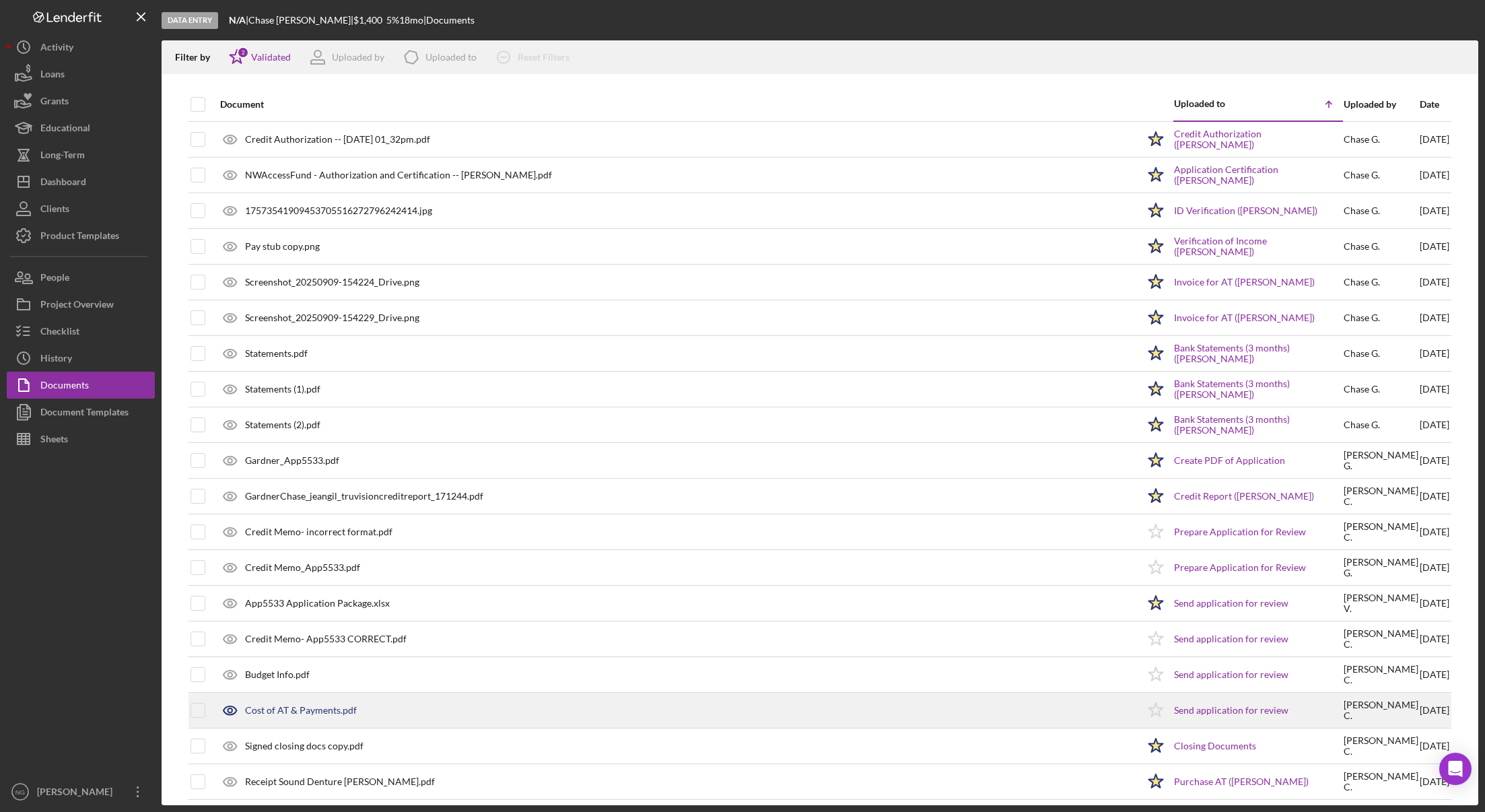
scroll to position [8, 0]
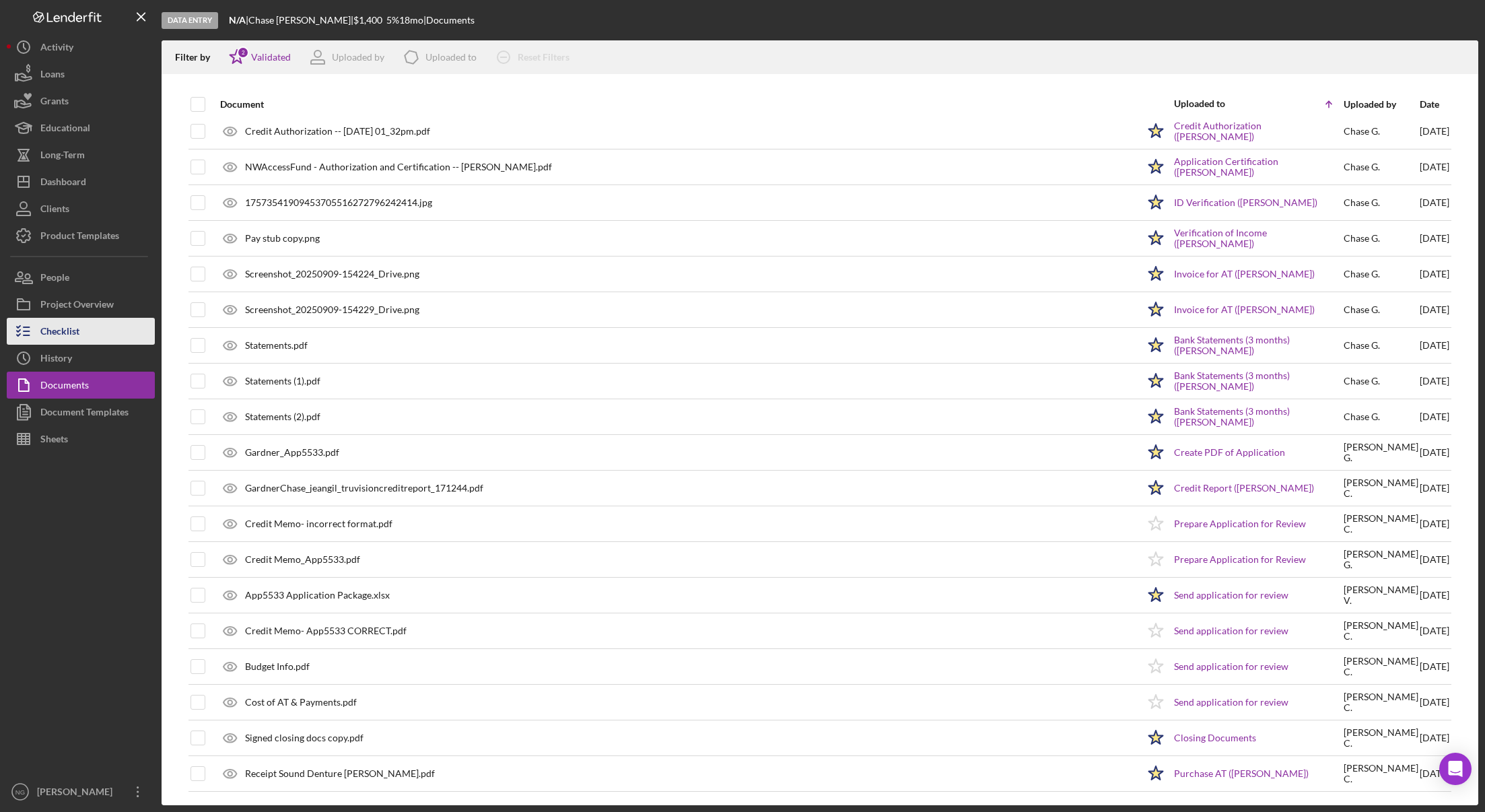
click at [92, 331] on button "Checklist" at bounding box center [81, 331] width 148 height 27
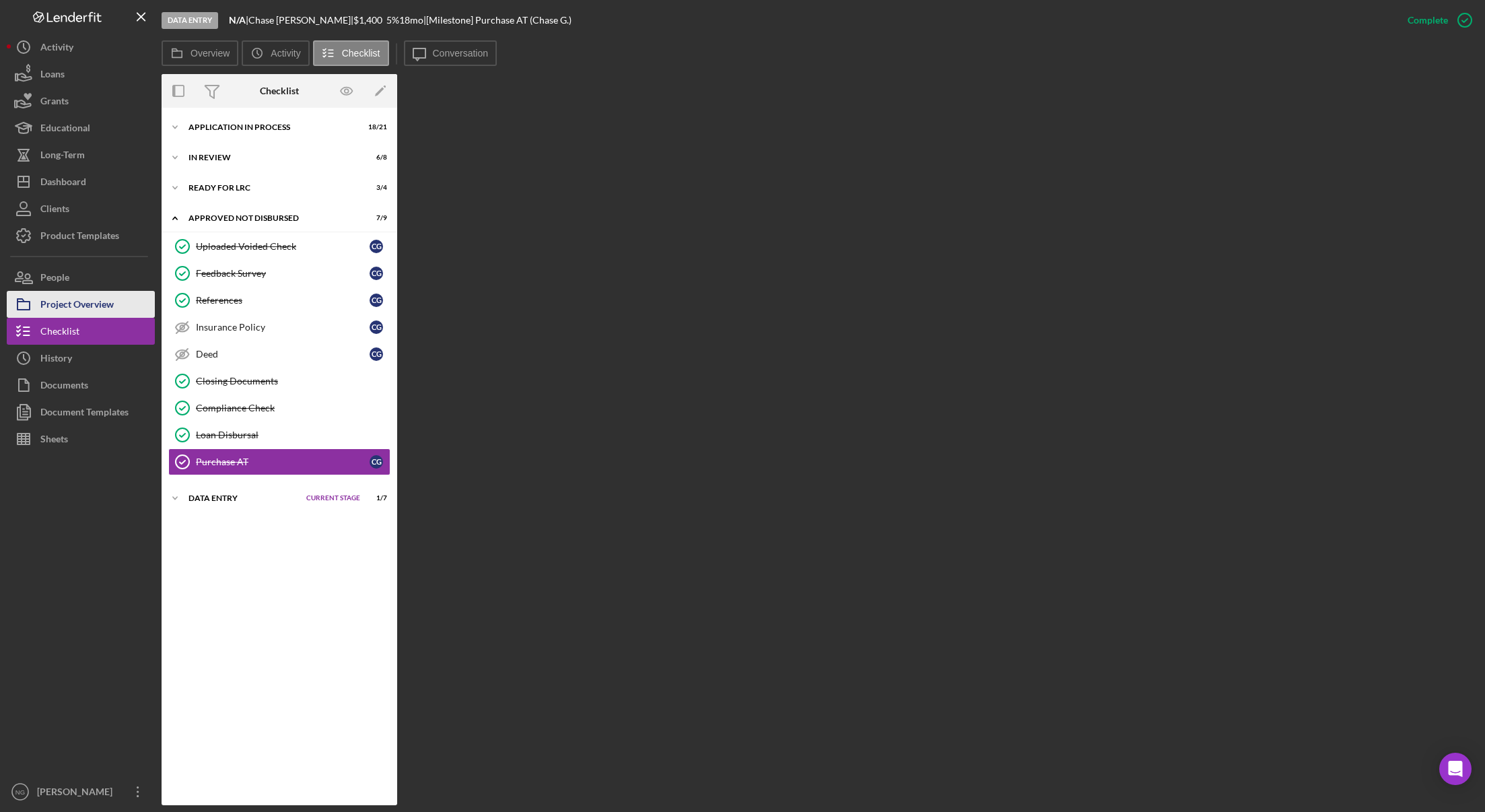
click at [92, 316] on div "Project Overview" at bounding box center [76, 306] width 73 height 30
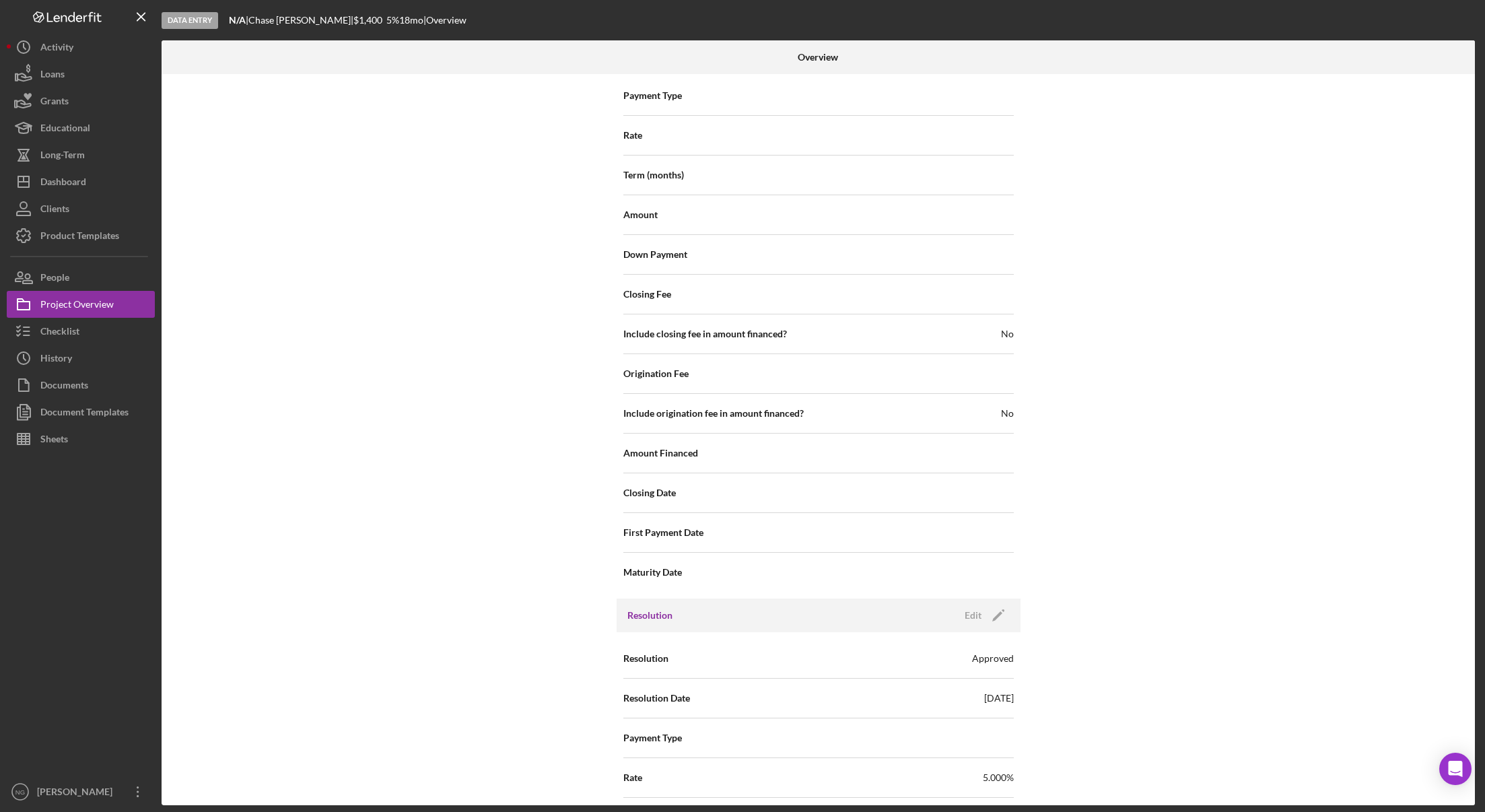
scroll to position [1760, 0]
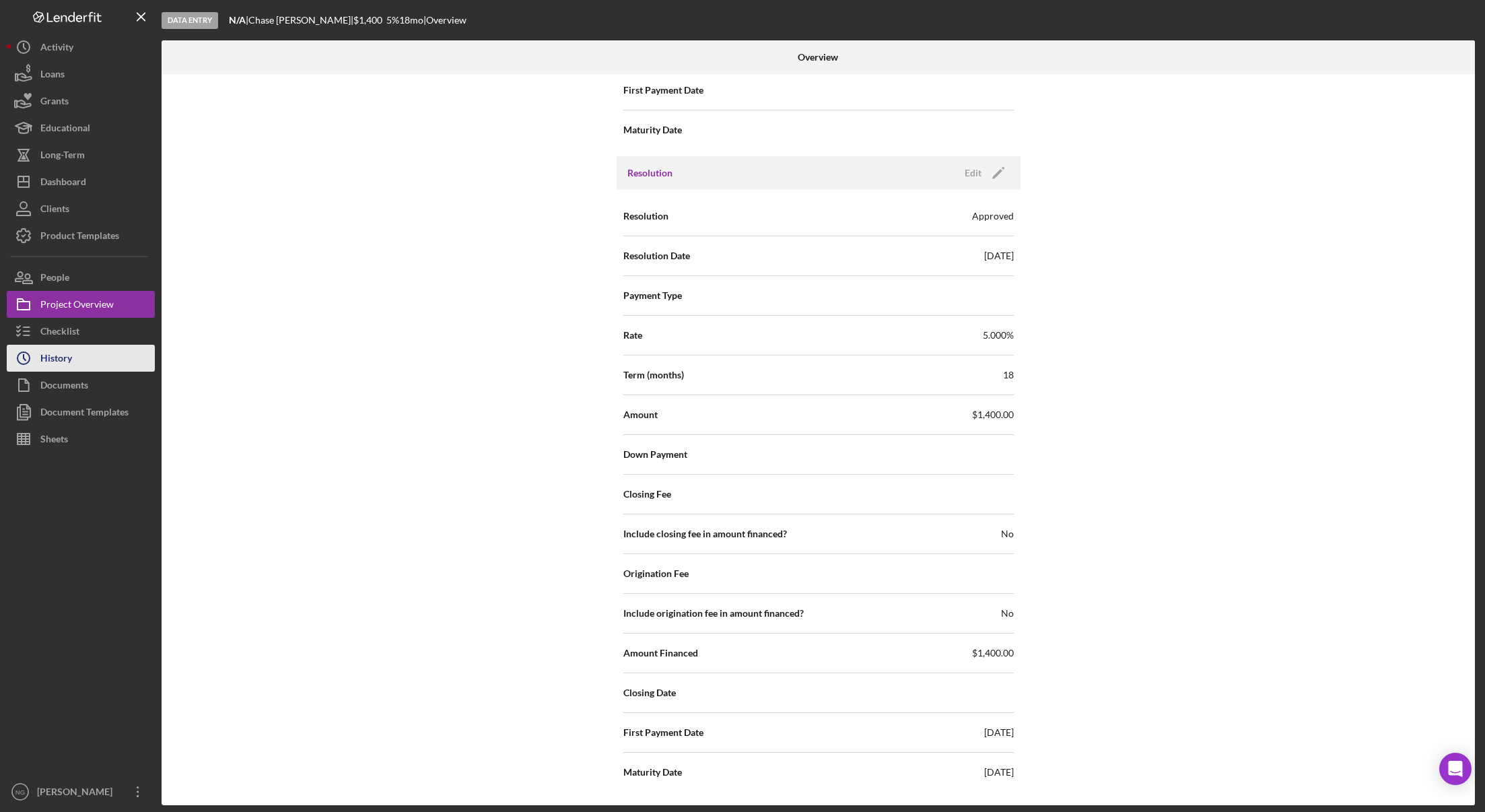
click at [42, 357] on div "History" at bounding box center [56, 360] width 32 height 30
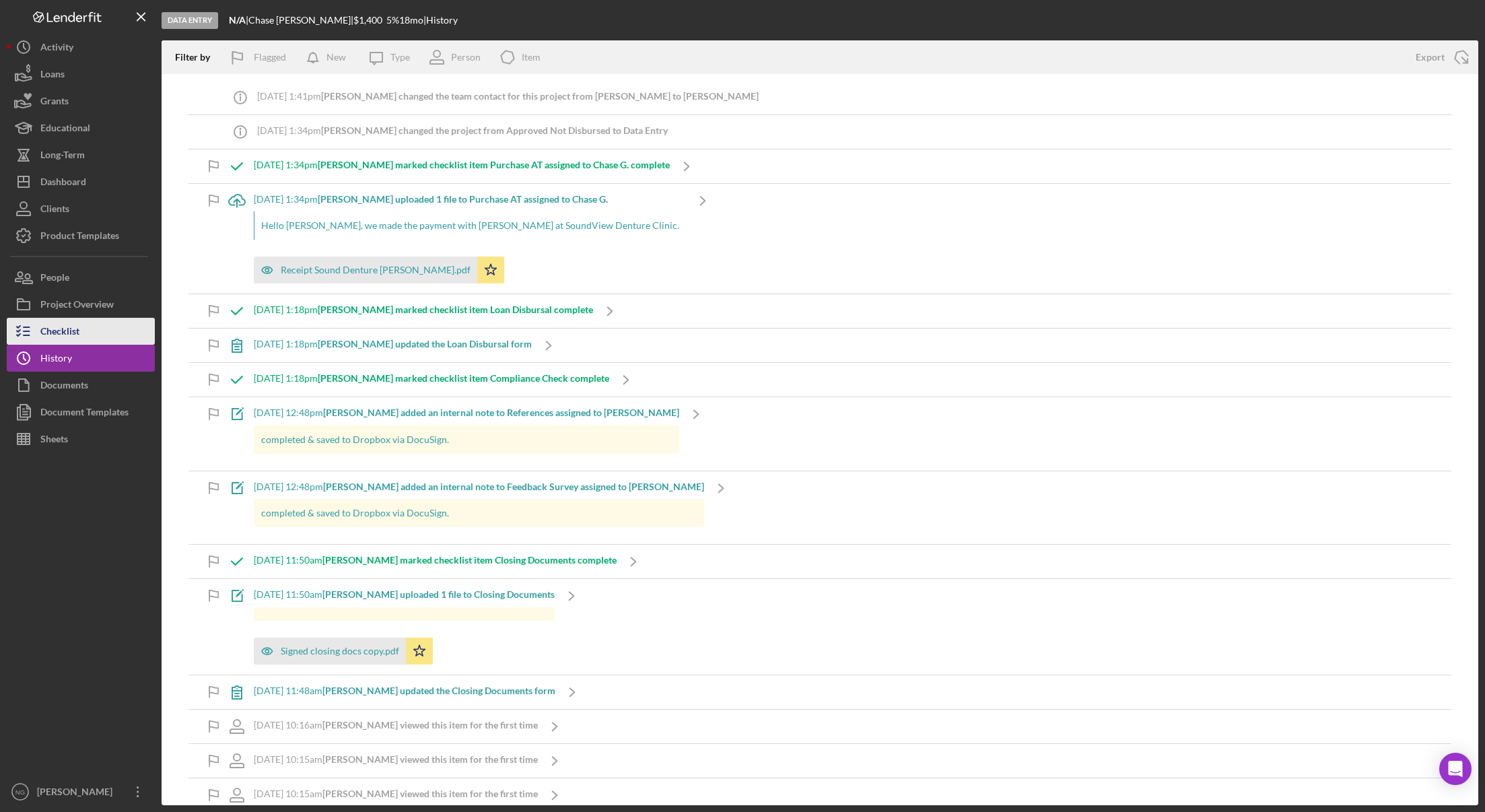
click at [91, 338] on button "Checklist" at bounding box center [81, 331] width 148 height 27
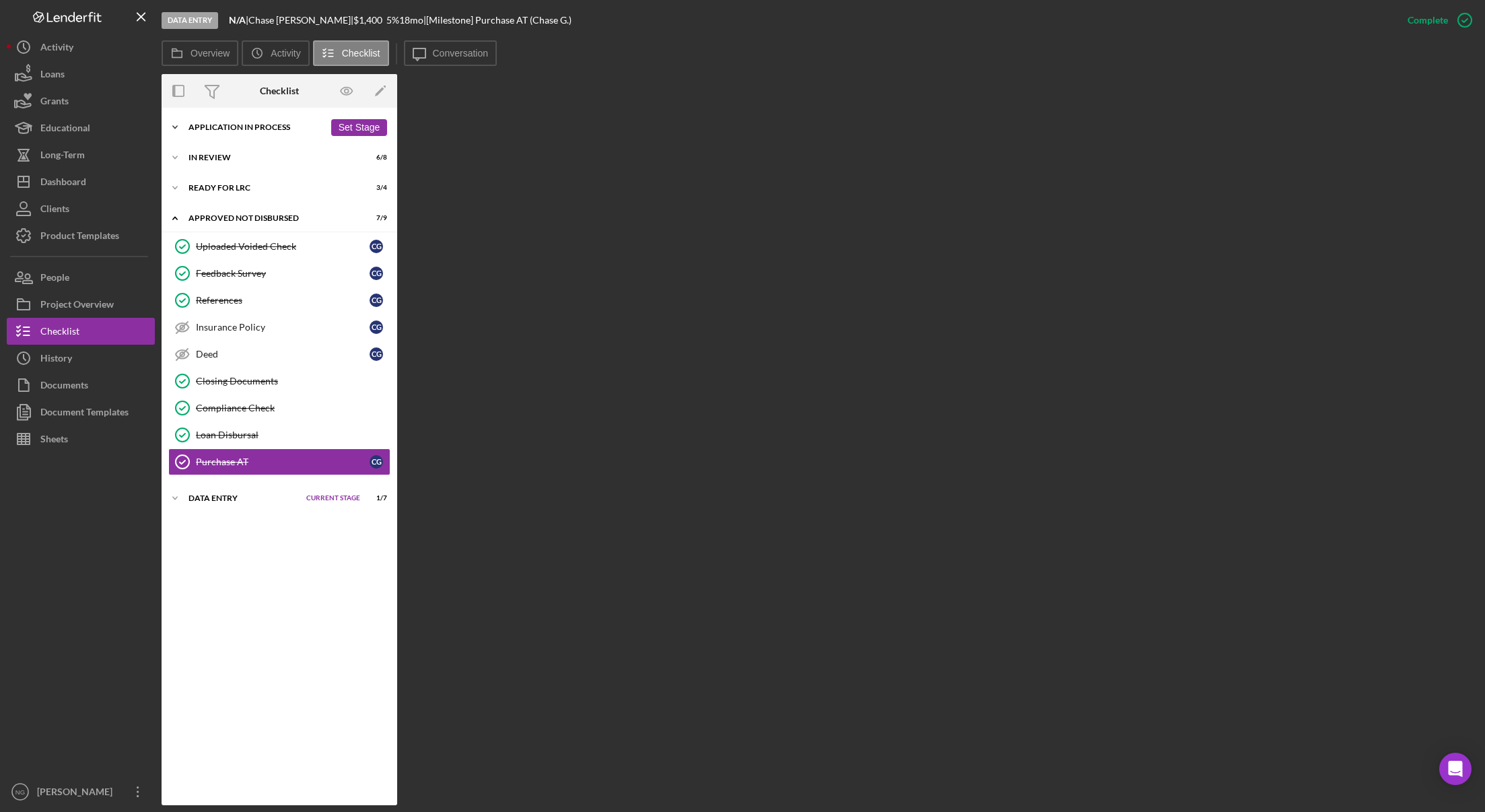
click at [259, 134] on div "Icon/Expander Application In Process 18 / 21 Set Stage" at bounding box center [280, 127] width 236 height 27
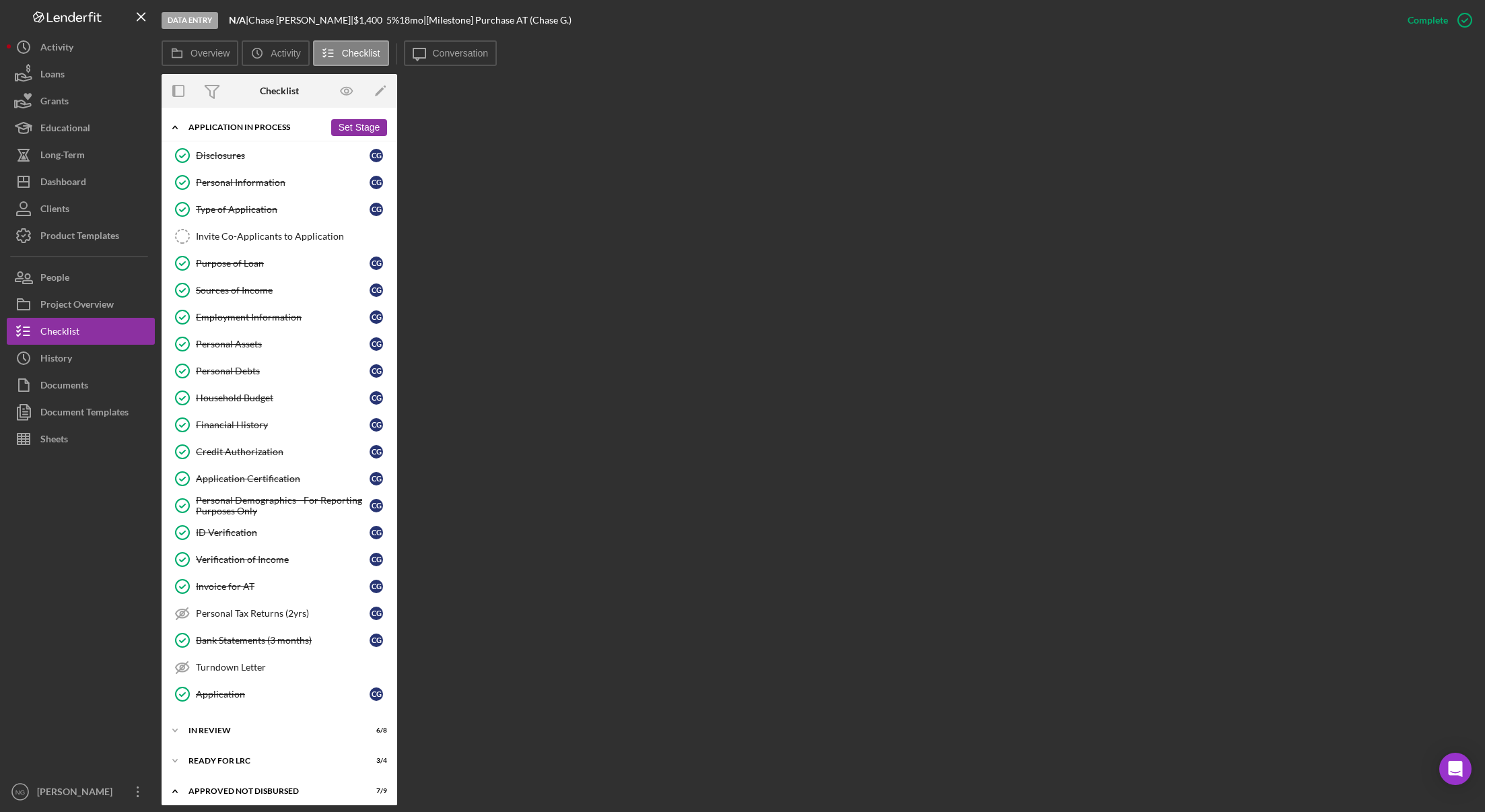
click at [270, 131] on div "Application In Process" at bounding box center [256, 127] width 136 height 8
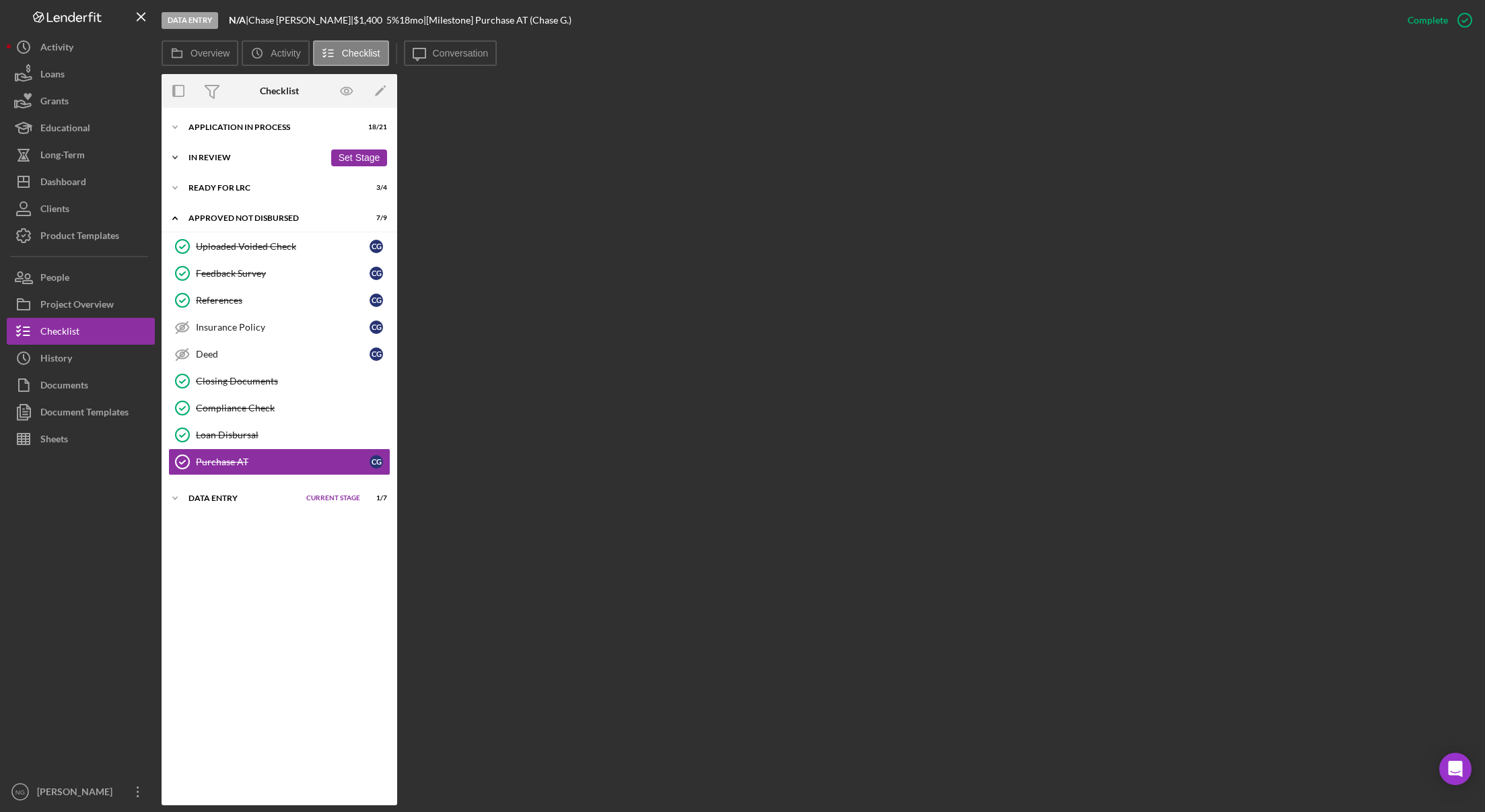
click at [256, 165] on div "Icon/Expander In Review 6 / 8 Set Stage" at bounding box center [280, 157] width 236 height 27
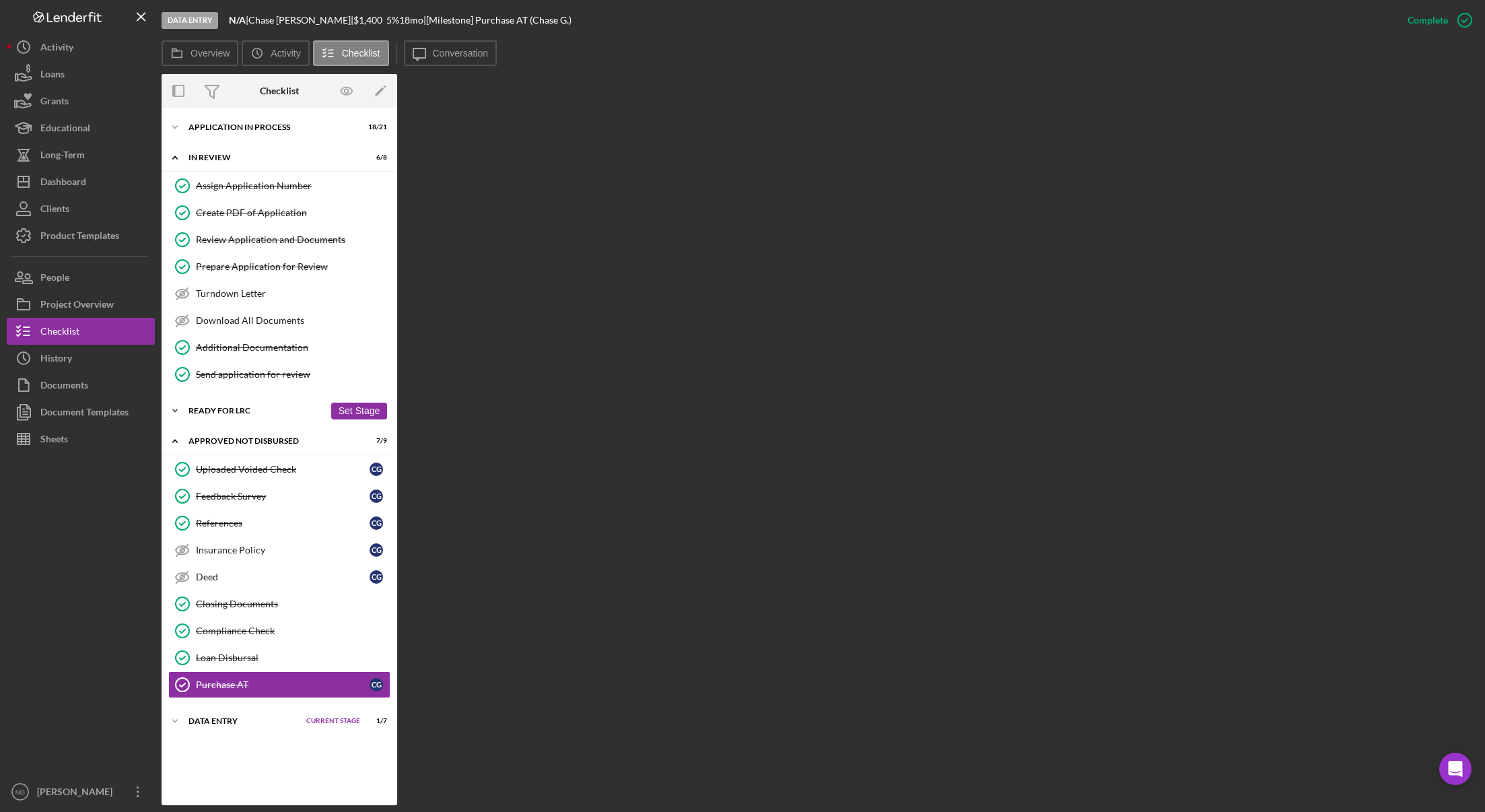
click at [250, 410] on div "Ready for LRC" at bounding box center [256, 411] width 136 height 8
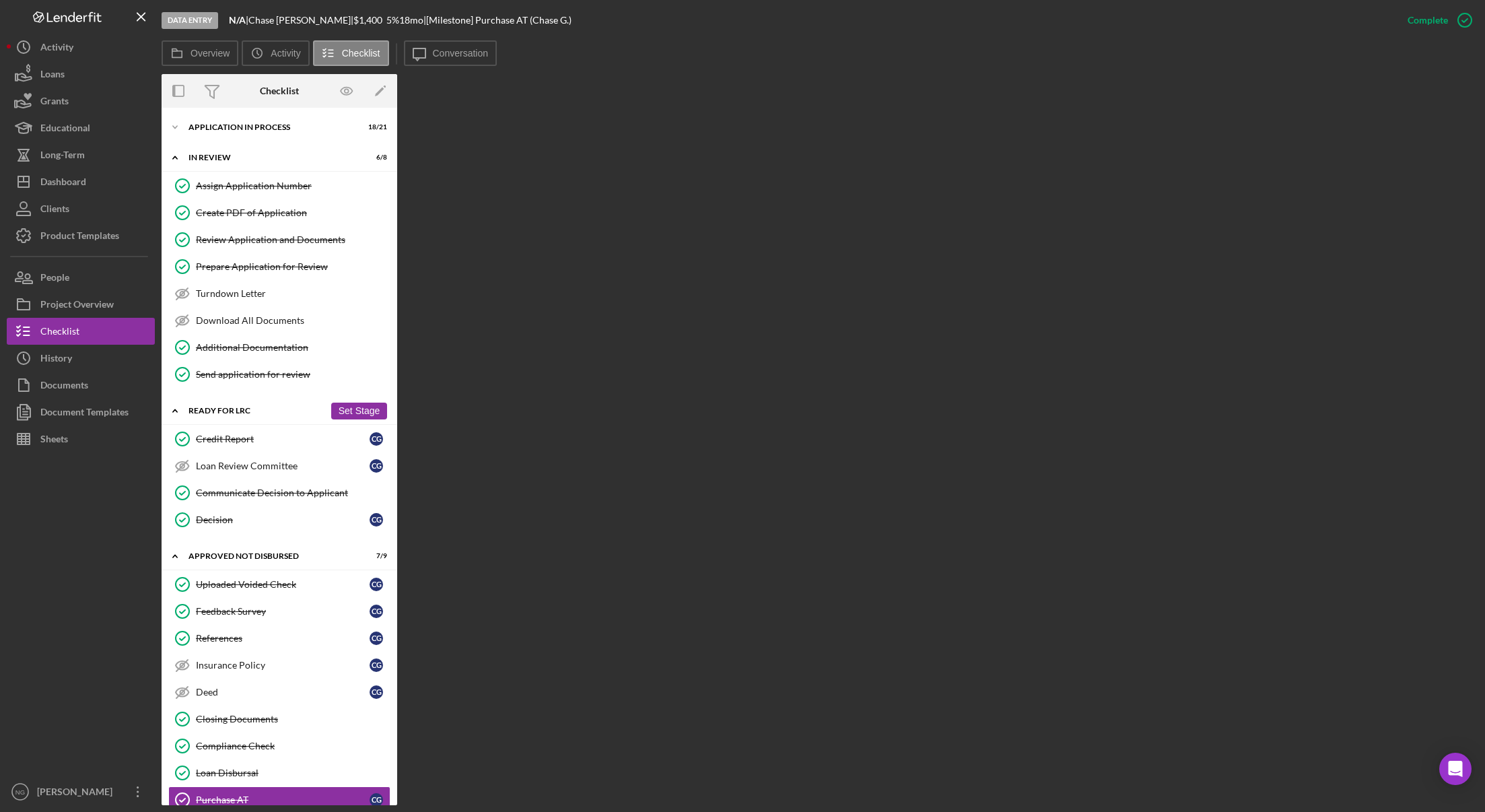
scroll to position [52, 0]
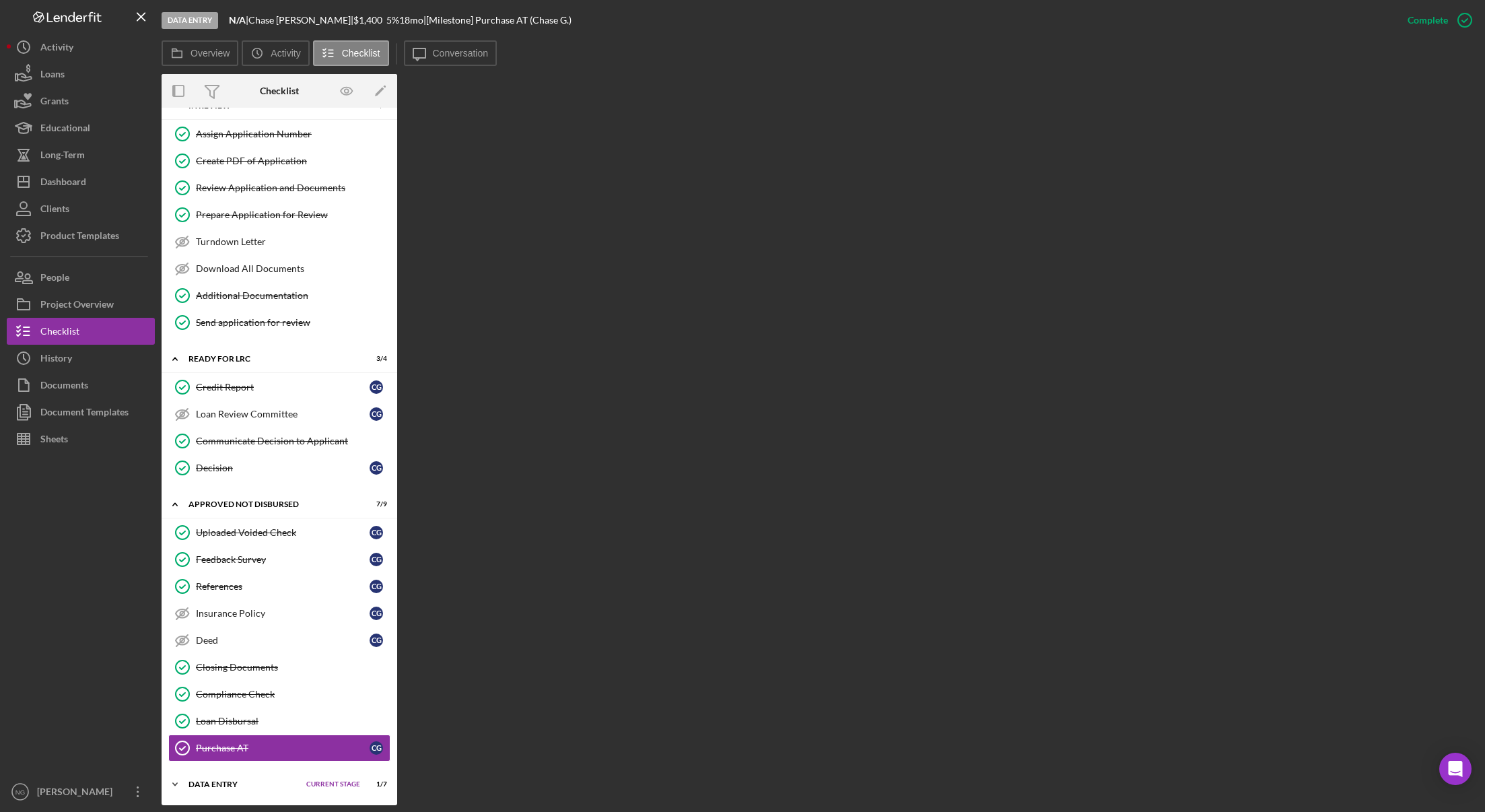
click at [174, 784] on polyline at bounding box center [175, 784] width 4 height 3
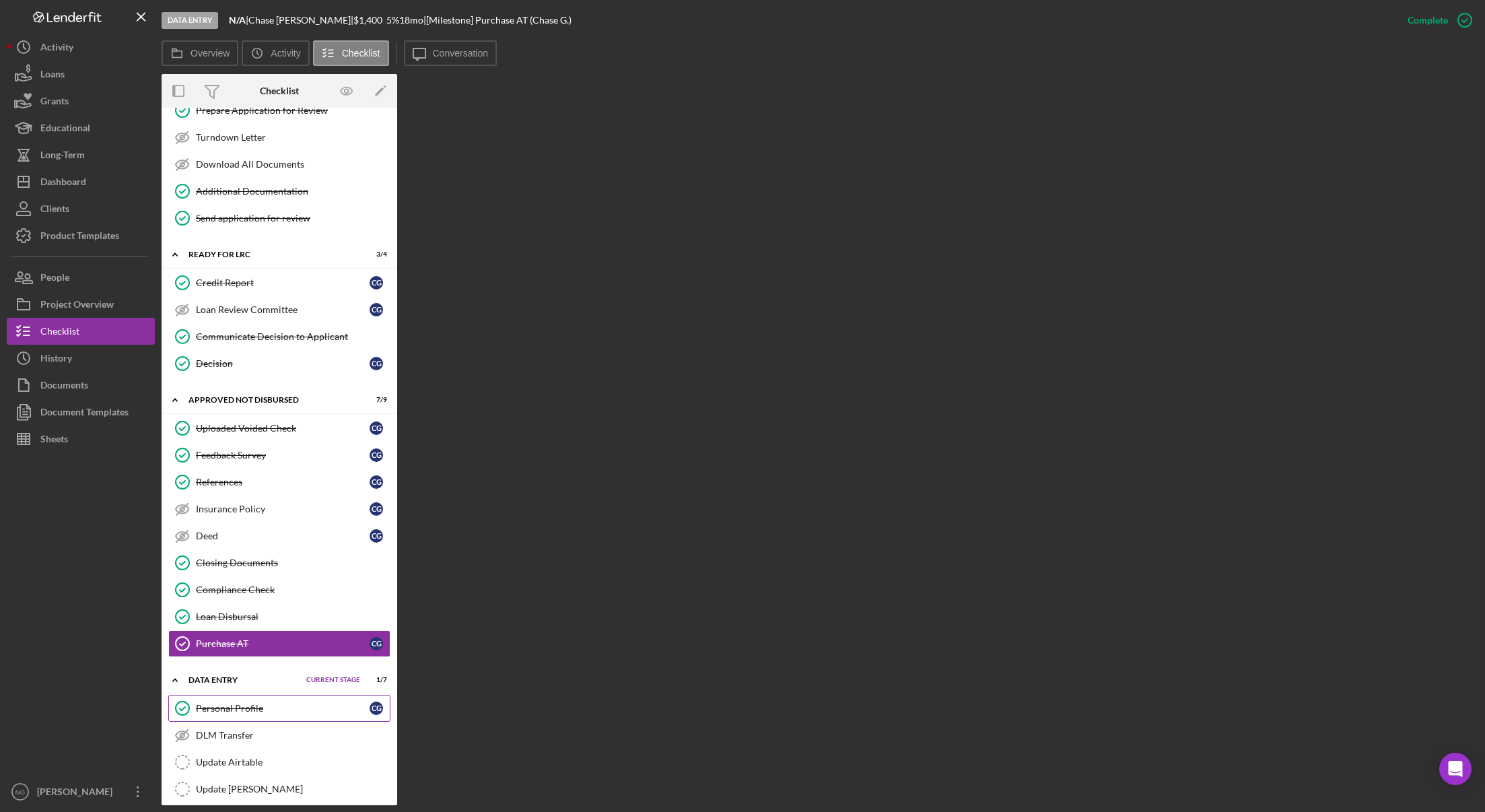
scroll to position [248, 0]
